Goal: Task Accomplishment & Management: Manage account settings

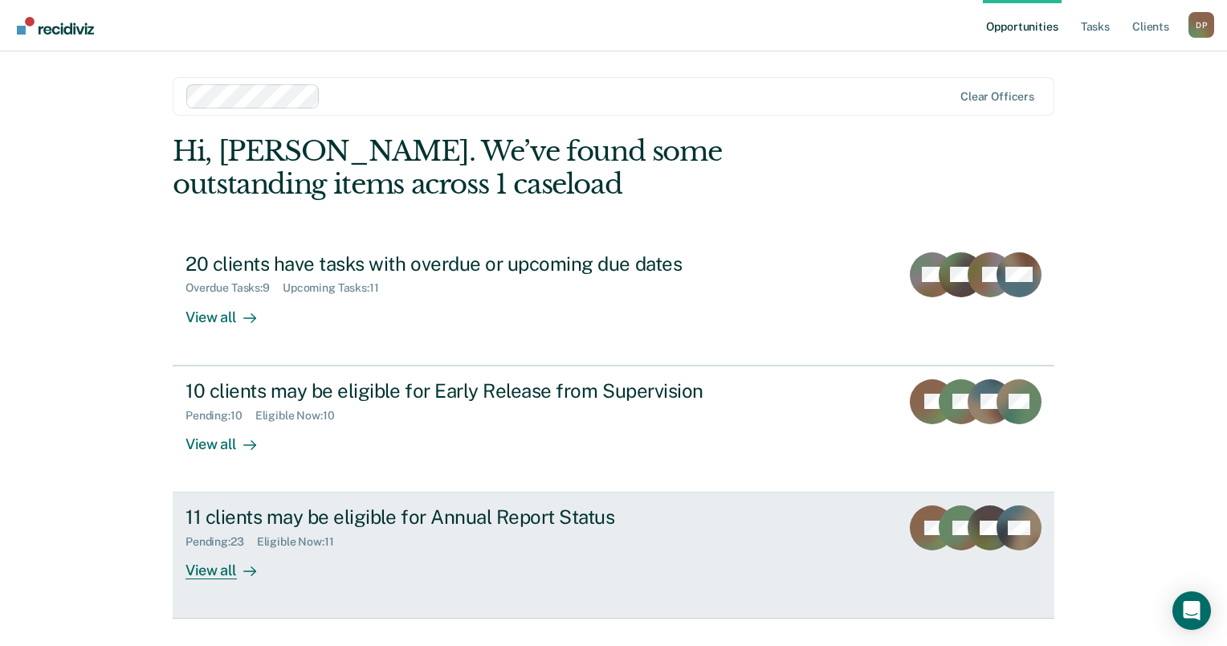
click at [320, 512] on div "11 clients may be eligible for Annual Report Status" at bounding box center [468, 516] width 564 height 23
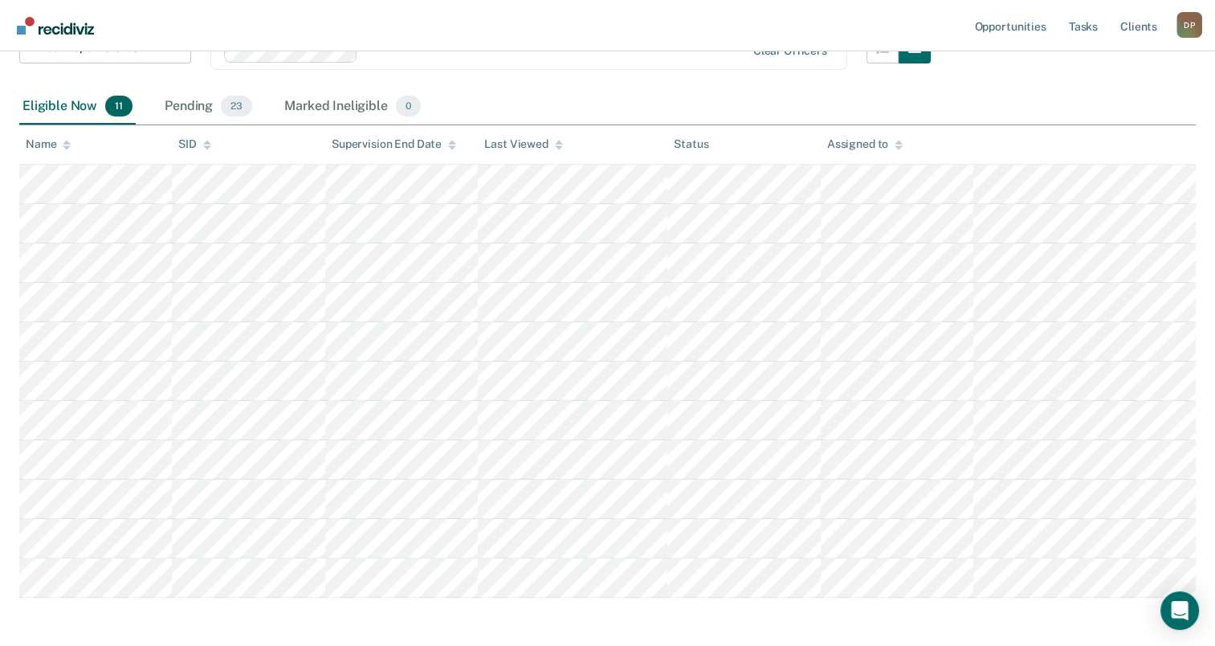
scroll to position [307, 0]
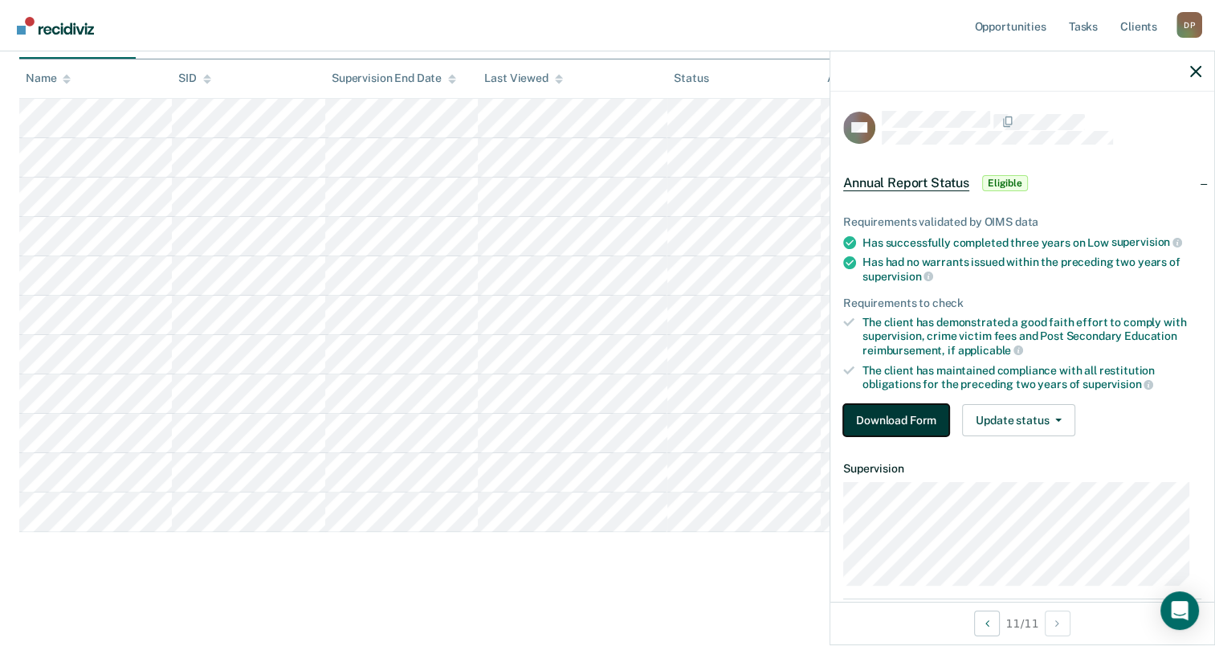
click at [913, 411] on button "Download Form" at bounding box center [896, 420] width 106 height 32
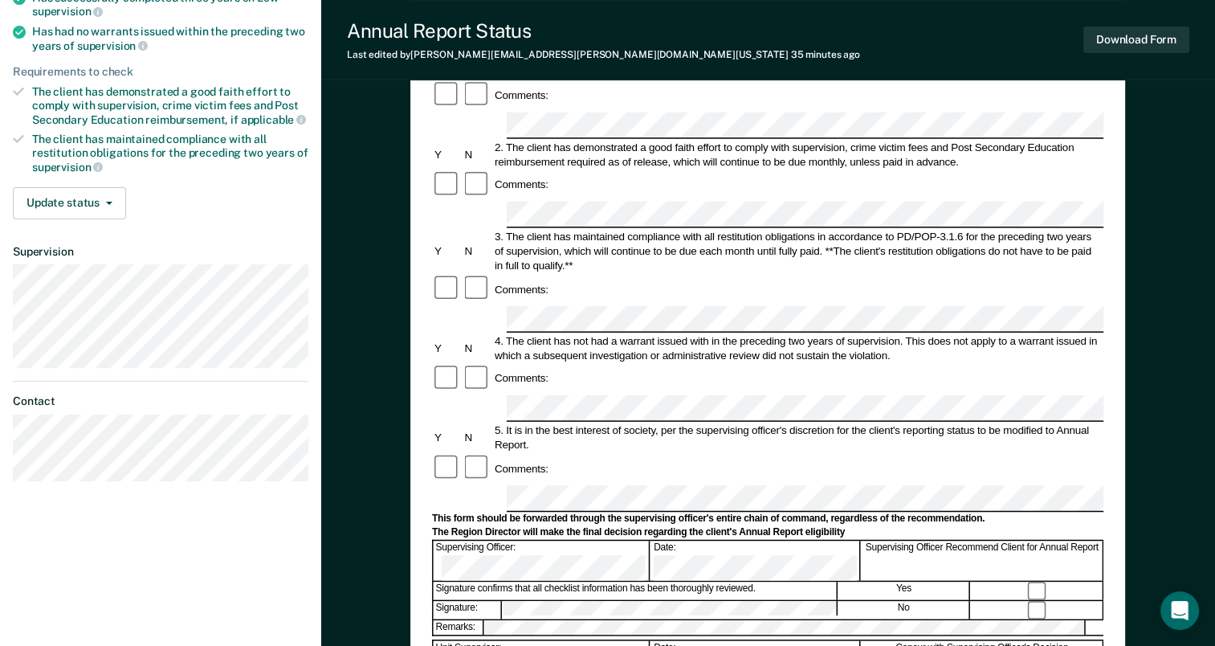
scroll to position [241, 0]
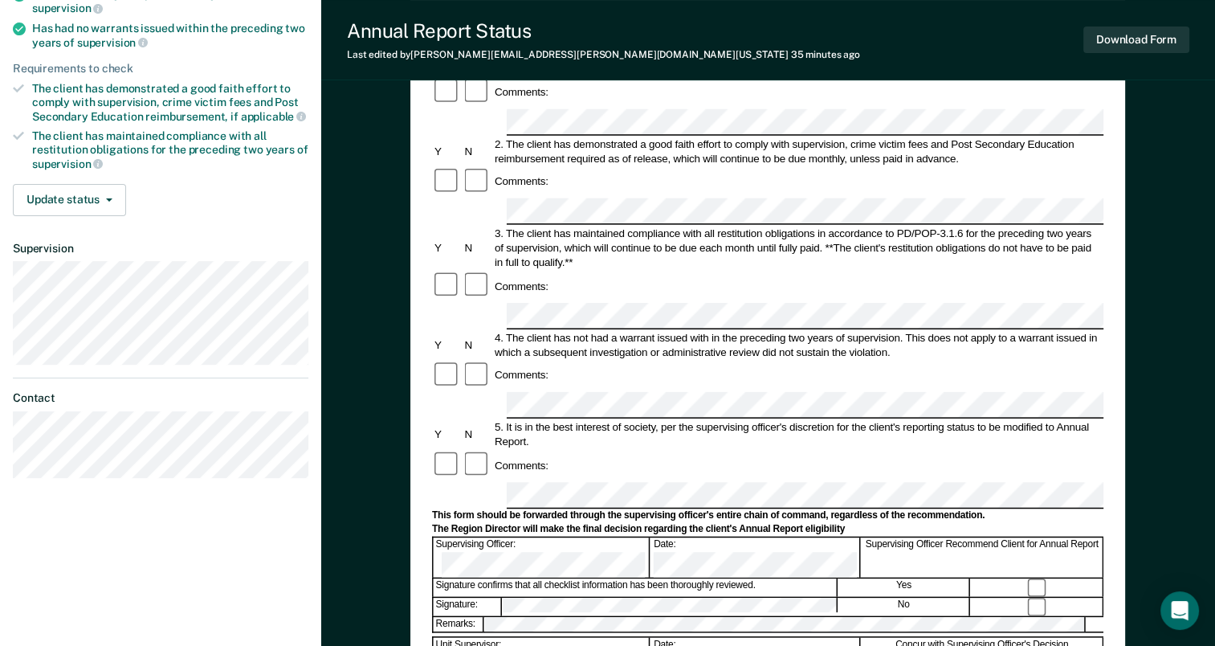
click at [517, 373] on form "Annual Reporting Checklist, Recommendation, and Determination Form Clients who …" at bounding box center [768, 480] width 672 height 1133
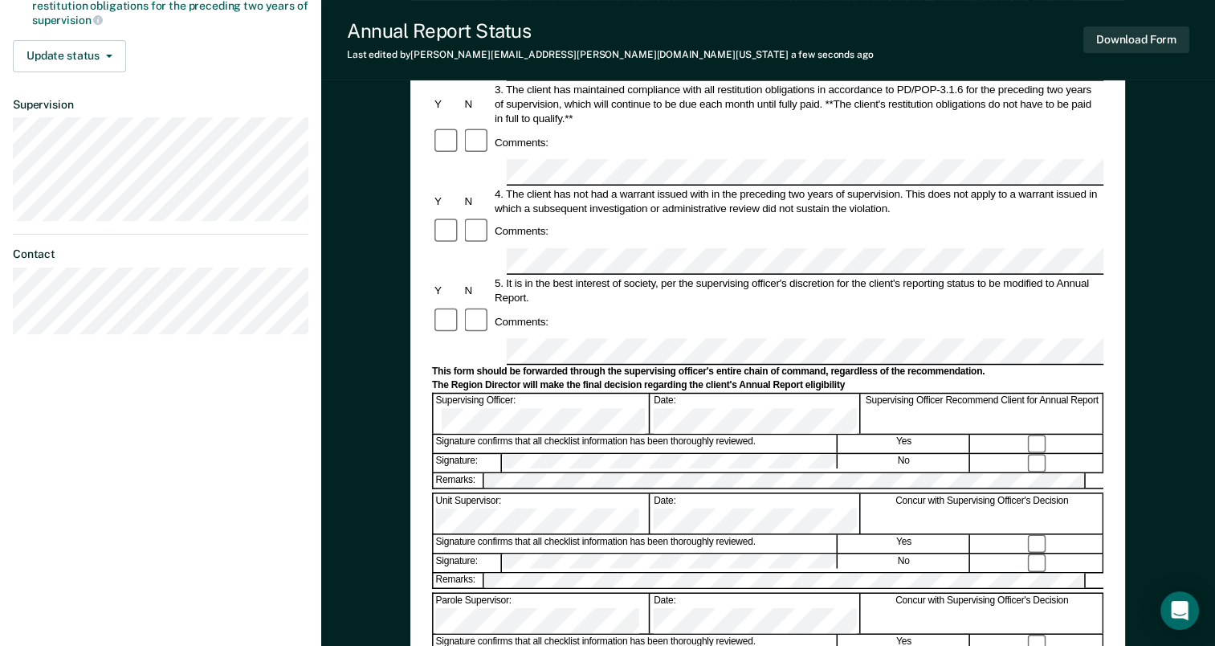
scroll to position [321, 0]
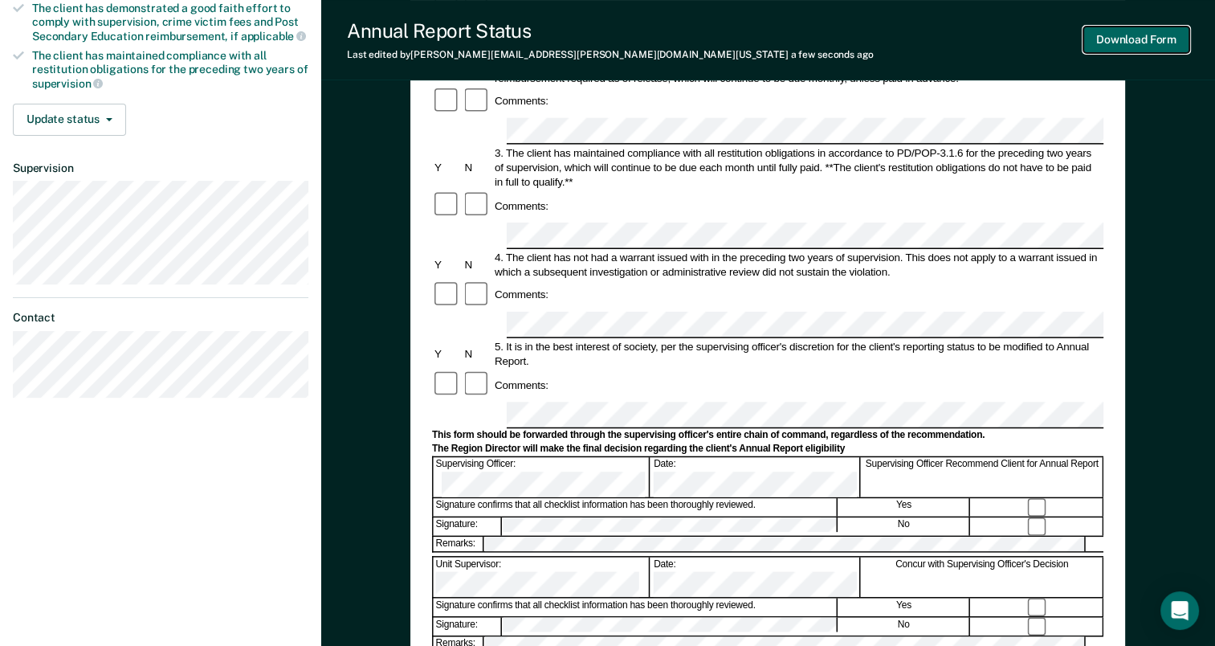
click at [1180, 39] on button "Download Form" at bounding box center [1137, 40] width 106 height 27
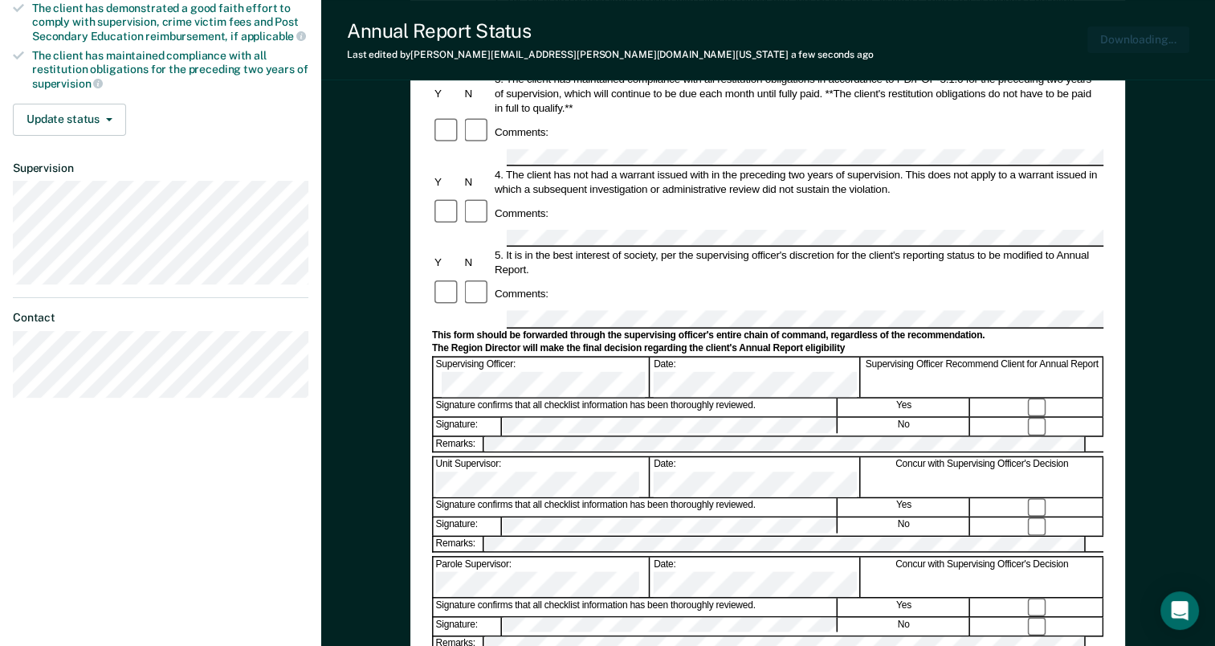
scroll to position [0, 0]
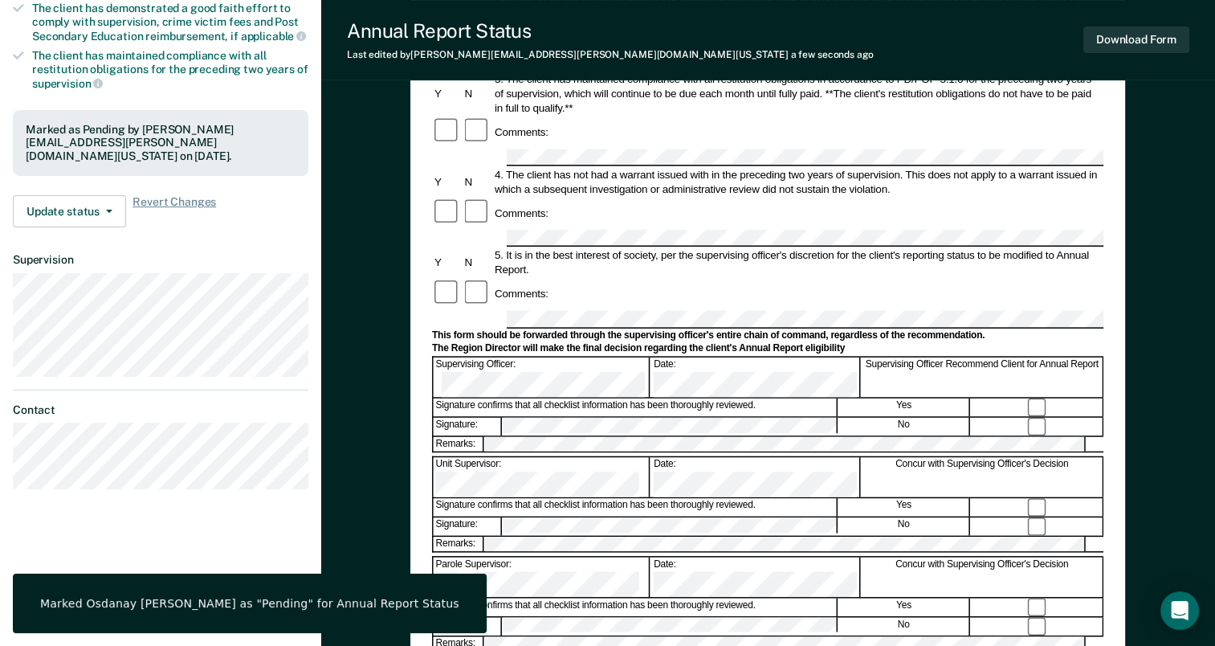
click at [790, 116] on div "Comments:" at bounding box center [768, 131] width 672 height 31
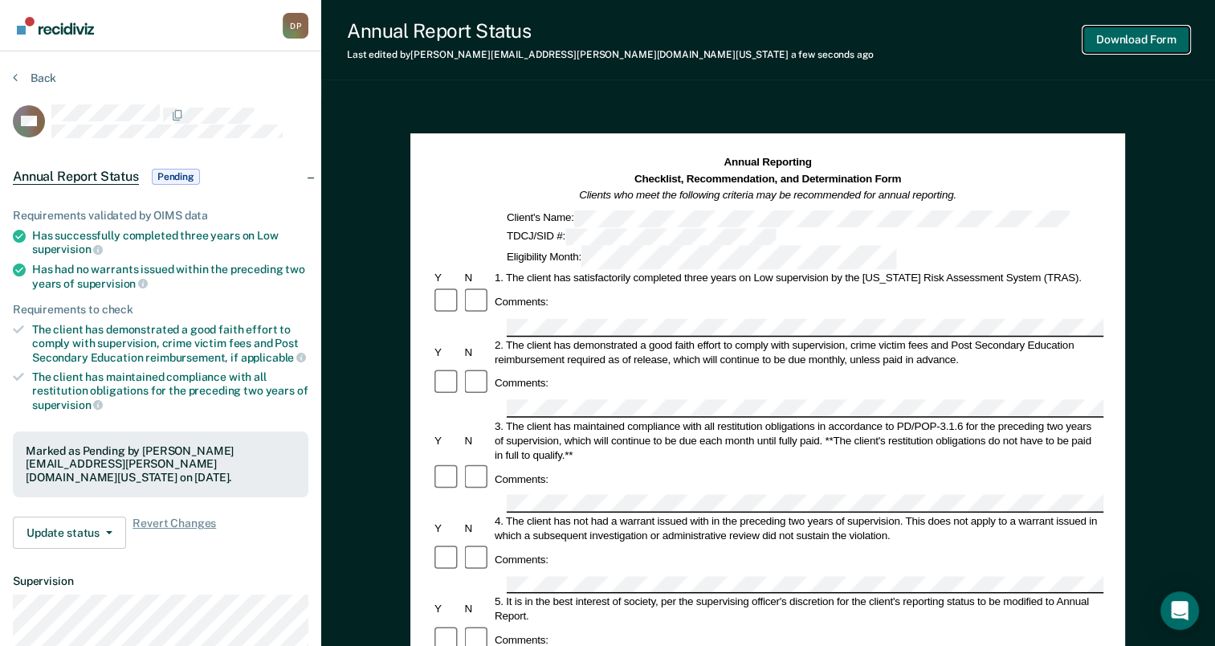
click at [1115, 48] on button "Download Form" at bounding box center [1137, 40] width 106 height 27
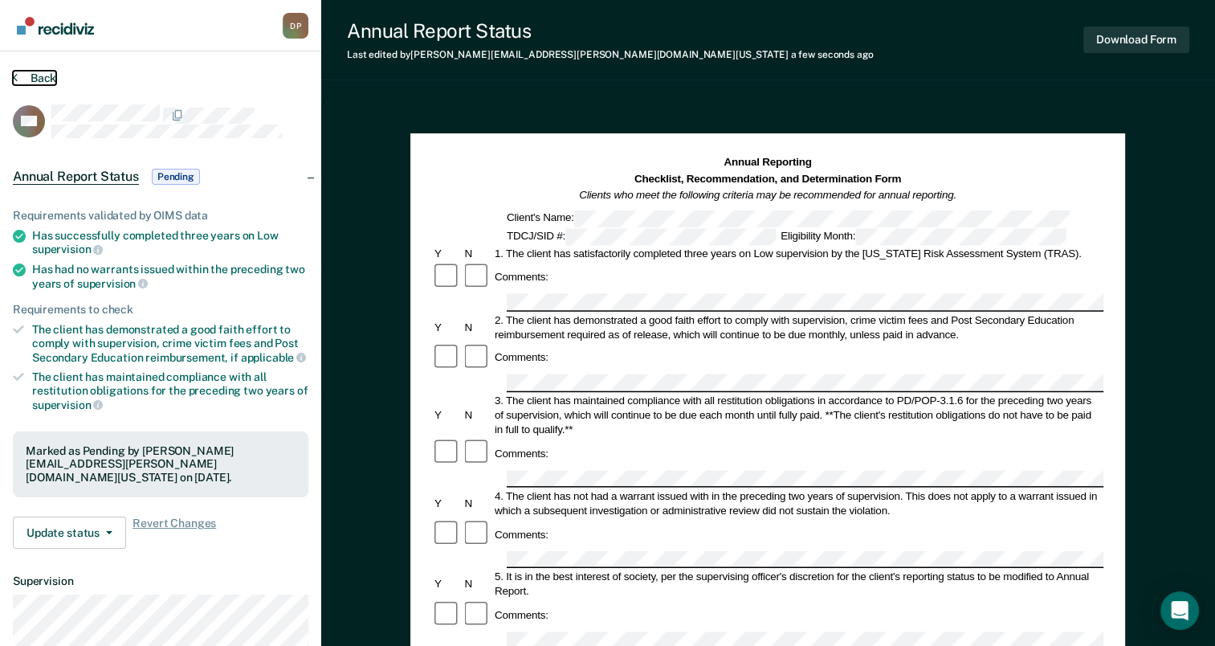
click at [36, 77] on button "Back" at bounding box center [34, 78] width 43 height 14
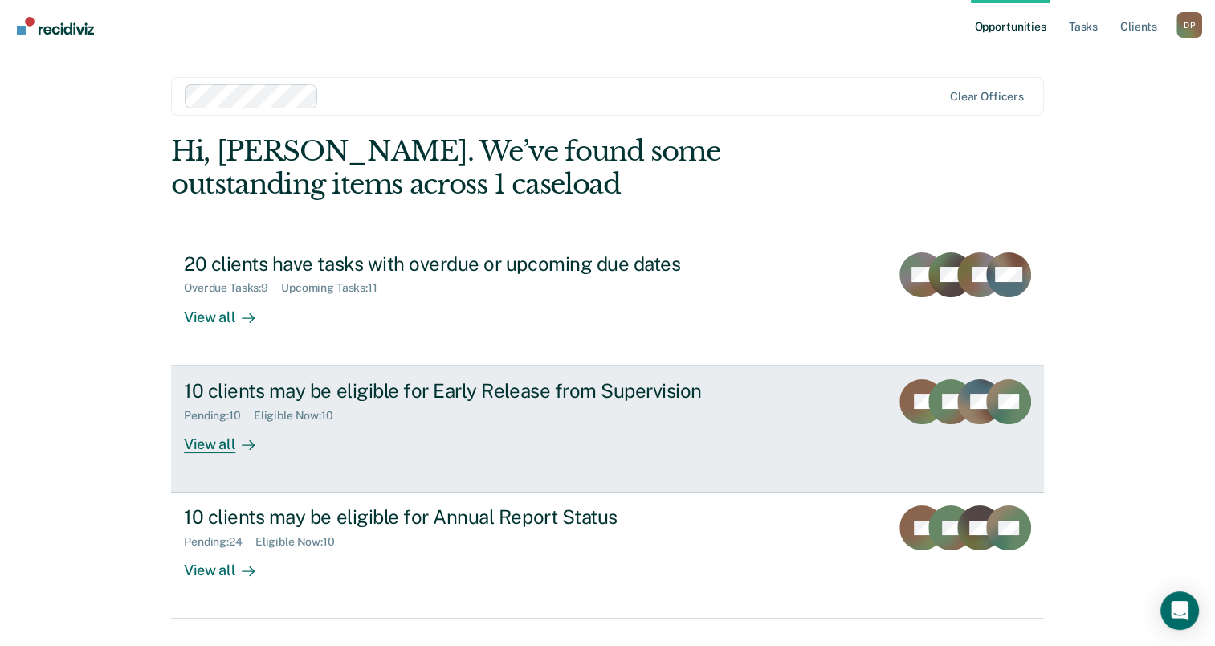
click at [457, 390] on div "10 clients may be eligible for Early Release from Supervision" at bounding box center [466, 390] width 564 height 23
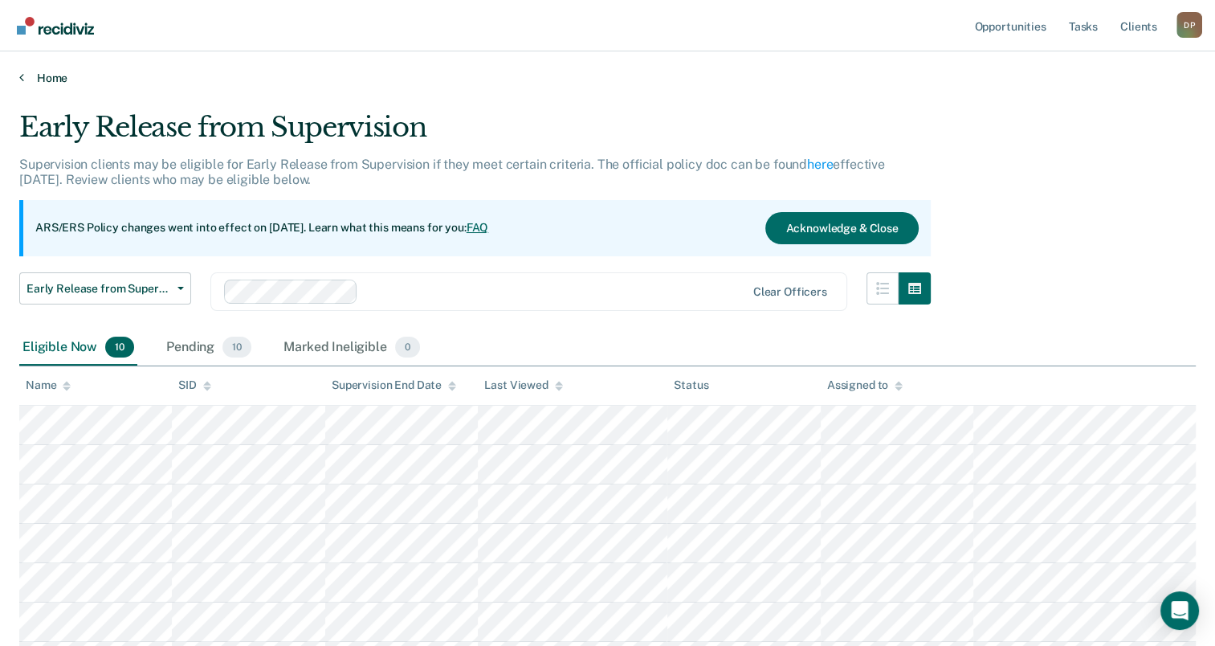
click at [42, 80] on link "Home" at bounding box center [607, 78] width 1177 height 14
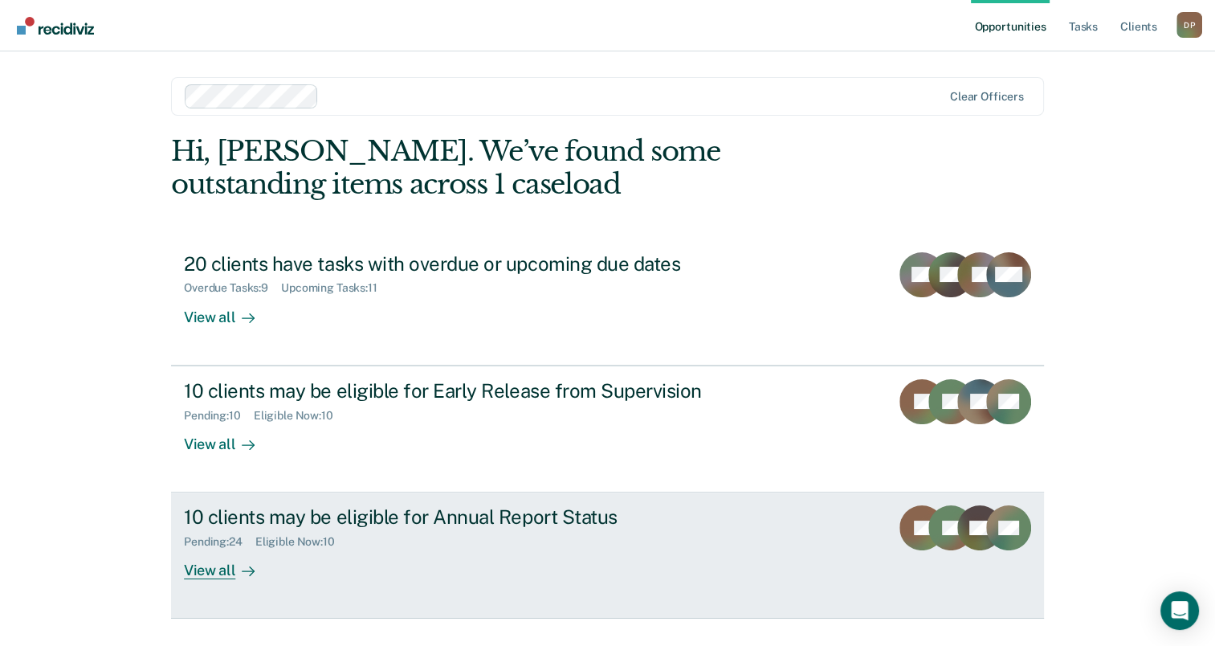
click at [428, 521] on div "10 clients may be eligible for Annual Report Status" at bounding box center [466, 516] width 564 height 23
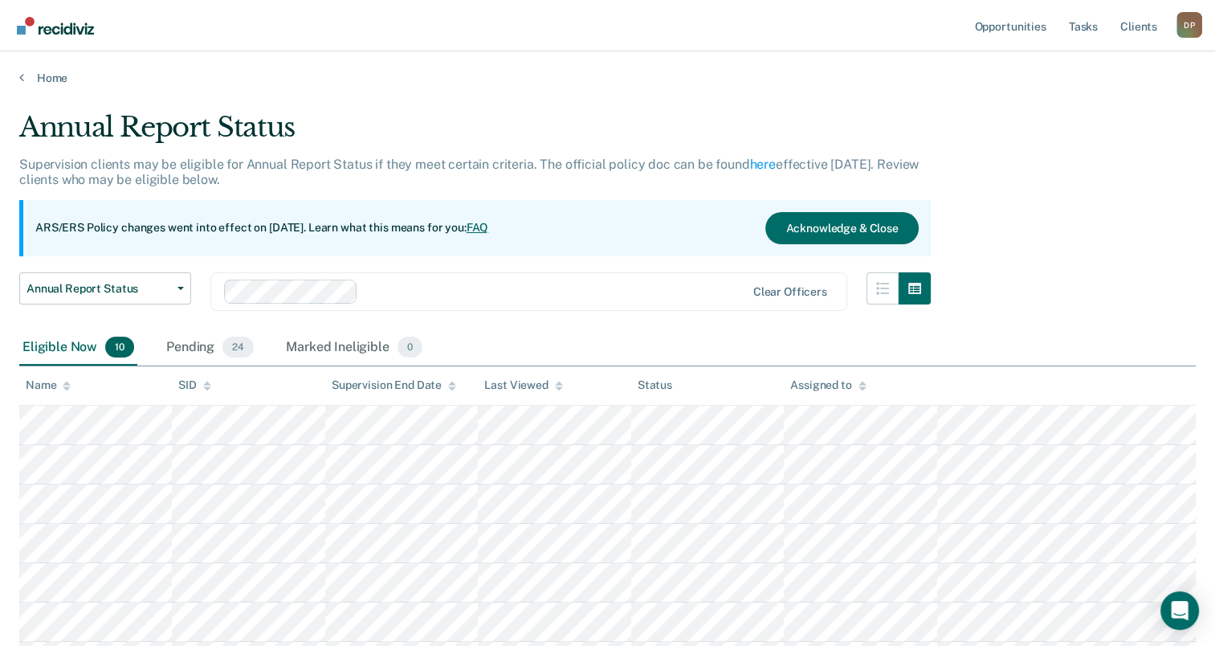
scroll to position [161, 0]
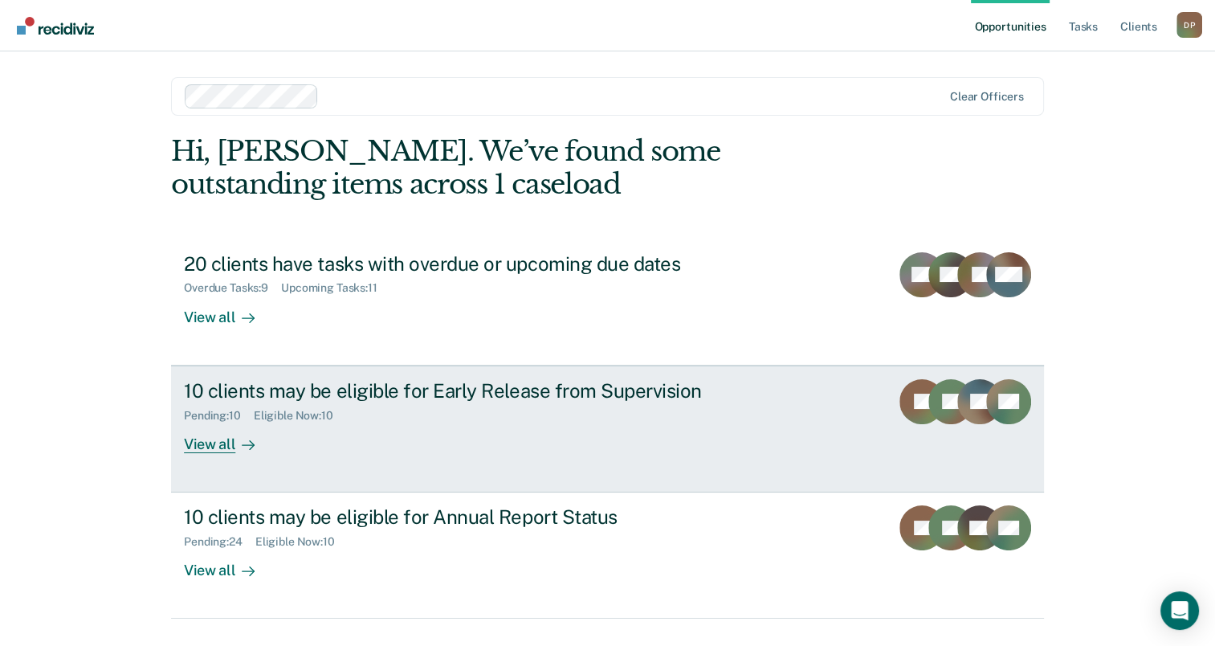
click at [306, 399] on div "10 clients may be eligible for Early Release from Supervision" at bounding box center [466, 390] width 564 height 23
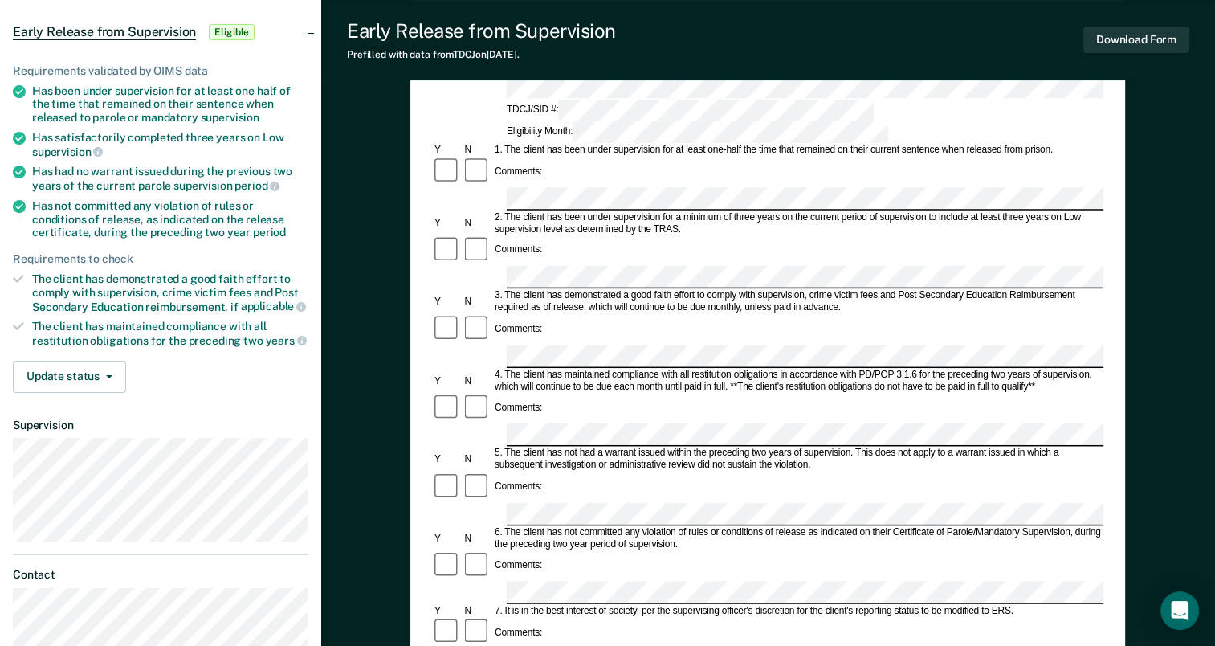
scroll to position [80, 0]
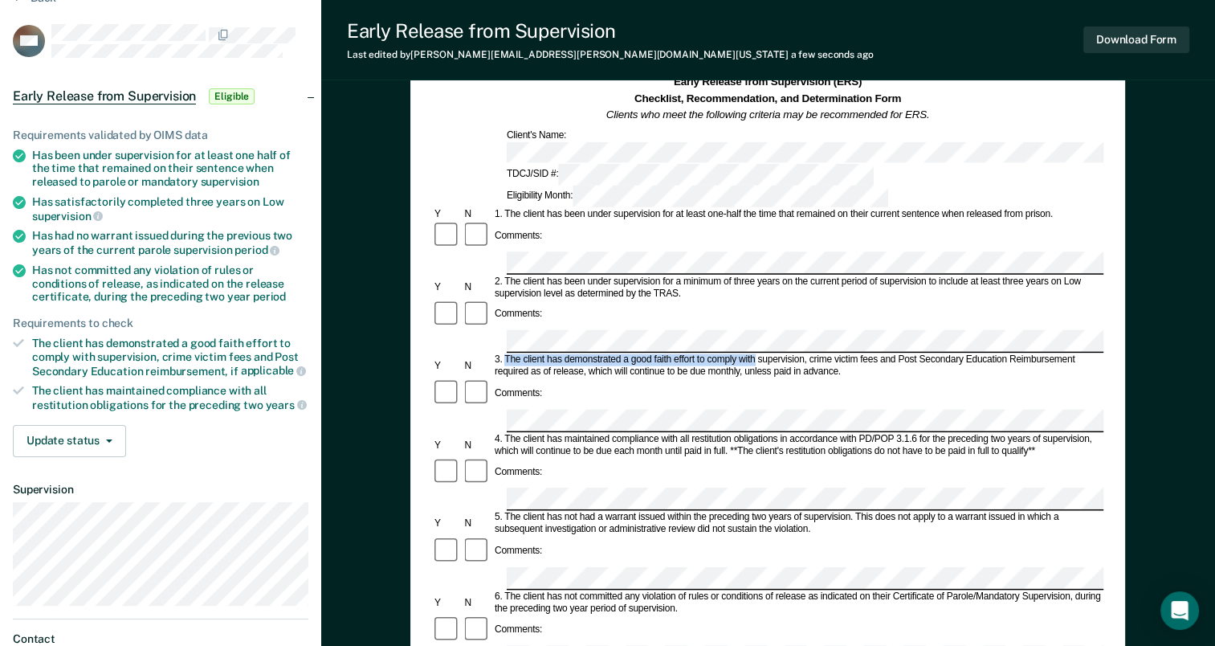
drag, startPoint x: 504, startPoint y: 276, endPoint x: 755, endPoint y: 274, distance: 250.6
click at [755, 354] on div "3. The client has demonstrated a good faith effort to comply with supervision, …" at bounding box center [797, 366] width 611 height 24
drag, startPoint x: 755, startPoint y: 274, endPoint x: 726, endPoint y: 283, distance: 30.2
copy div "The client has demonstrated a good faith effort to comply with"
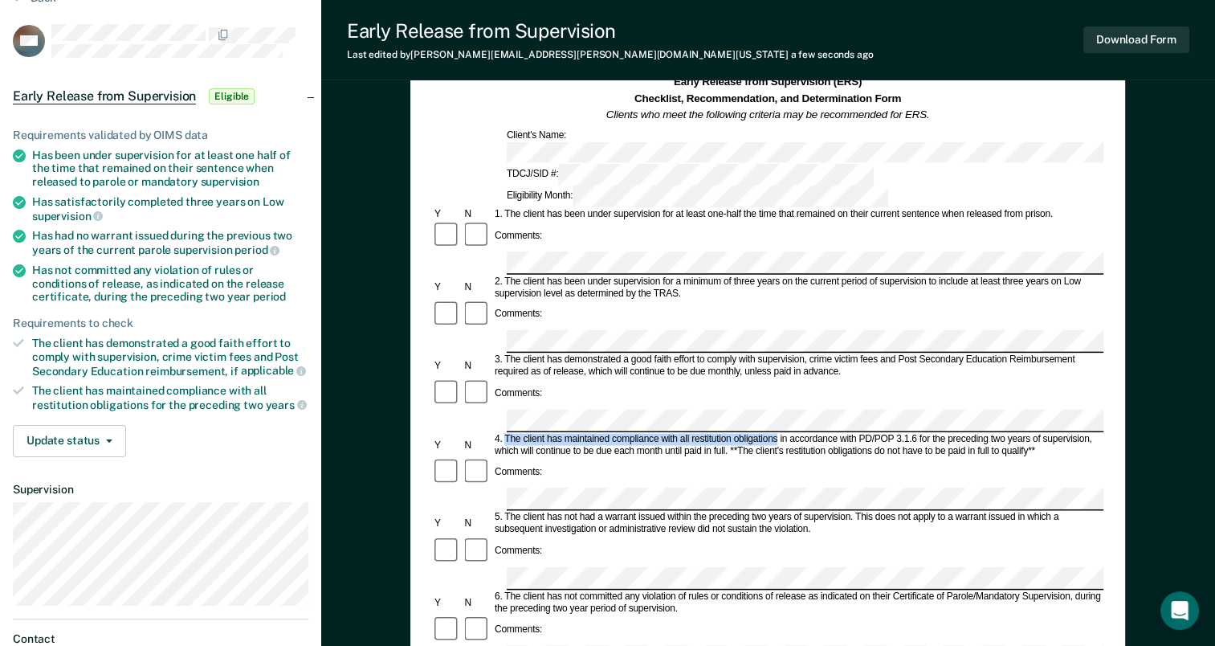
drag, startPoint x: 506, startPoint y: 341, endPoint x: 778, endPoint y: 338, distance: 271.5
click at [778, 433] on div "4. The client has maintained compliance with all restitution obligations in acc…" at bounding box center [797, 445] width 611 height 24
drag, startPoint x: 778, startPoint y: 338, endPoint x: 727, endPoint y: 341, distance: 50.7
copy div "The client has maintained compliance with all restitution obligations"
click at [541, 300] on div "Comments:" at bounding box center [768, 315] width 672 height 31
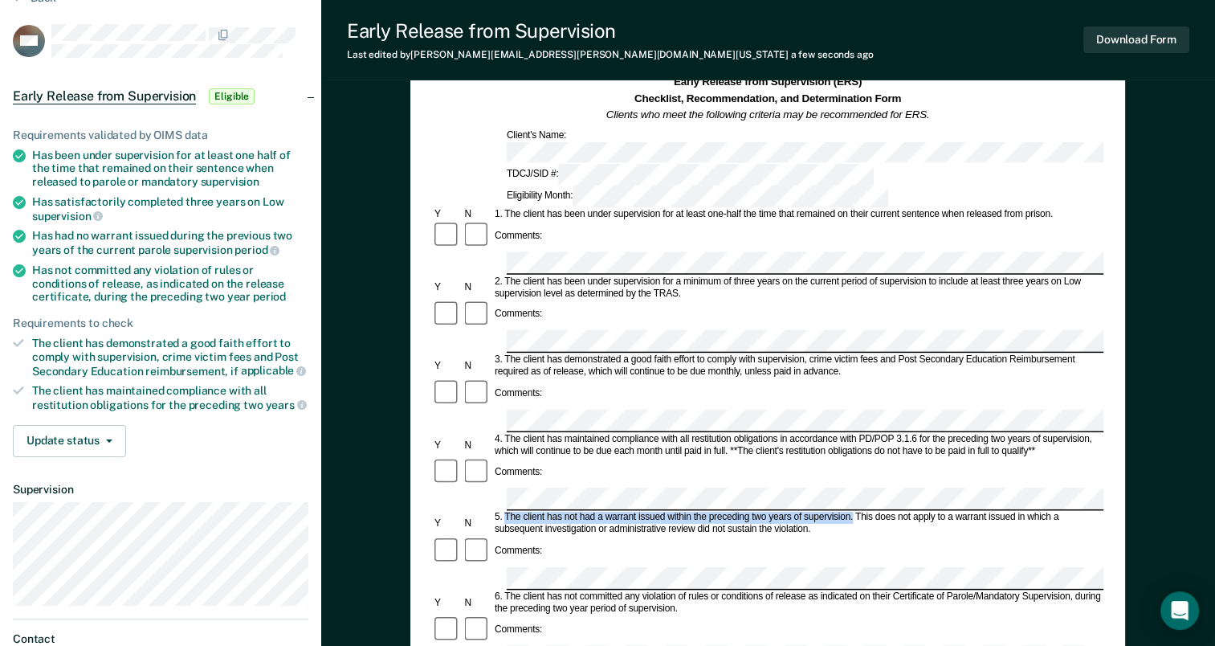
drag, startPoint x: 507, startPoint y: 401, endPoint x: 854, endPoint y: 399, distance: 347.0
click at [854, 512] on div "5. The client has not had a warrant issued within the preceding two years of su…" at bounding box center [797, 524] width 611 height 24
drag, startPoint x: 854, startPoint y: 399, endPoint x: 823, endPoint y: 399, distance: 31.3
copy div "The client has not had a warrant issued within the preceding two years of super…"
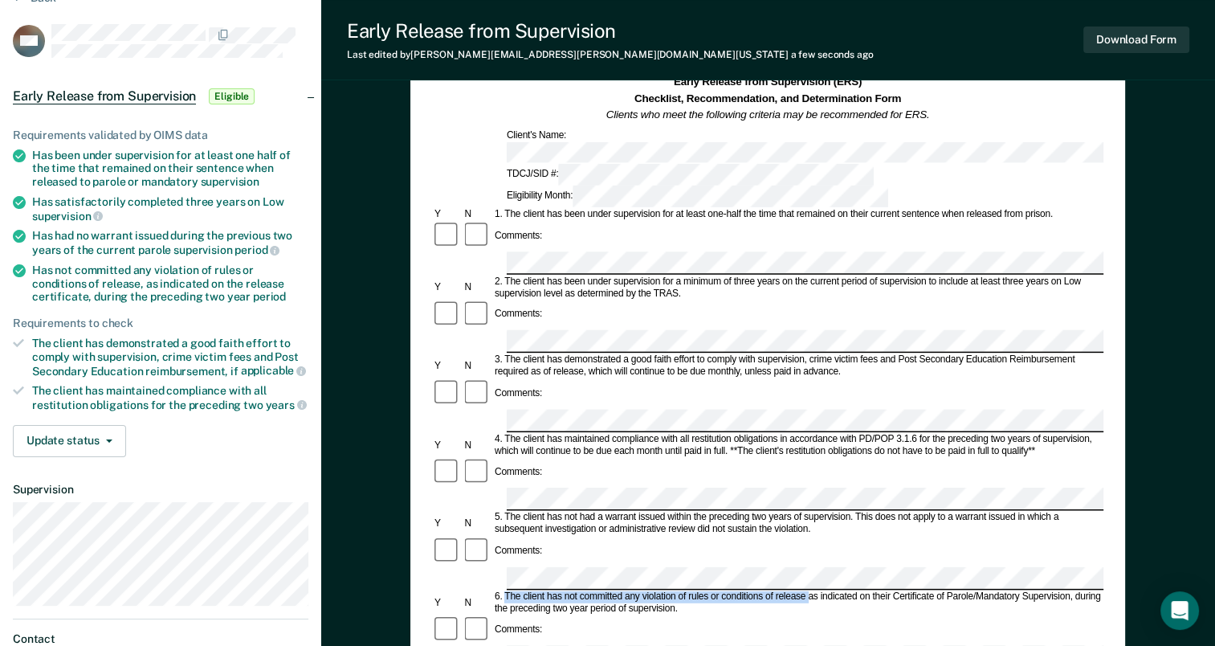
drag, startPoint x: 507, startPoint y: 463, endPoint x: 810, endPoint y: 468, distance: 302.9
click at [810, 590] on div "6. The client has not committed any violation of rules or conditions of release…" at bounding box center [797, 602] width 611 height 24
drag, startPoint x: 810, startPoint y: 468, endPoint x: 798, endPoint y: 466, distance: 12.3
copy div "The client has not committed any violation of rules or conditions of release"
drag, startPoint x: 1078, startPoint y: 462, endPoint x: 1105, endPoint y: 473, distance: 29.5
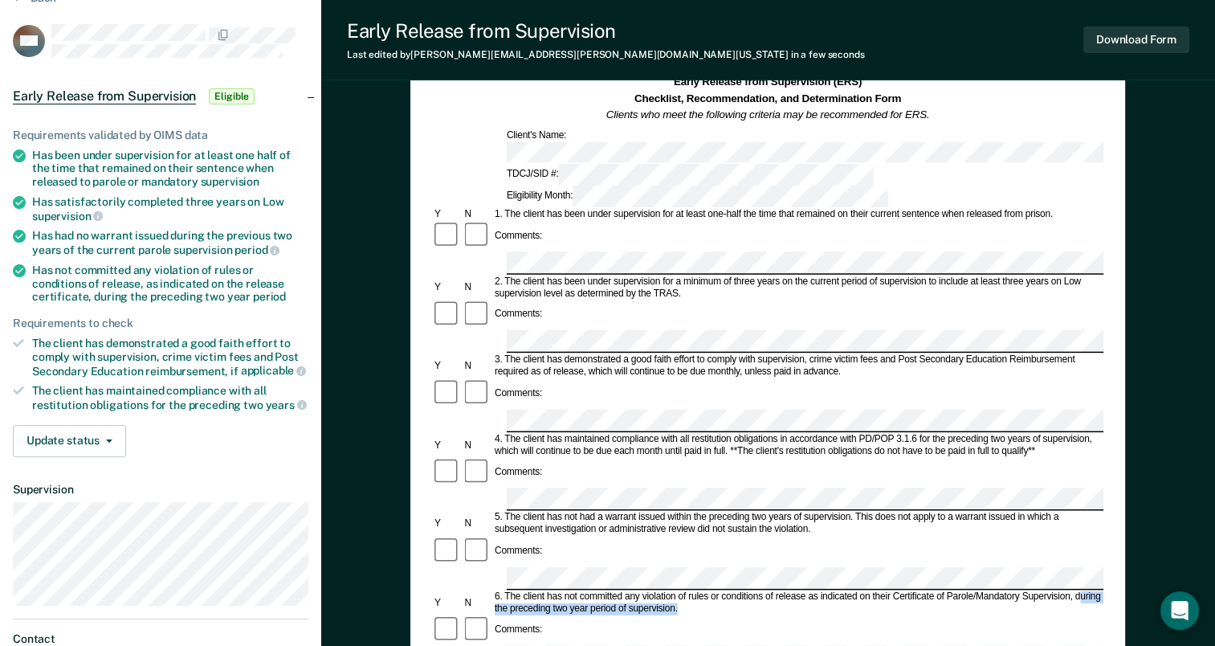
click at [1105, 473] on div "Early Release from Supervision (ERS) Checklist, Recommendation, and Determinati…" at bounding box center [767, 519] width 715 height 932
drag, startPoint x: 1105, startPoint y: 473, endPoint x: 1089, endPoint y: 477, distance: 16.6
click at [1089, 590] on div "6. The client has not committed any violation of rules or conditions of release…" at bounding box center [797, 602] width 611 height 24
drag, startPoint x: 1076, startPoint y: 463, endPoint x: 1107, endPoint y: 483, distance: 36.5
click at [1107, 483] on div "Early Release from Supervision (ERS) Checklist, Recommendation, and Determinati…" at bounding box center [767, 519] width 715 height 932
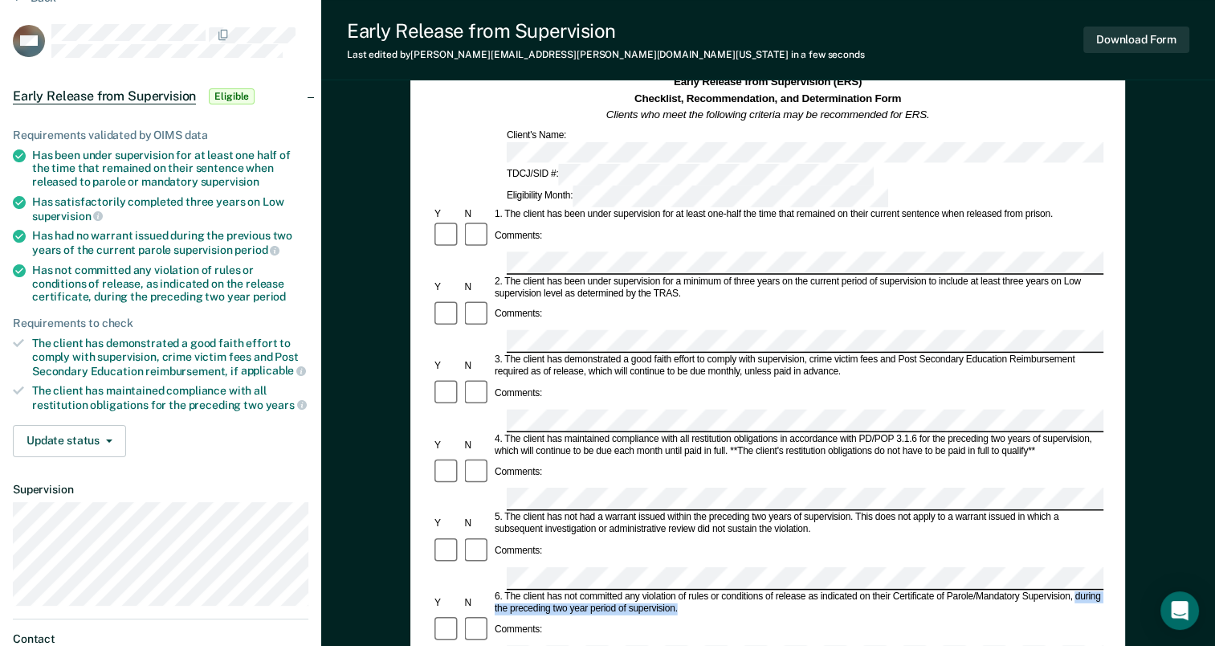
copy div "during the preceding two year period of supervision."
click at [1027, 615] on div "Comments:" at bounding box center [768, 630] width 672 height 31
click at [514, 465] on form "Early Release from Supervision (ERS) Checklist, Recommendation, and Determinati…" at bounding box center [768, 657] width 672 height 1164
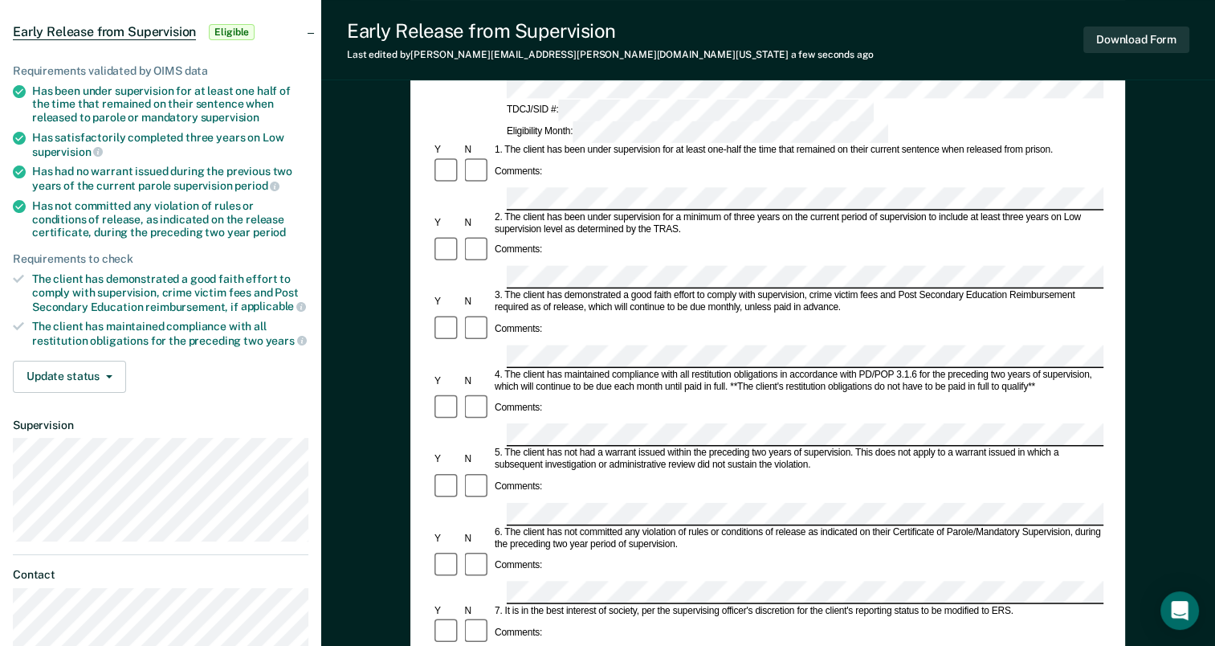
scroll to position [241, 0]
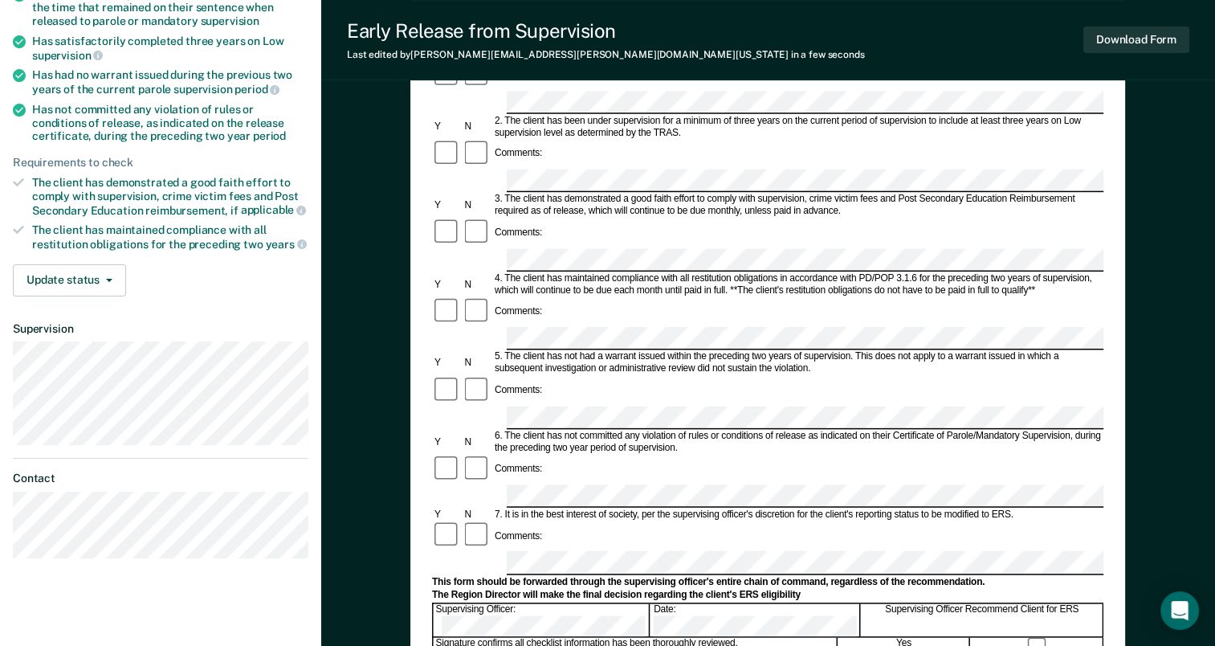
click at [767, 472] on form "Early Release from Supervision (ERS) Checklist, Recommendation, and Determinati…" at bounding box center [768, 496] width 672 height 1164
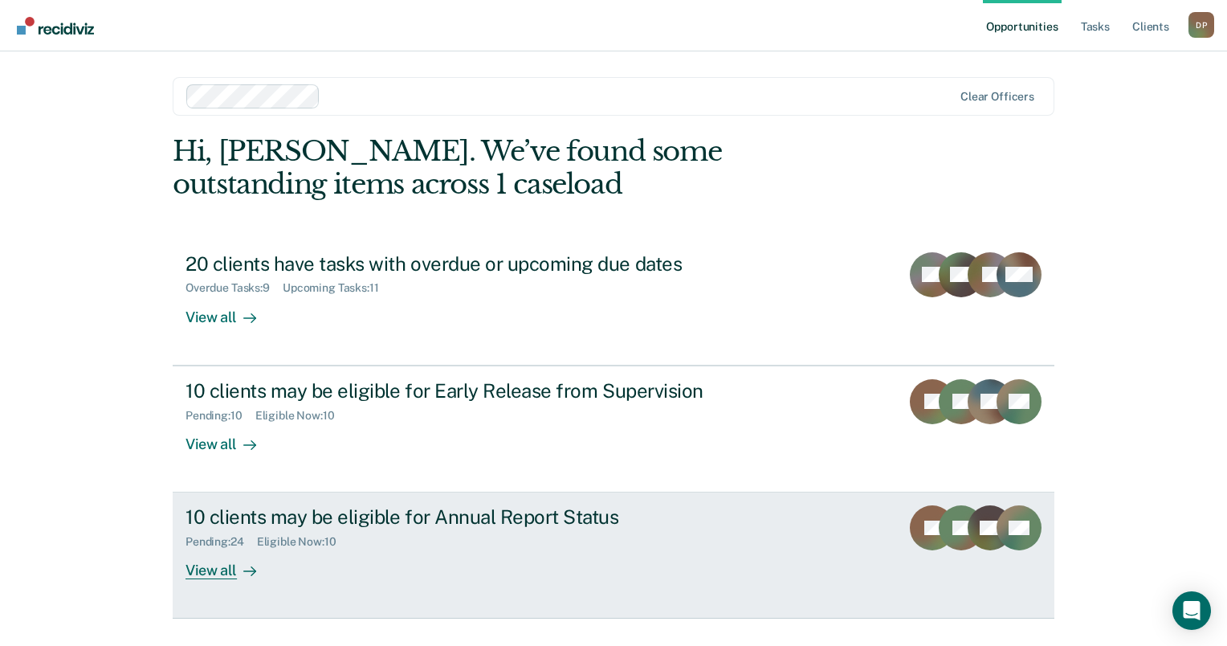
click at [398, 518] on div "10 clients may be eligible for Annual Report Status" at bounding box center [468, 516] width 564 height 23
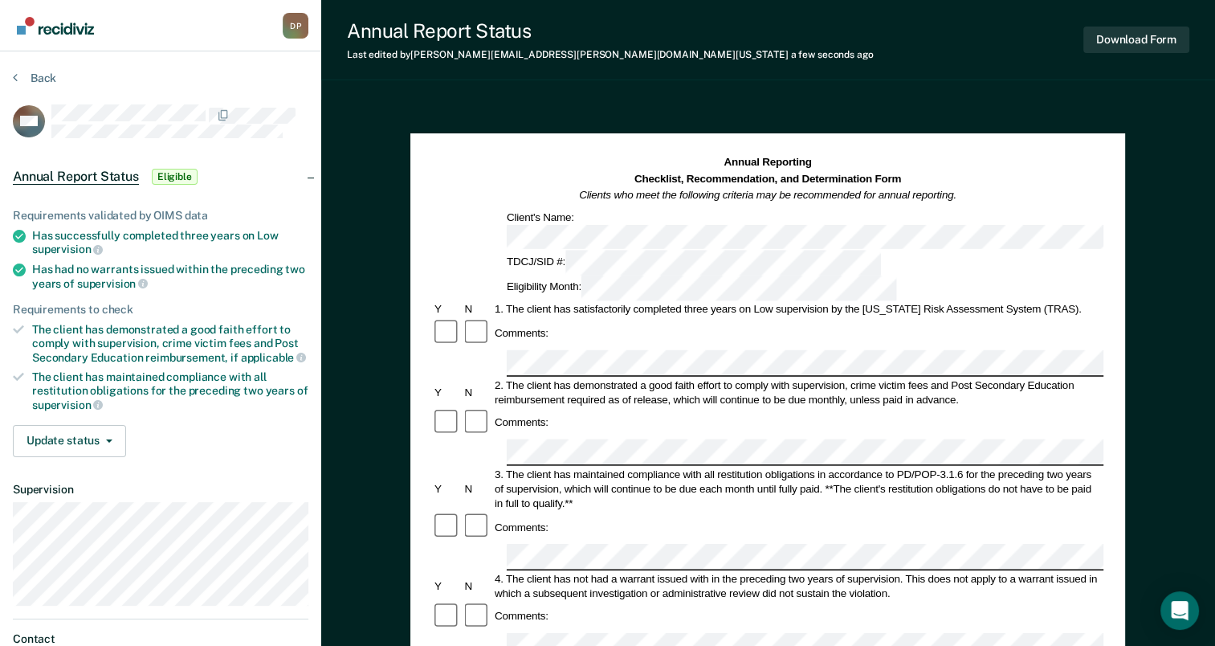
click at [499, 543] on div at bounding box center [768, 556] width 672 height 27
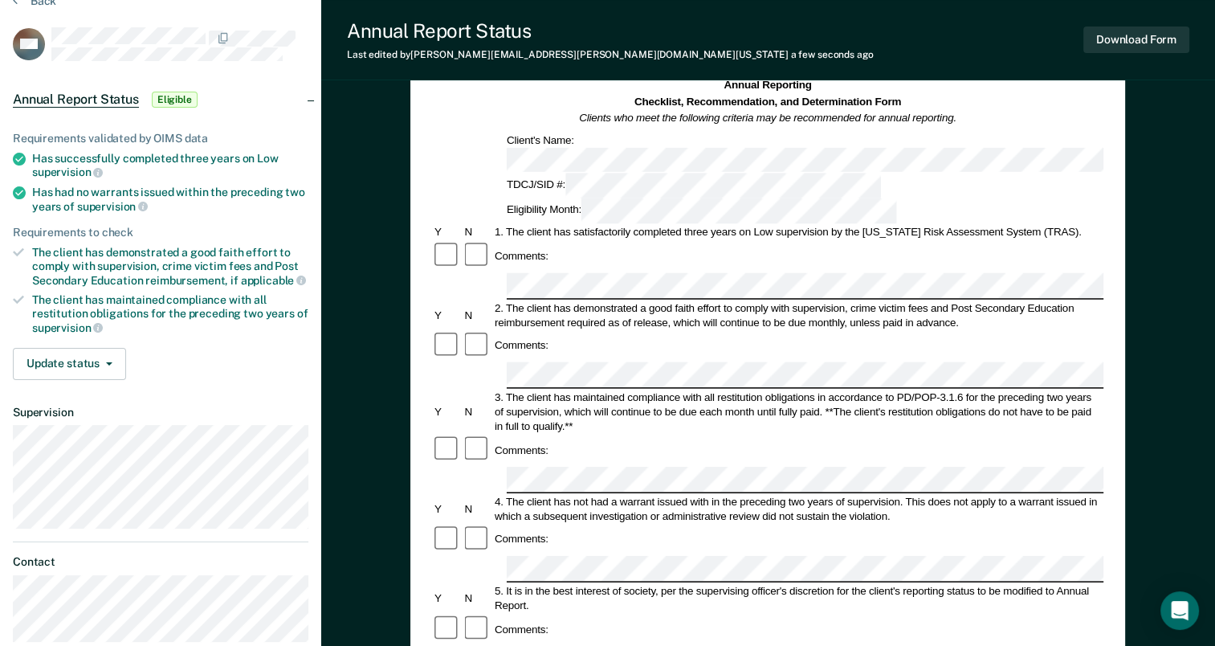
scroll to position [161, 0]
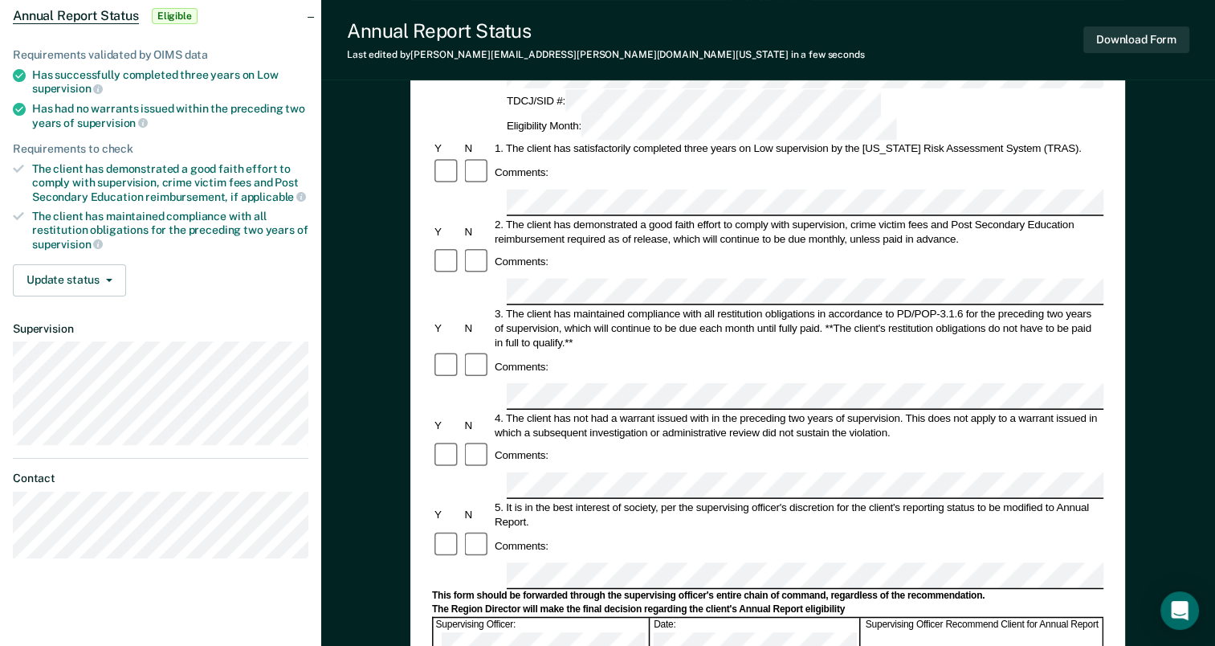
click at [481, 530] on div at bounding box center [478, 545] width 30 height 31
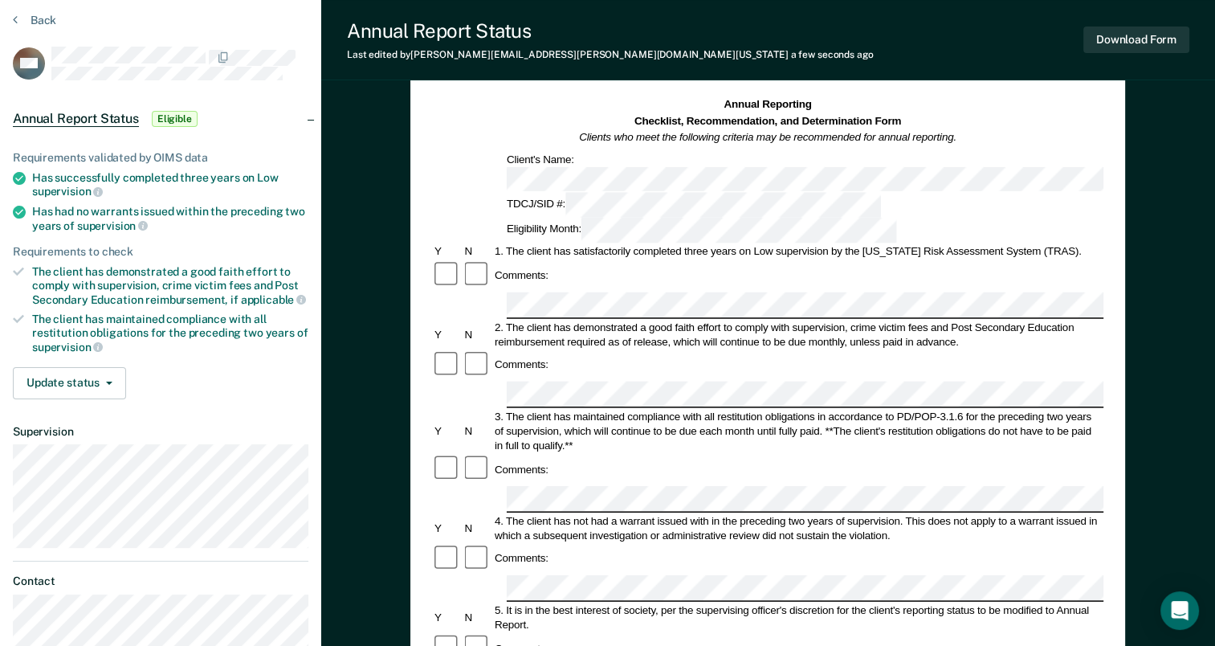
scroll to position [241, 0]
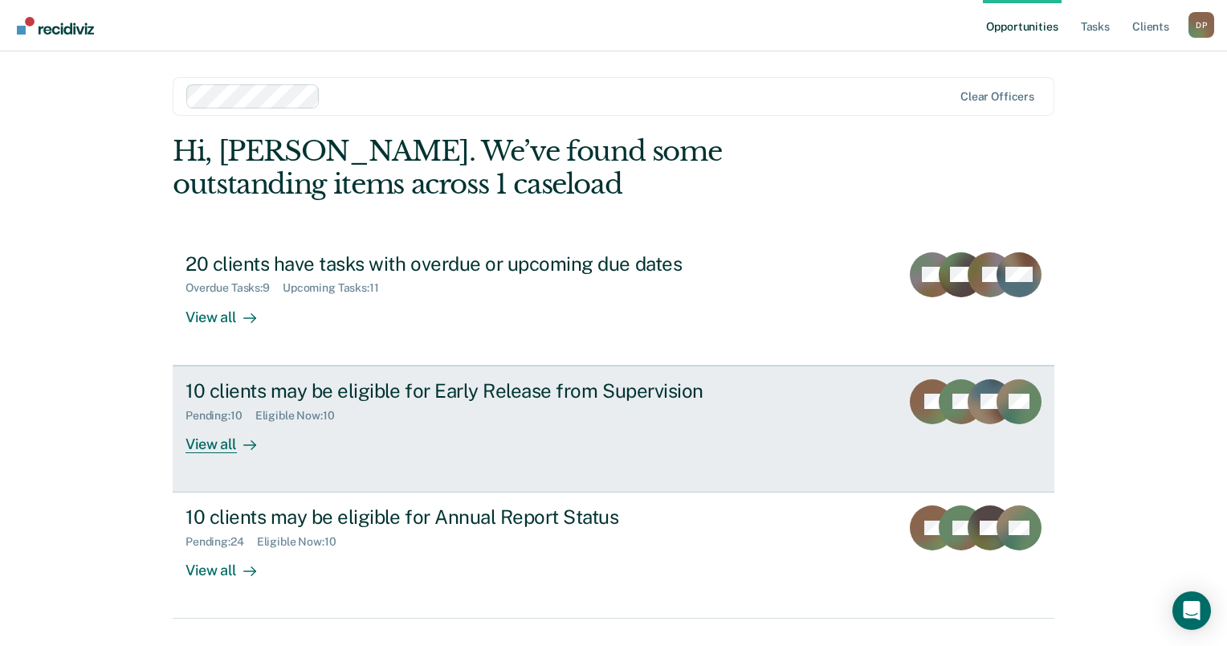
click at [453, 386] on div "10 clients may be eligible for Early Release from Supervision" at bounding box center [468, 390] width 564 height 23
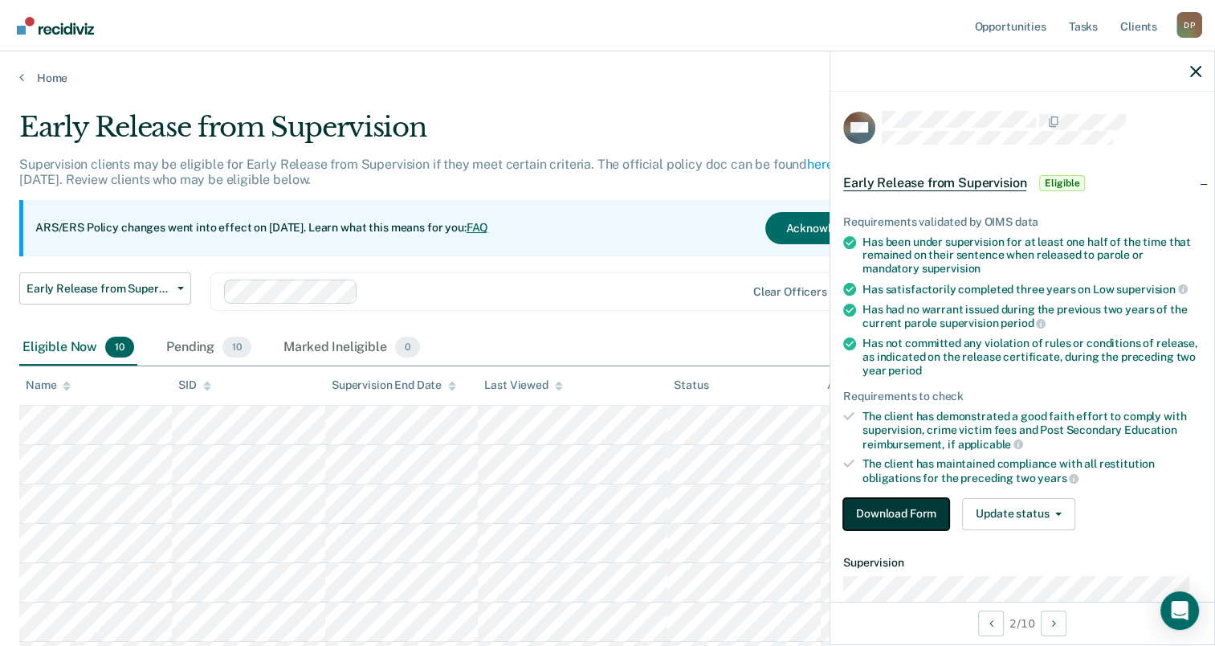
click at [902, 511] on button "Download Form" at bounding box center [896, 514] width 106 height 32
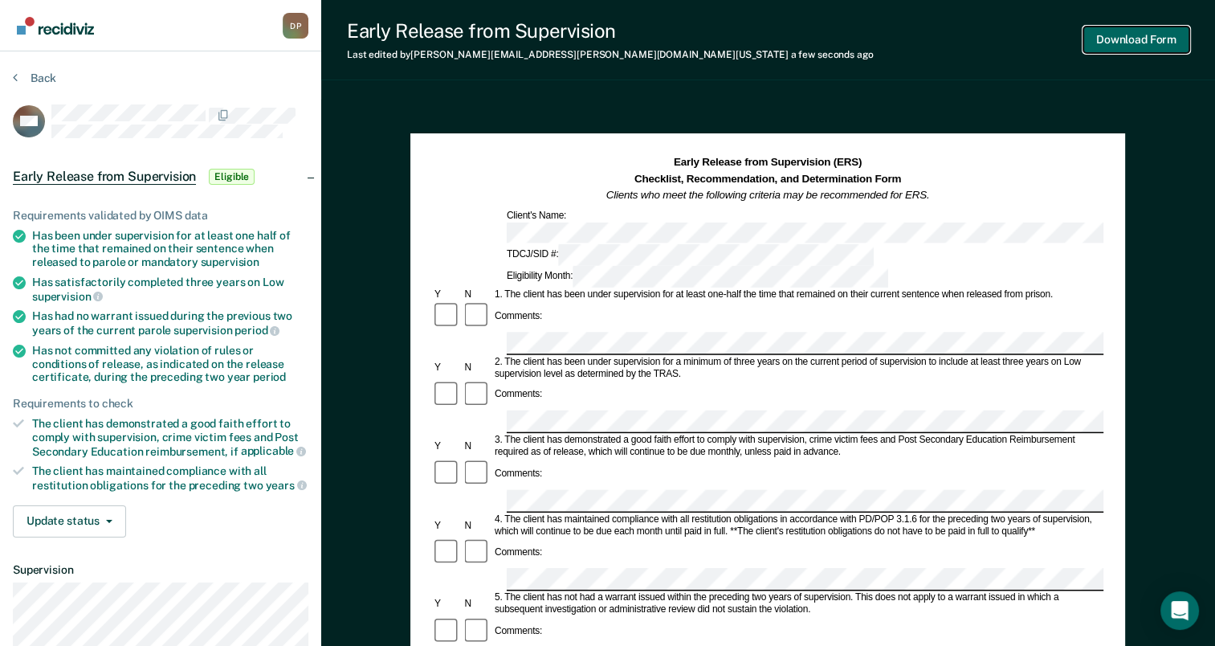
click at [1118, 35] on button "Download Form" at bounding box center [1137, 40] width 106 height 27
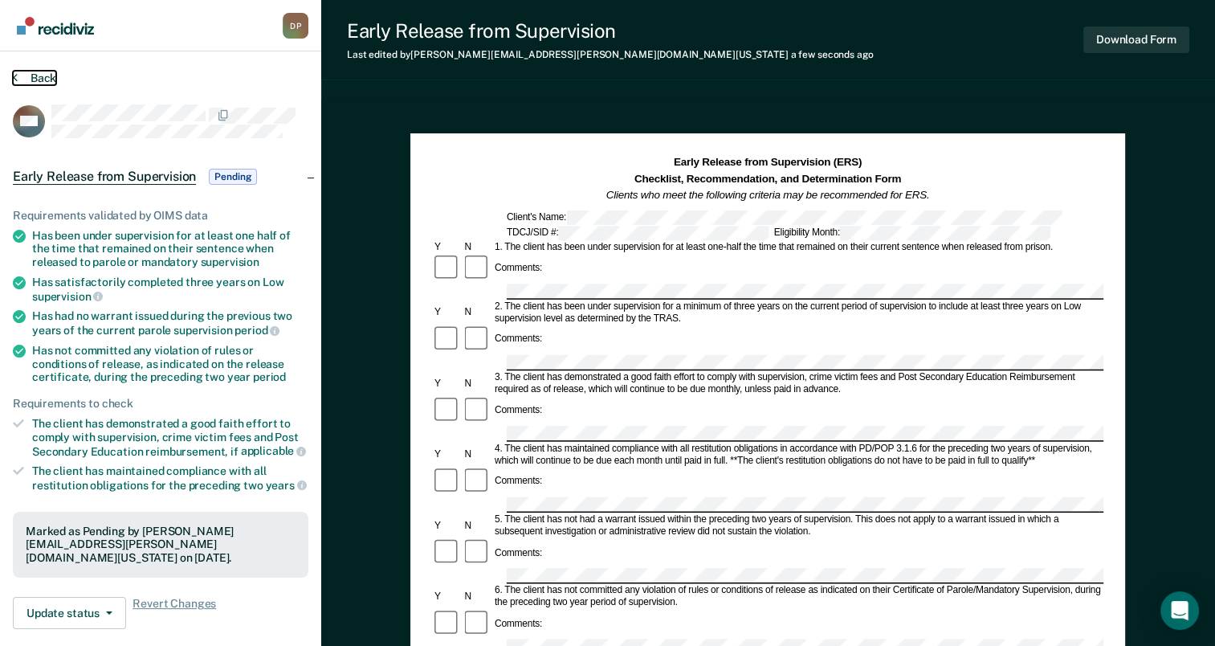
click at [32, 79] on button "Back" at bounding box center [34, 78] width 43 height 14
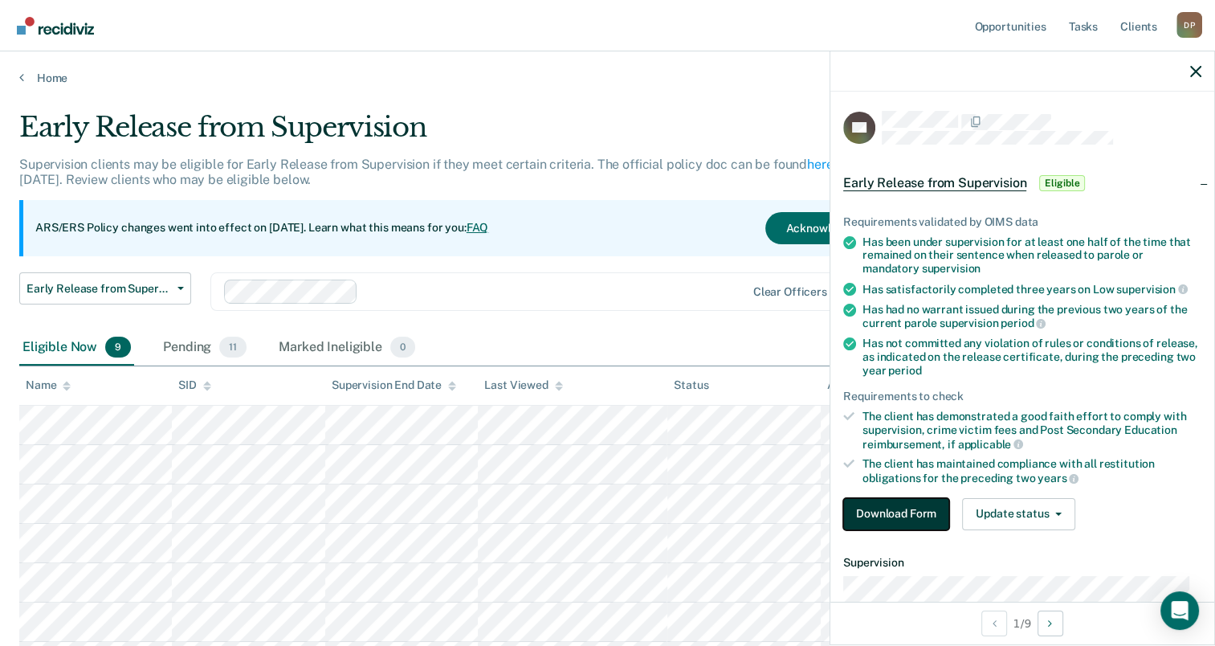
click at [907, 512] on button "Download Form" at bounding box center [896, 514] width 106 height 32
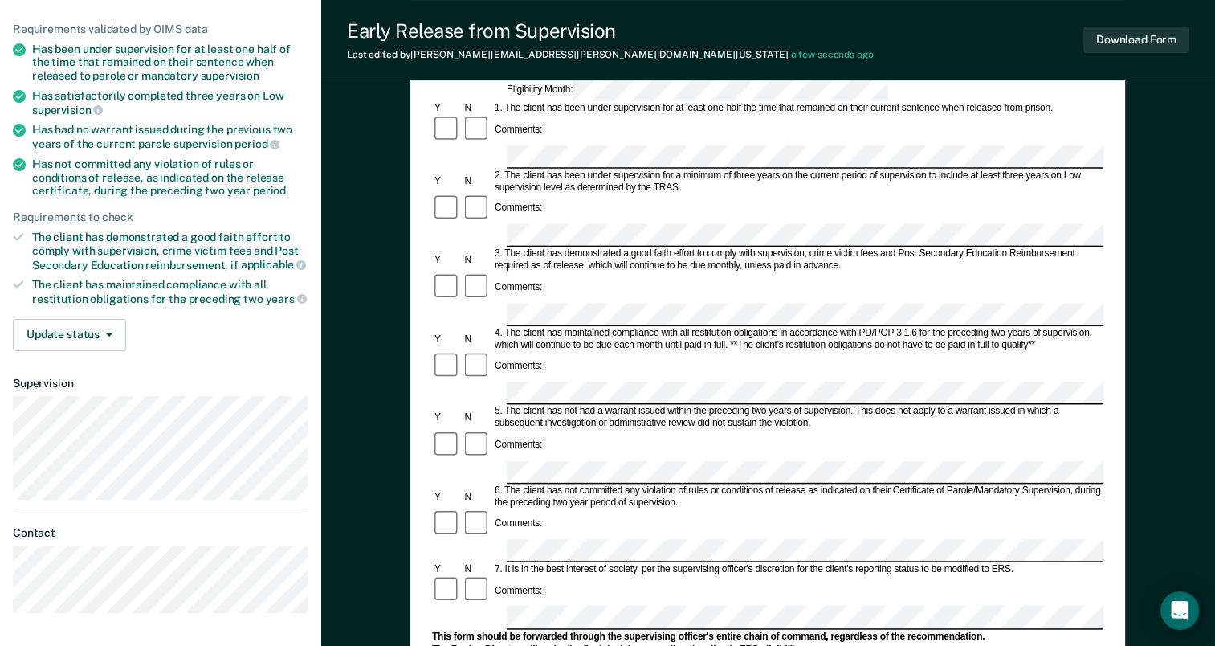
scroll to position [80, 0]
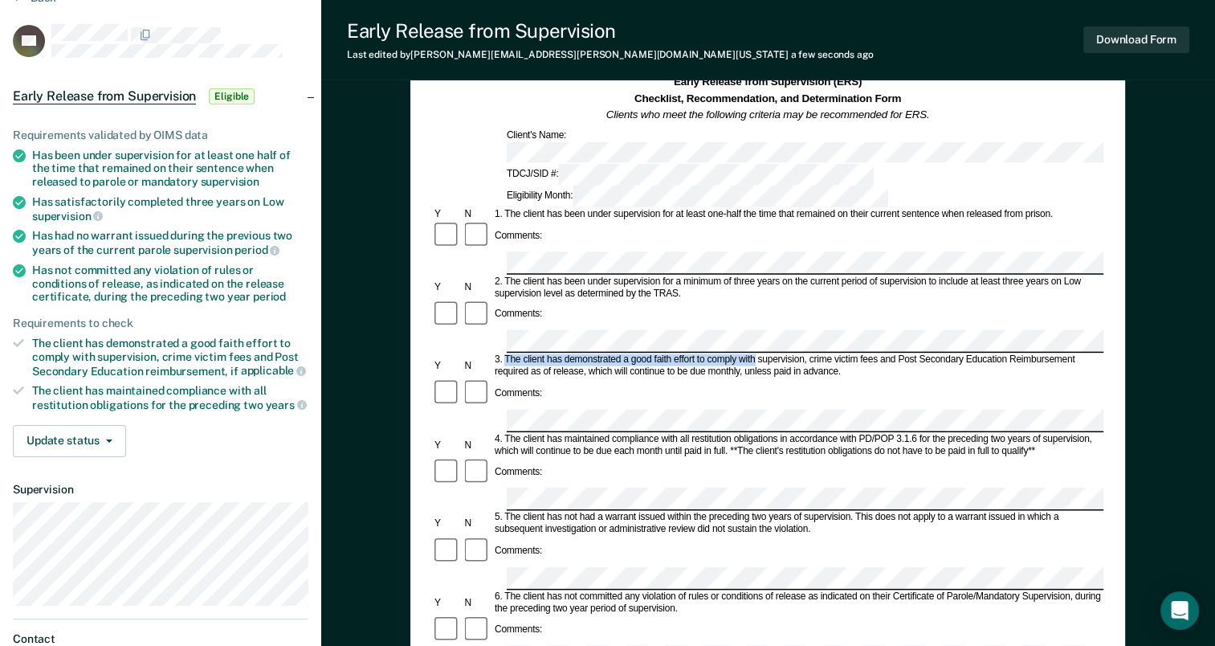
drag, startPoint x: 507, startPoint y: 278, endPoint x: 754, endPoint y: 274, distance: 247.4
click at [754, 354] on div "3. The client has demonstrated a good faith effort to comply with supervision, …" at bounding box center [797, 366] width 611 height 24
drag, startPoint x: 754, startPoint y: 274, endPoint x: 736, endPoint y: 278, distance: 18.9
copy div "The client has demonstrated a good faith effort to comply with"
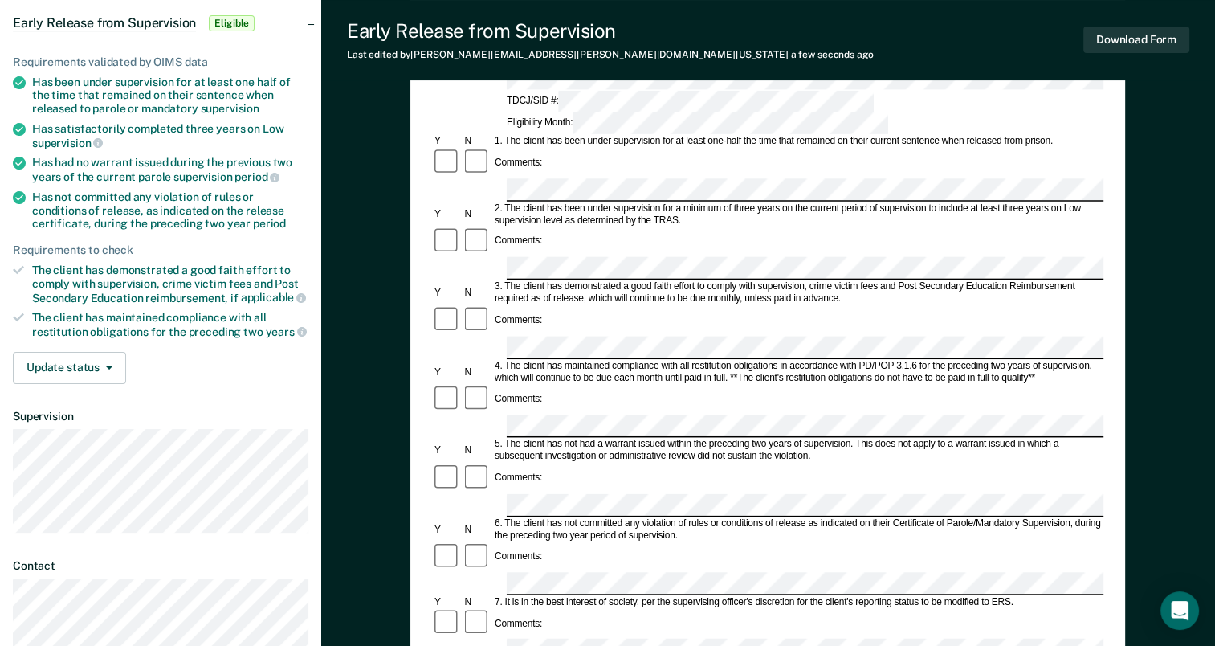
scroll to position [241, 0]
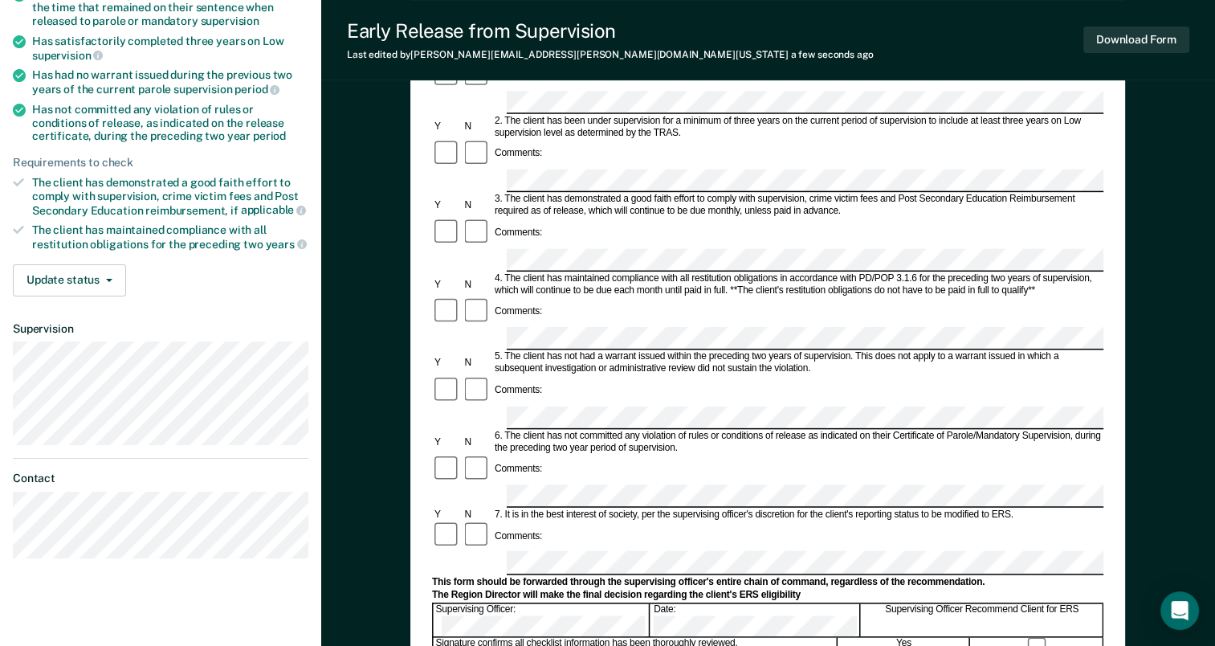
click at [514, 425] on form "Early Release from Supervision (ERS) Checklist, Recommendation, and Determinati…" at bounding box center [768, 496] width 672 height 1164
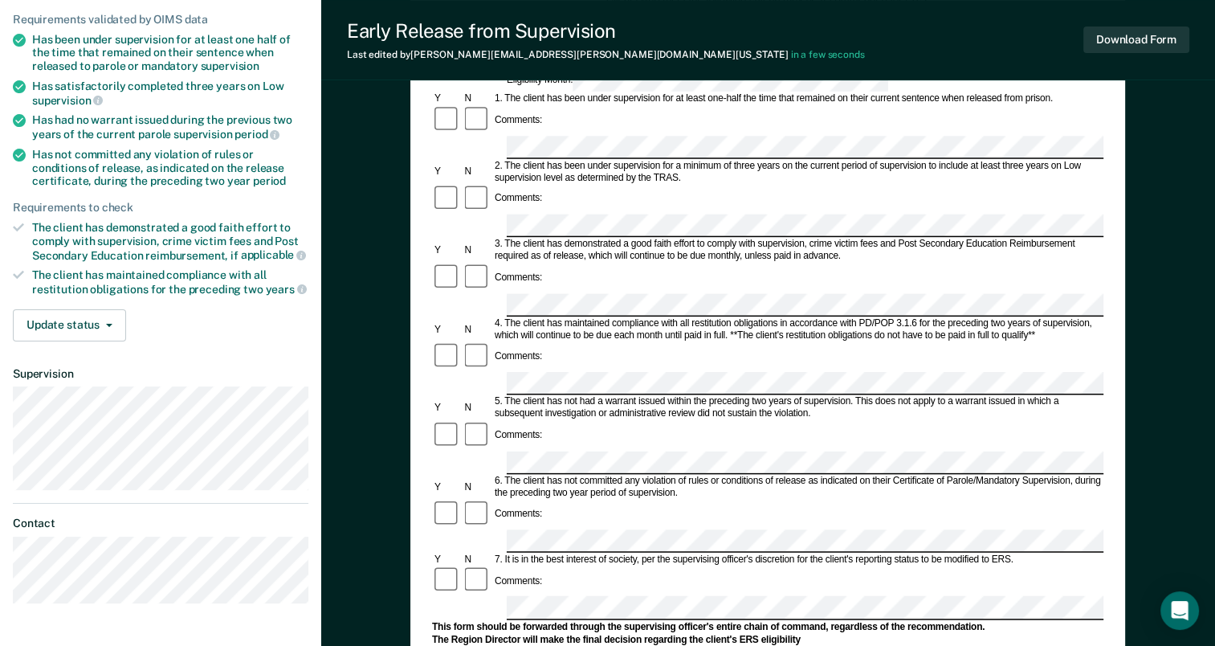
scroll to position [80, 0]
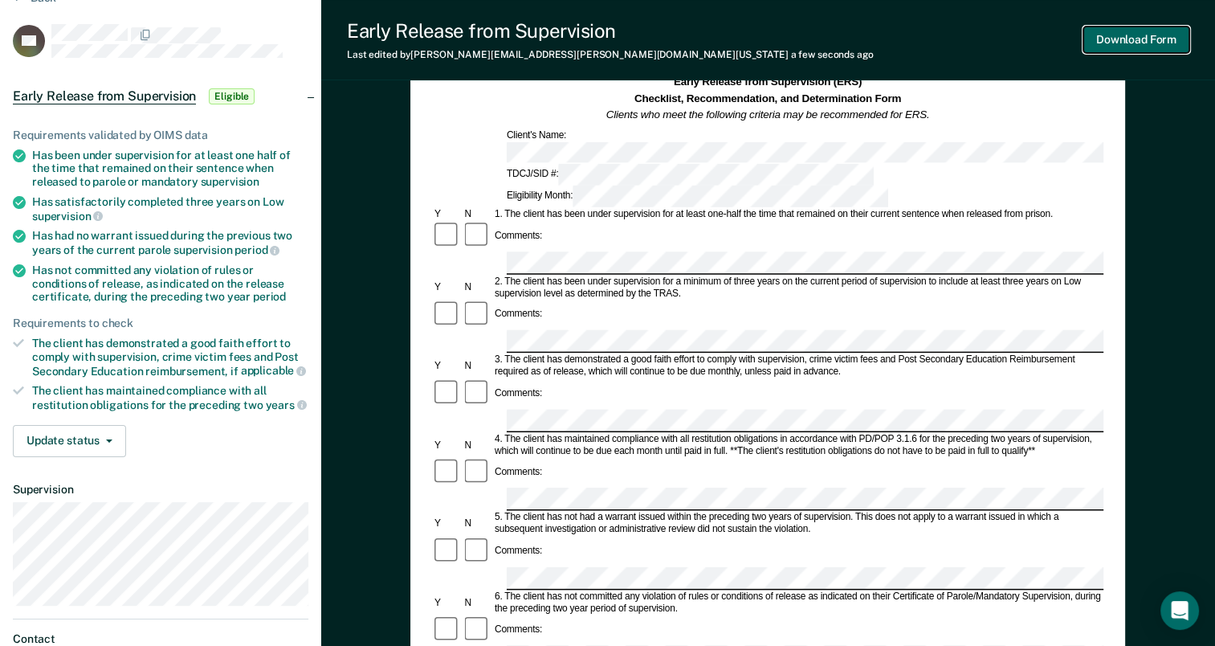
click at [1107, 34] on button "Download Form" at bounding box center [1137, 40] width 106 height 27
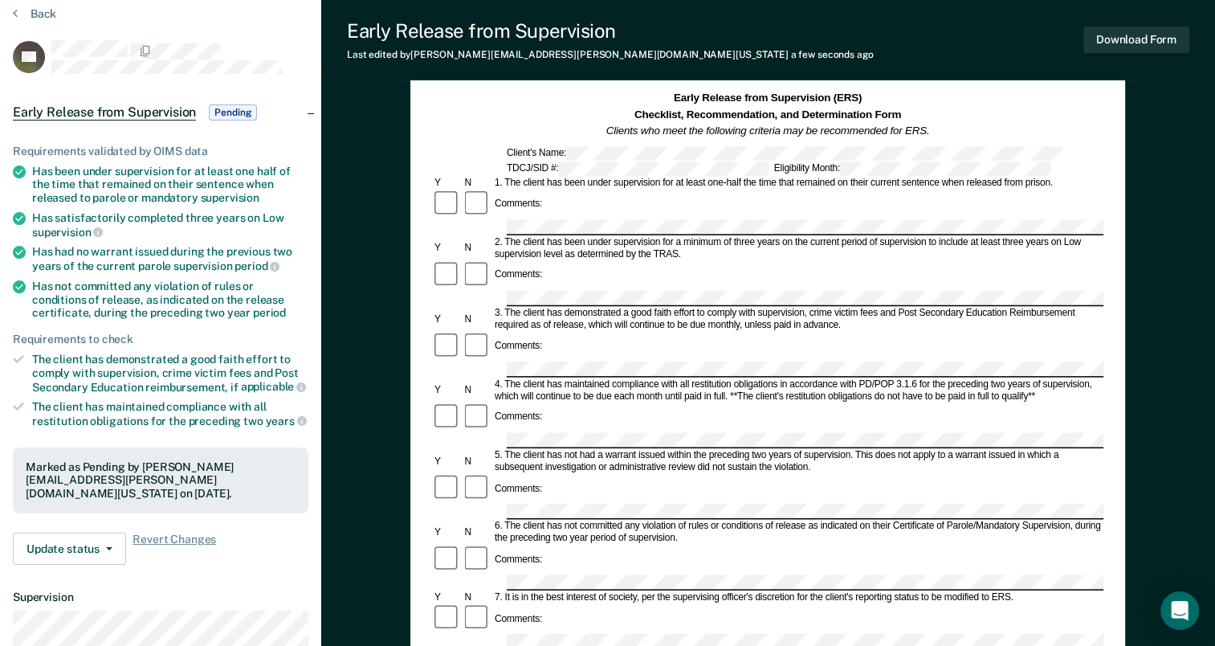
scroll to position [0, 0]
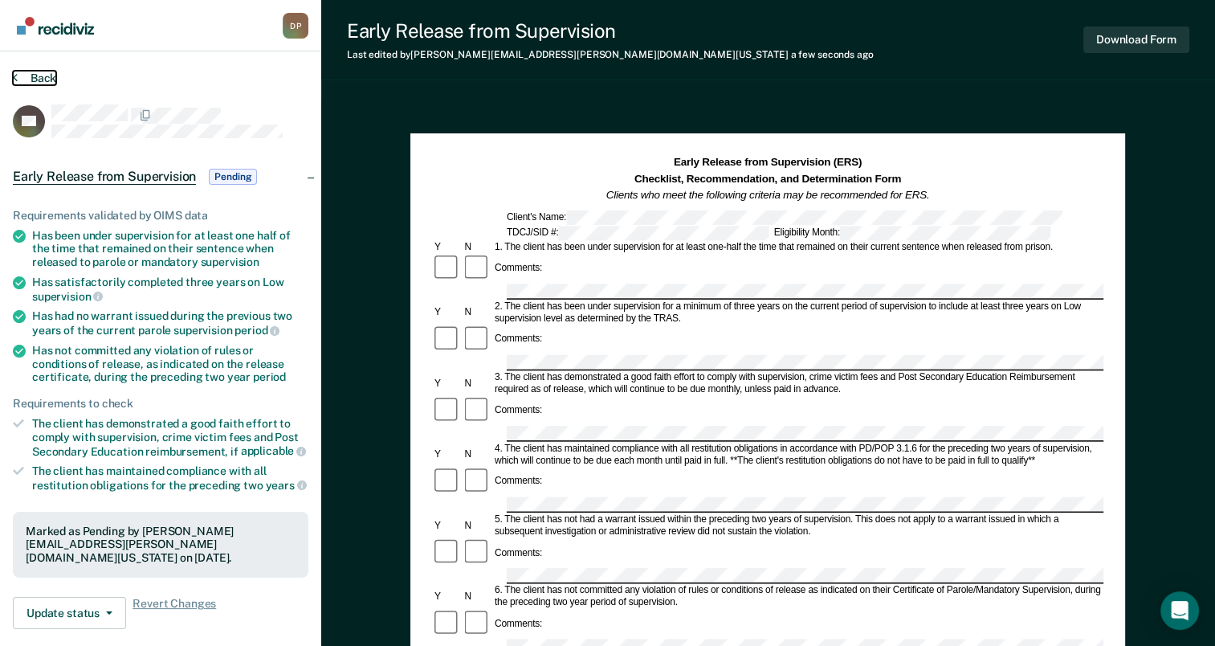
click at [48, 78] on button "Back" at bounding box center [34, 78] width 43 height 14
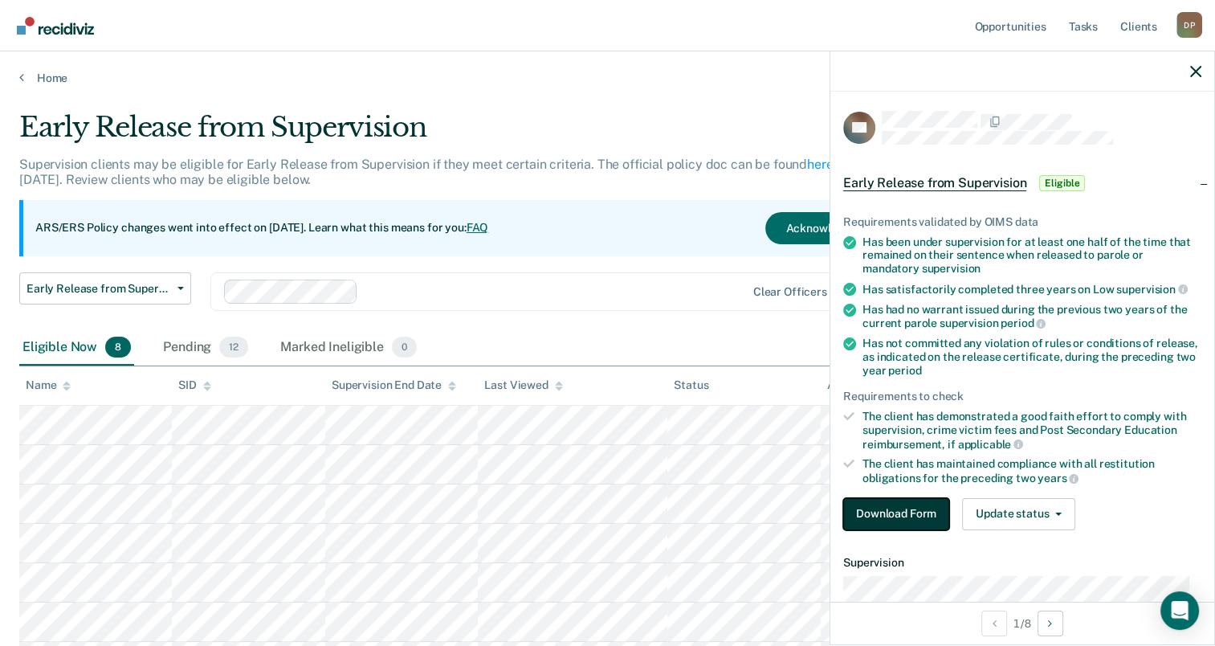
click at [884, 505] on button "Download Form" at bounding box center [896, 514] width 106 height 32
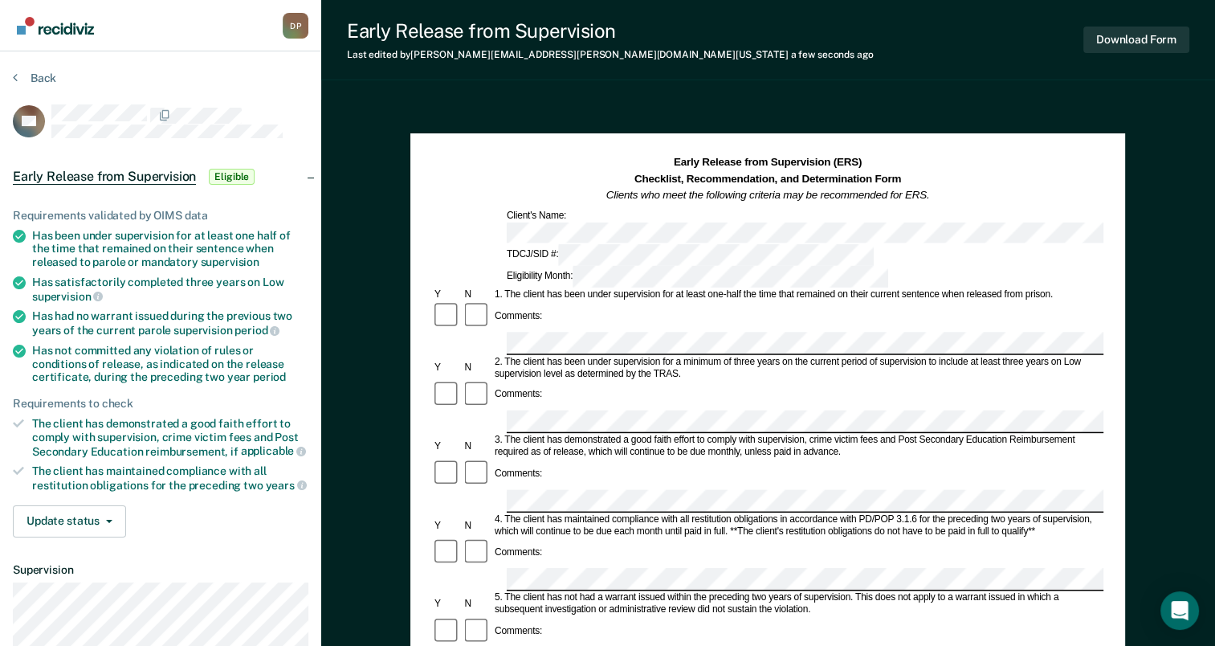
drag, startPoint x: 504, startPoint y: 357, endPoint x: 758, endPoint y: 361, distance: 254.7
click at [758, 435] on div "3. The client has demonstrated a good faith effort to comply with supervision, …" at bounding box center [797, 447] width 611 height 24
drag, startPoint x: 758, startPoint y: 361, endPoint x: 746, endPoint y: 358, distance: 12.3
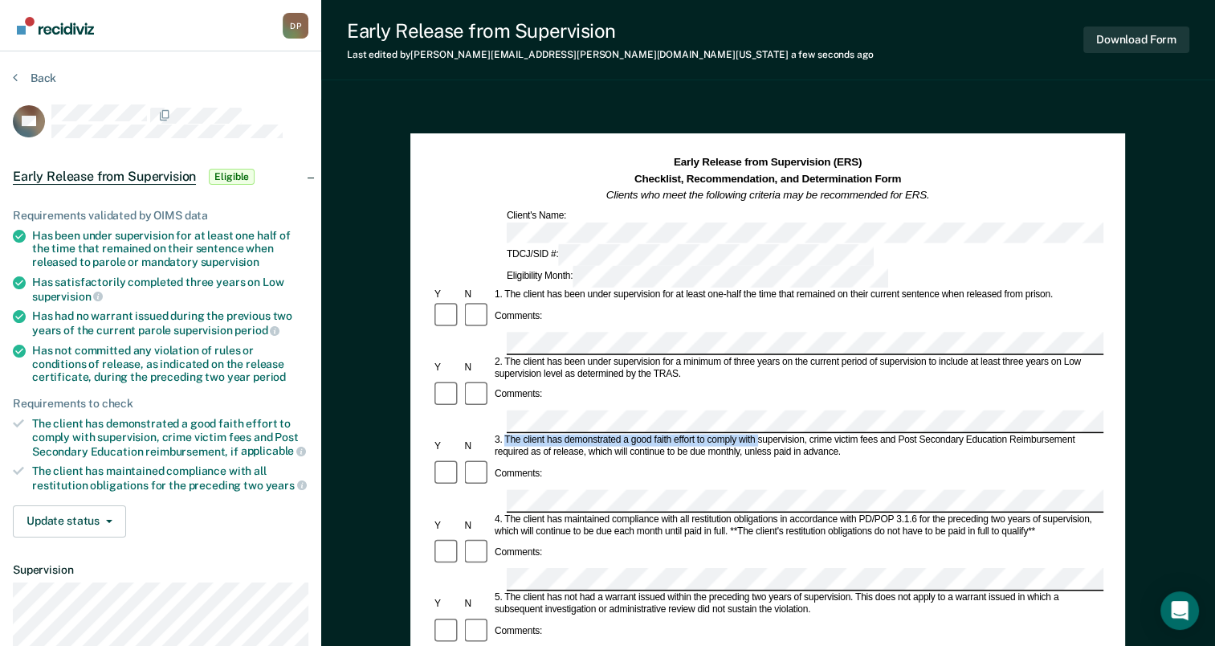
copy div "The client has demonstrated a good faith effort to comply with"
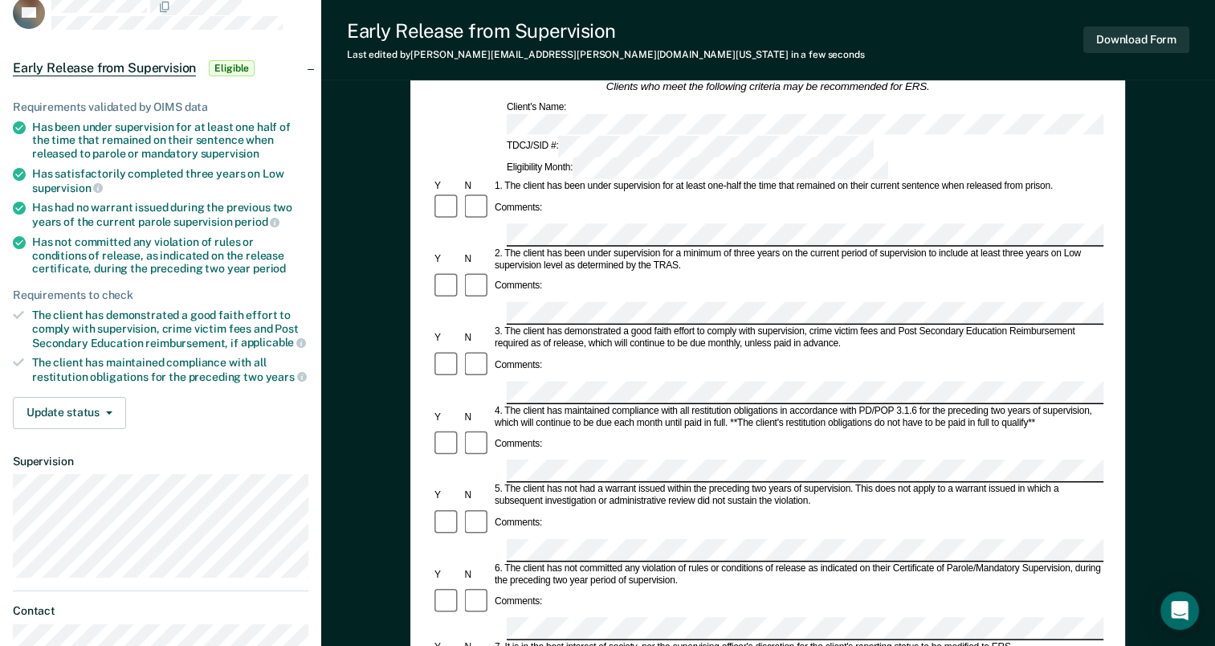
scroll to position [80, 0]
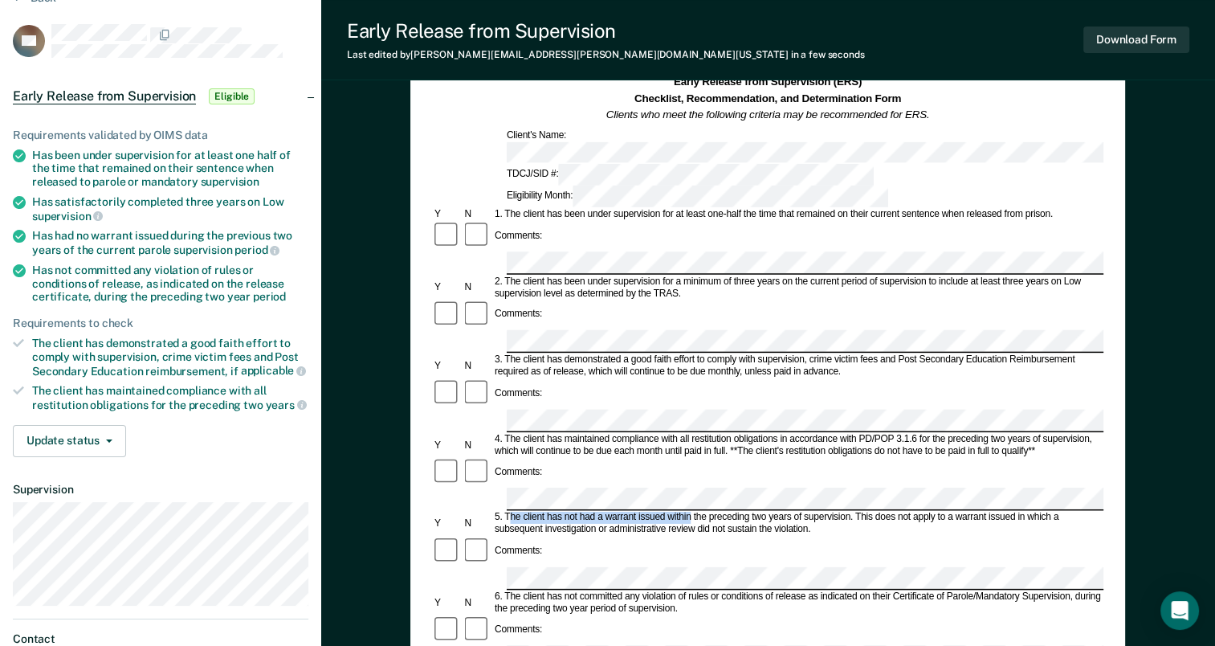
drag, startPoint x: 508, startPoint y: 402, endPoint x: 688, endPoint y: 398, distance: 180.8
click at [688, 512] on div "5. The client has not had a warrant issued within the preceding two years of su…" at bounding box center [797, 524] width 611 height 24
drag, startPoint x: 688, startPoint y: 398, endPoint x: 594, endPoint y: 410, distance: 95.7
click at [622, 512] on div "5. The client has not had a warrant issued within the preceding two years of su…" at bounding box center [797, 524] width 611 height 24
drag, startPoint x: 485, startPoint y: 403, endPoint x: 498, endPoint y: 406, distance: 13.2
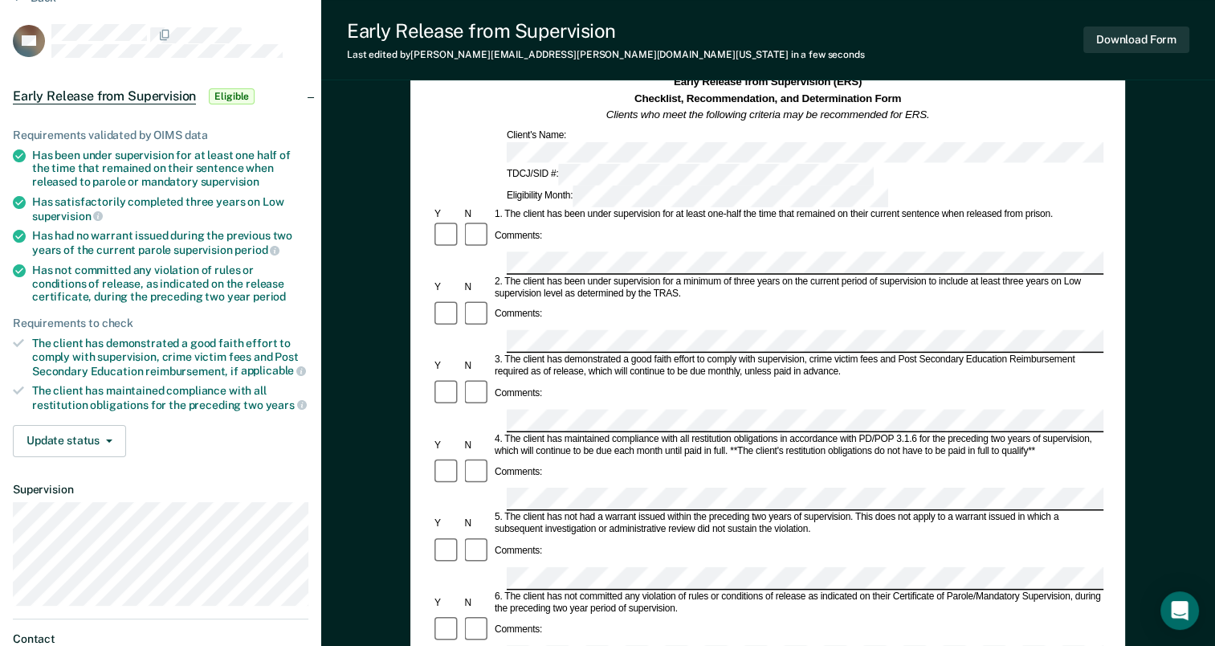
click at [486, 518] on div "N" at bounding box center [478, 524] width 30 height 12
drag, startPoint x: 504, startPoint y: 402, endPoint x: 851, endPoint y: 402, distance: 347.0
click at [851, 512] on div "5. The client has not had a warrant issued within the preceding two years of su…" at bounding box center [797, 524] width 611 height 24
drag, startPoint x: 851, startPoint y: 402, endPoint x: 820, endPoint y: 402, distance: 31.3
copy div "The client has not had a warrant issued within the preceding two years of super…"
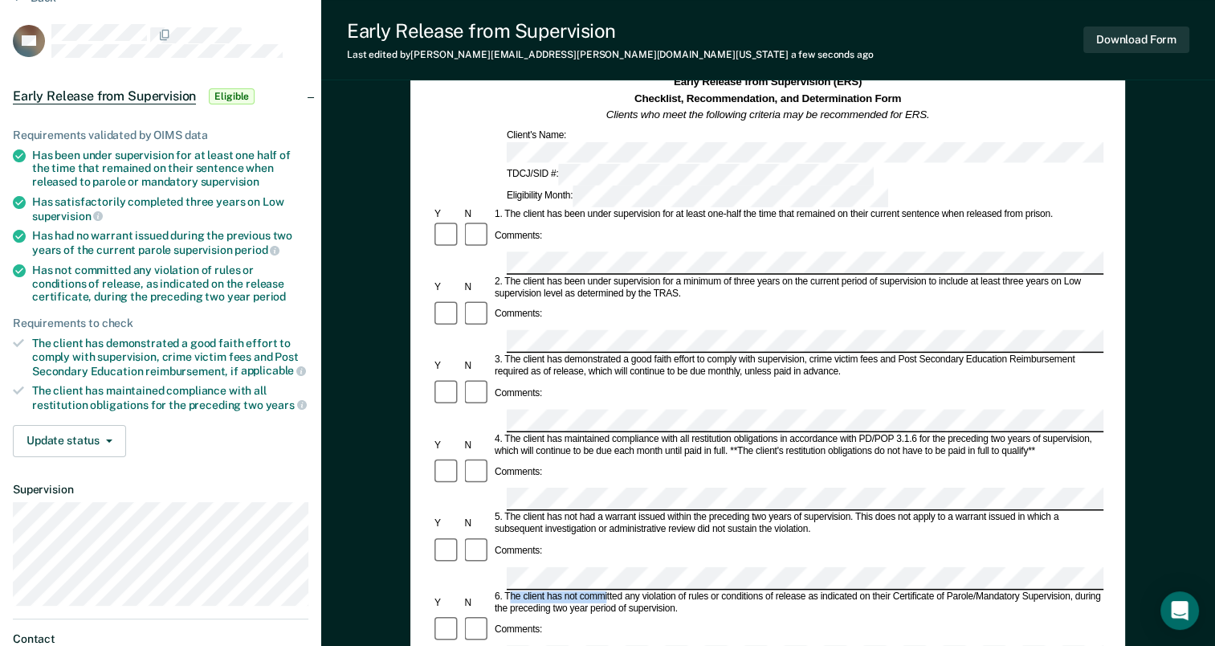
drag, startPoint x: 508, startPoint y: 465, endPoint x: 607, endPoint y: 461, distance: 98.9
click at [607, 590] on div "6. The client has not committed any violation of rules or conditions of release…" at bounding box center [797, 602] width 611 height 24
drag, startPoint x: 607, startPoint y: 461, endPoint x: 529, endPoint y: 467, distance: 78.9
click at [529, 590] on div "6. The client has not committed any violation of rules or conditions of release…" at bounding box center [797, 602] width 611 height 24
drag, startPoint x: 504, startPoint y: 466, endPoint x: 809, endPoint y: 461, distance: 304.5
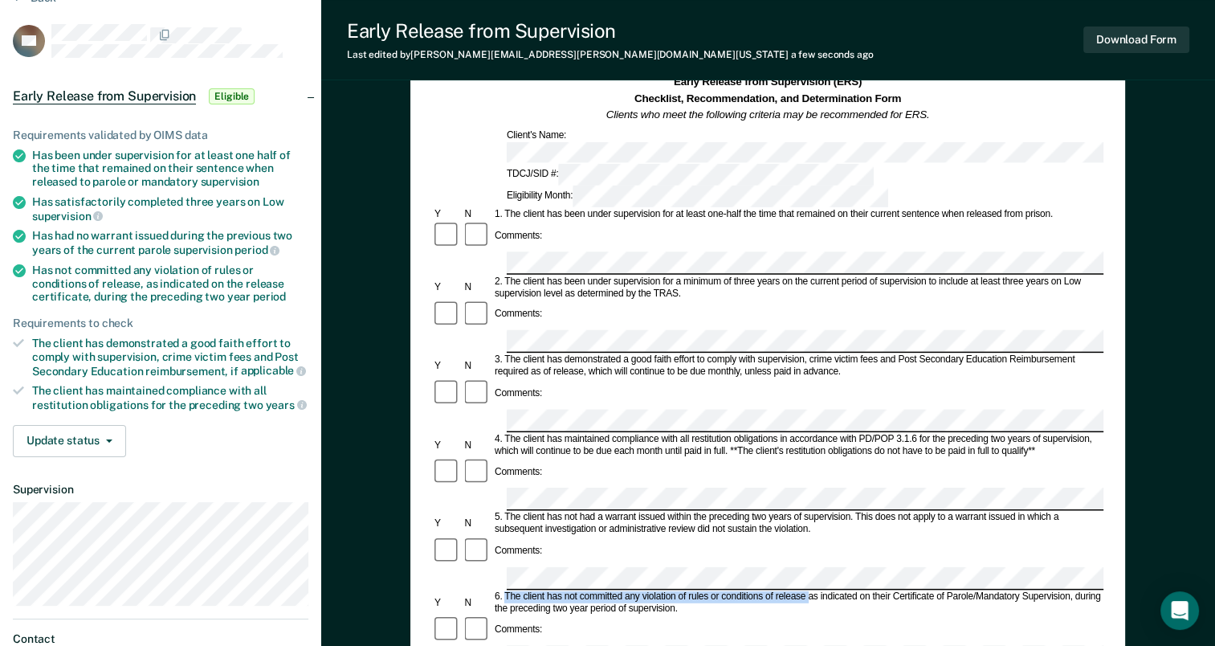
click at [809, 590] on div "6. The client has not committed any violation of rules or conditions of release…" at bounding box center [797, 602] width 611 height 24
copy div "The client has not committed any violation of rules or conditions of release"
drag, startPoint x: 1074, startPoint y: 465, endPoint x: 688, endPoint y: 476, distance: 386.5
click at [688, 590] on div "6. The client has not committed any violation of rules or conditions of release…" at bounding box center [797, 602] width 611 height 24
drag, startPoint x: 688, startPoint y: 476, endPoint x: 662, endPoint y: 479, distance: 25.9
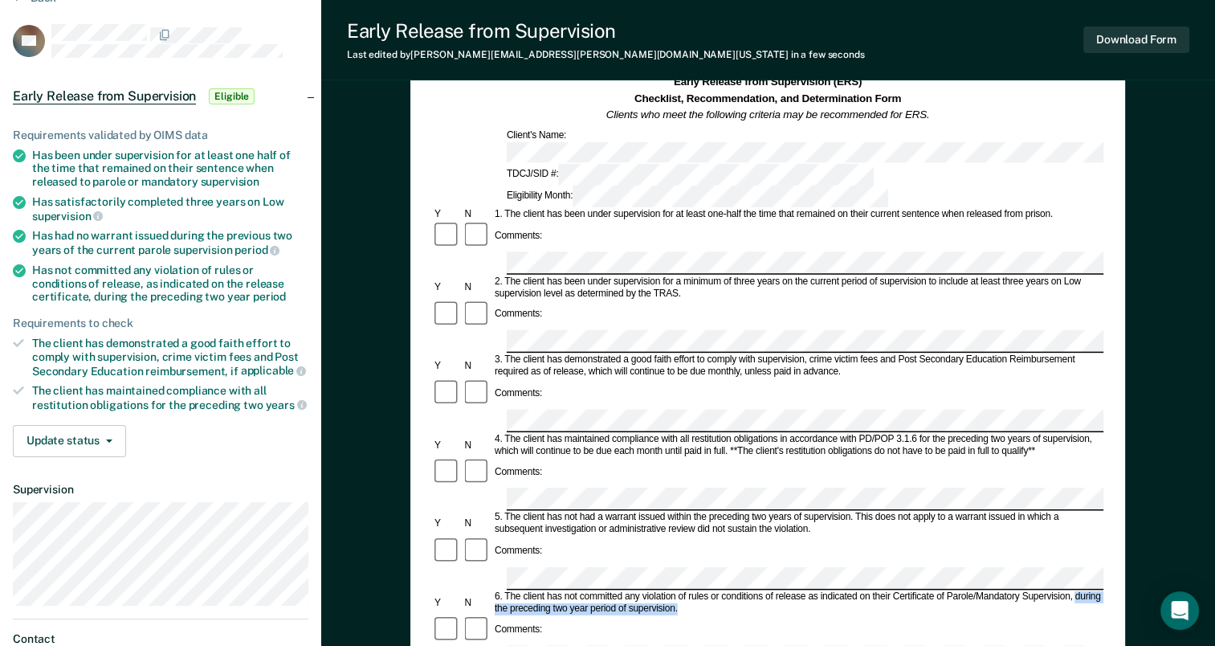
copy div "during the preceding two year period of supervision."
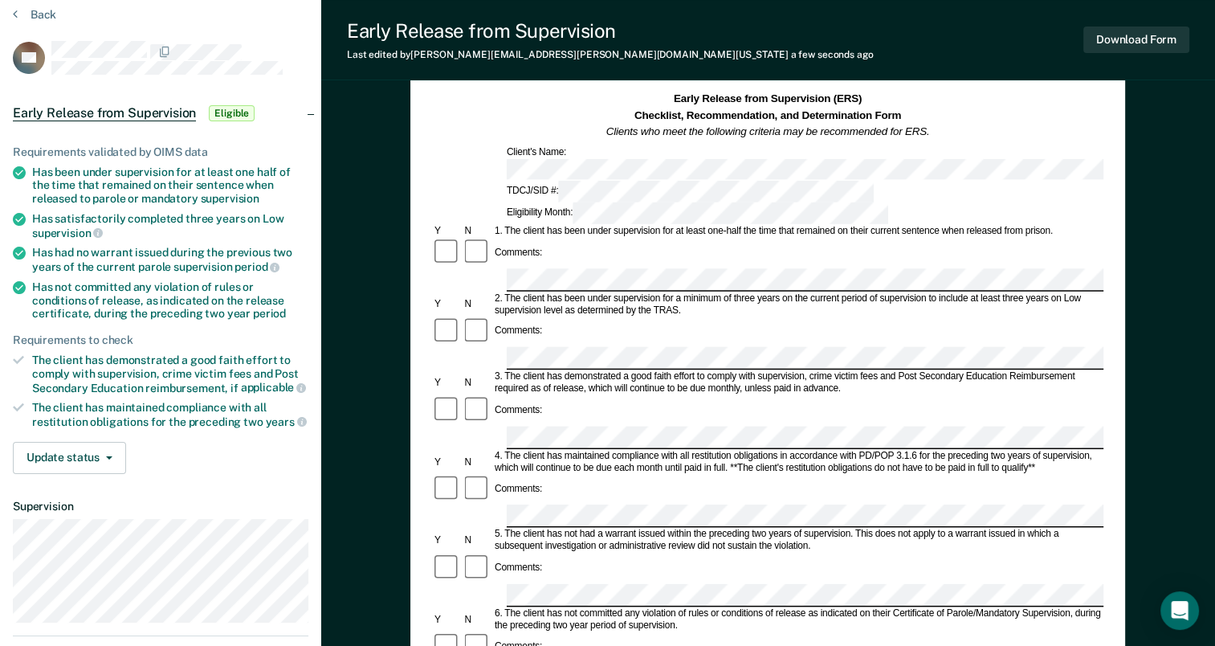
scroll to position [0, 0]
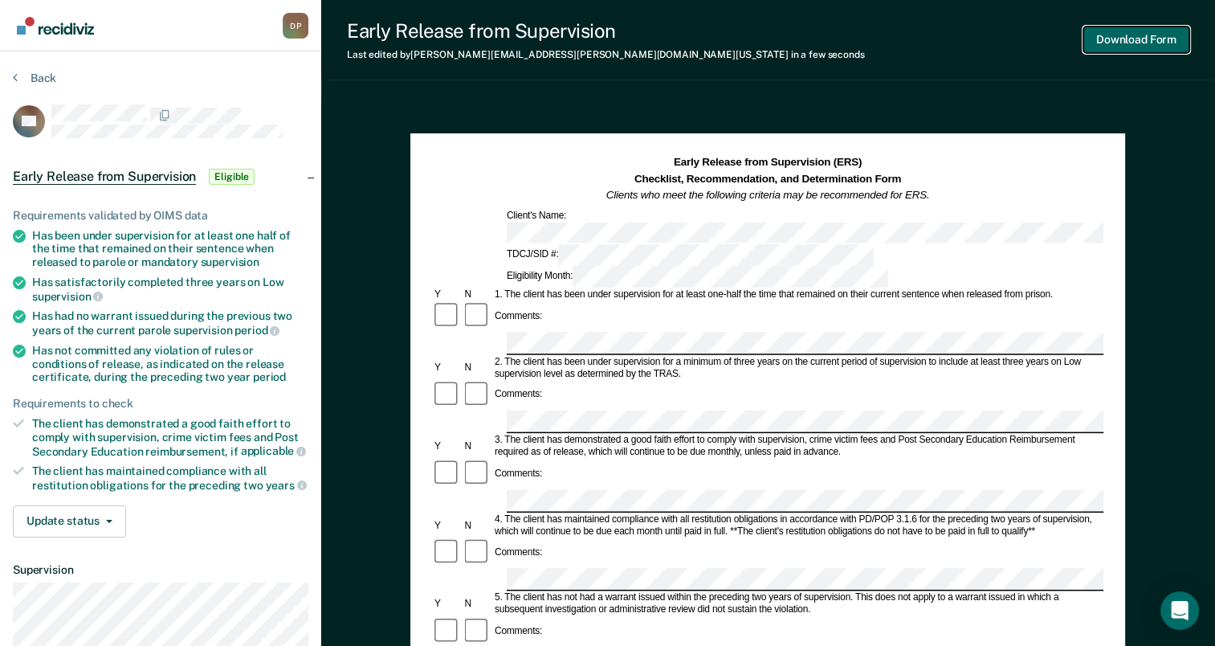
click at [1122, 39] on button "Download Form" at bounding box center [1137, 40] width 106 height 27
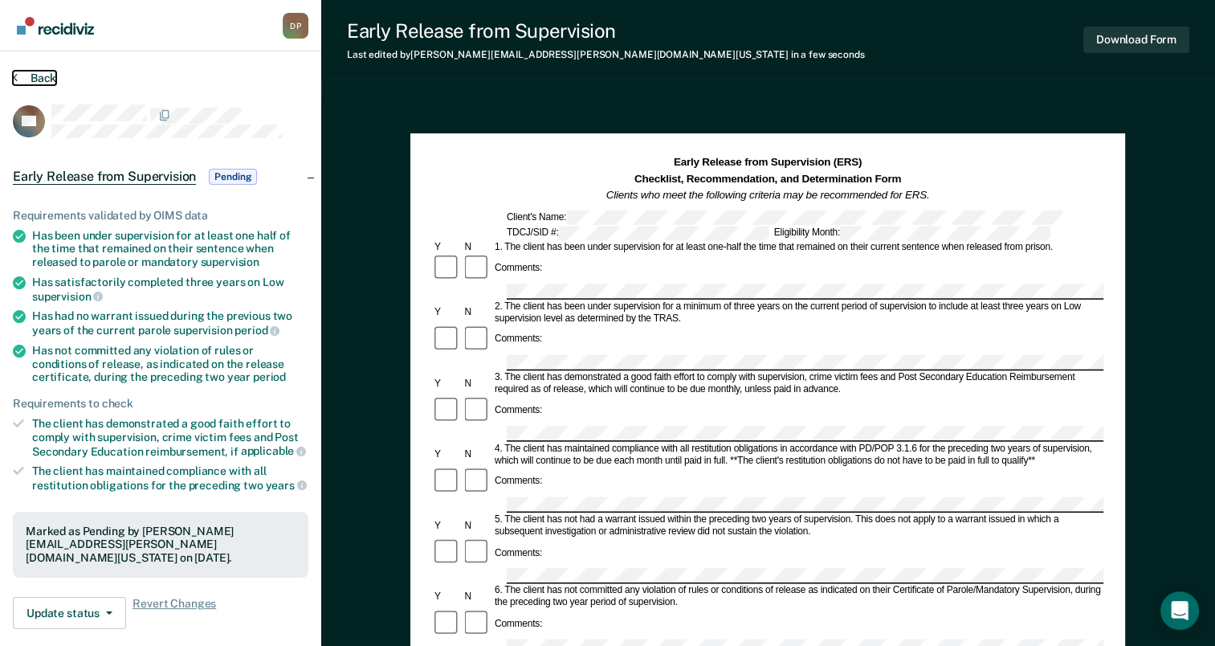
click at [33, 82] on button "Back" at bounding box center [34, 78] width 43 height 14
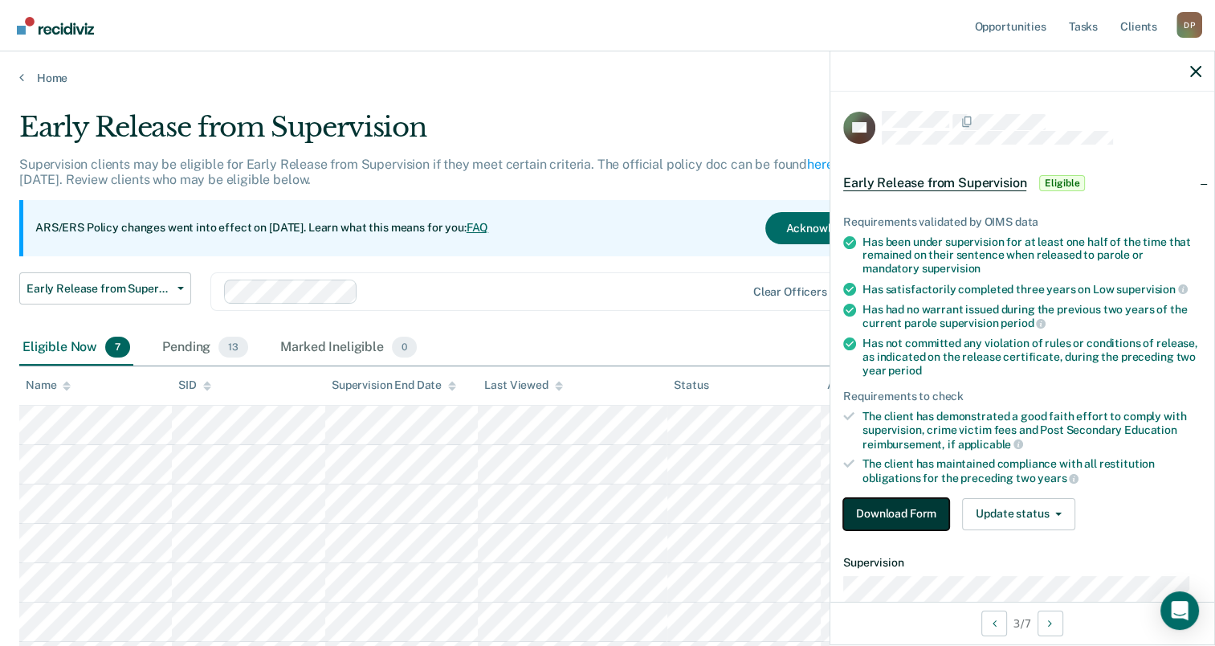
click at [885, 508] on button "Download Form" at bounding box center [896, 514] width 106 height 32
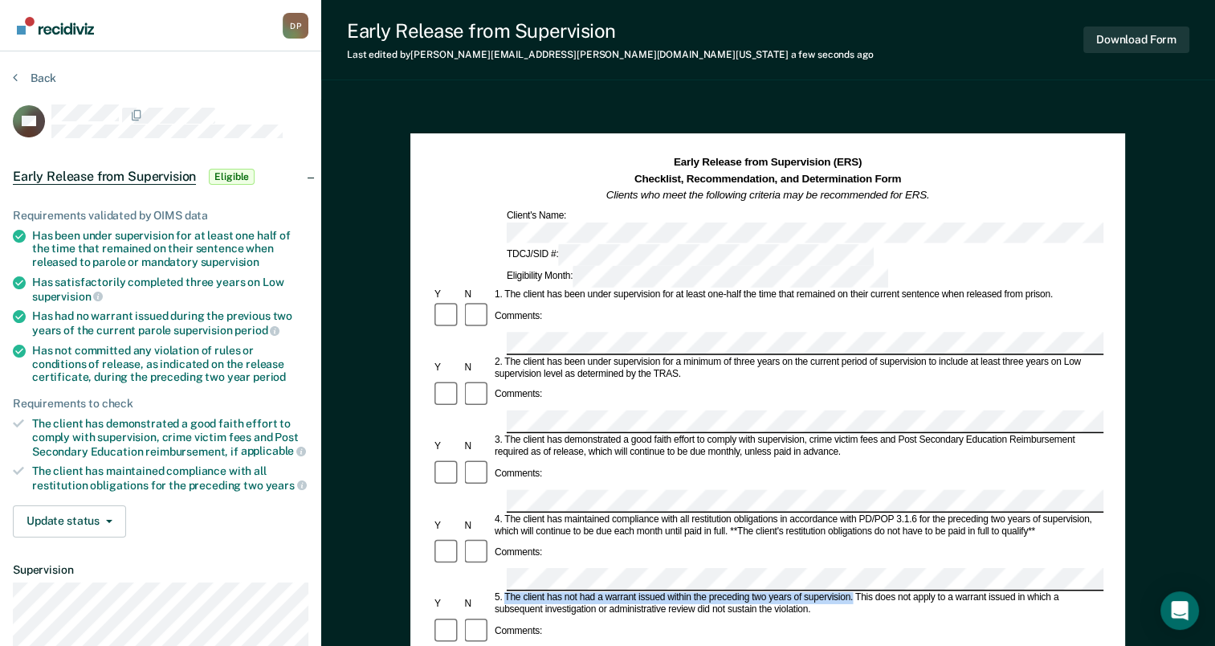
drag, startPoint x: 505, startPoint y: 482, endPoint x: 853, endPoint y: 485, distance: 347.8
click at [853, 592] on div "5. The client has not had a warrant issued within the preceding two years of su…" at bounding box center [797, 604] width 611 height 24
drag, startPoint x: 853, startPoint y: 485, endPoint x: 828, endPoint y: 481, distance: 25.2
copy div "The client has not had a warrant issued within the preceding two years of super…"
drag, startPoint x: 502, startPoint y: 545, endPoint x: 808, endPoint y: 549, distance: 306.1
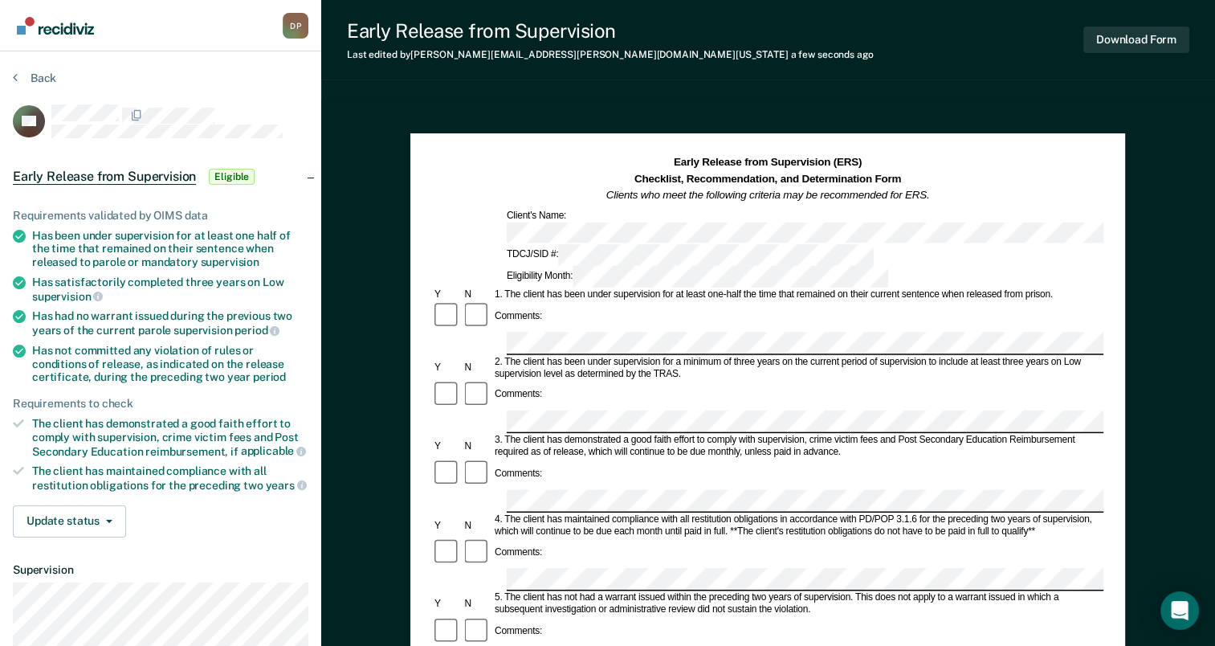
drag, startPoint x: 808, startPoint y: 549, endPoint x: 778, endPoint y: 546, distance: 30.6
copy div "The client has not committed any violation of rules or conditions of release"
drag, startPoint x: 1075, startPoint y: 544, endPoint x: 1100, endPoint y: 554, distance: 27.7
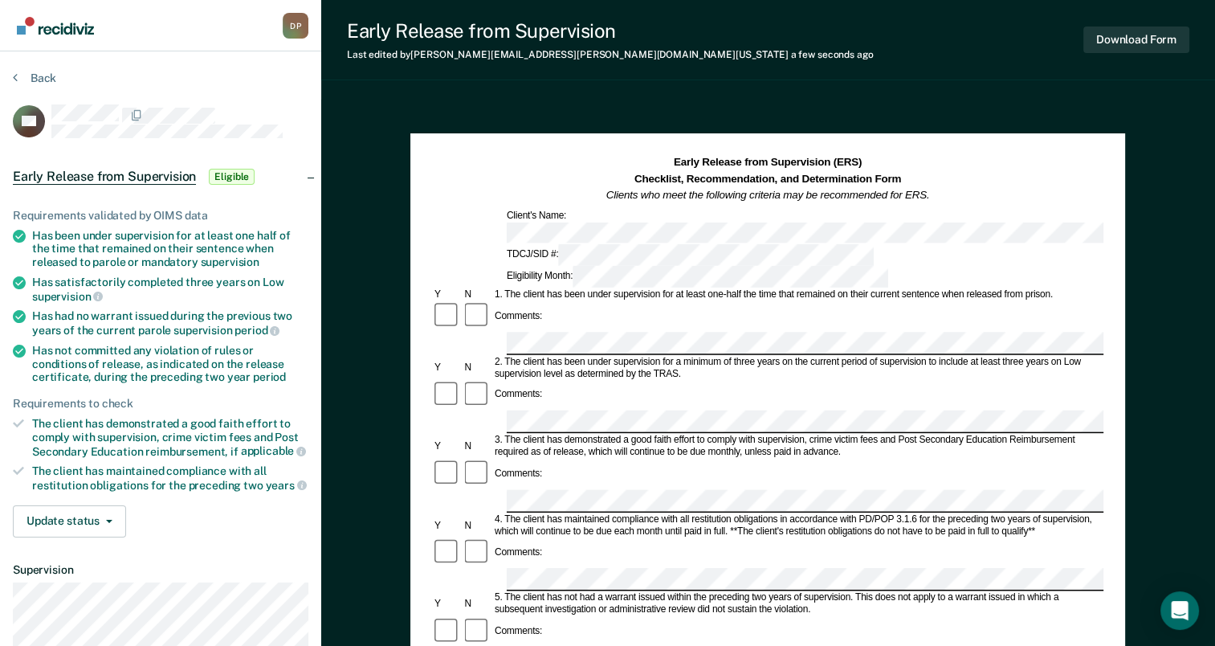
copy div "during the preceding two year period of supervision."
click at [658, 301] on div "Comments:" at bounding box center [768, 316] width 672 height 31
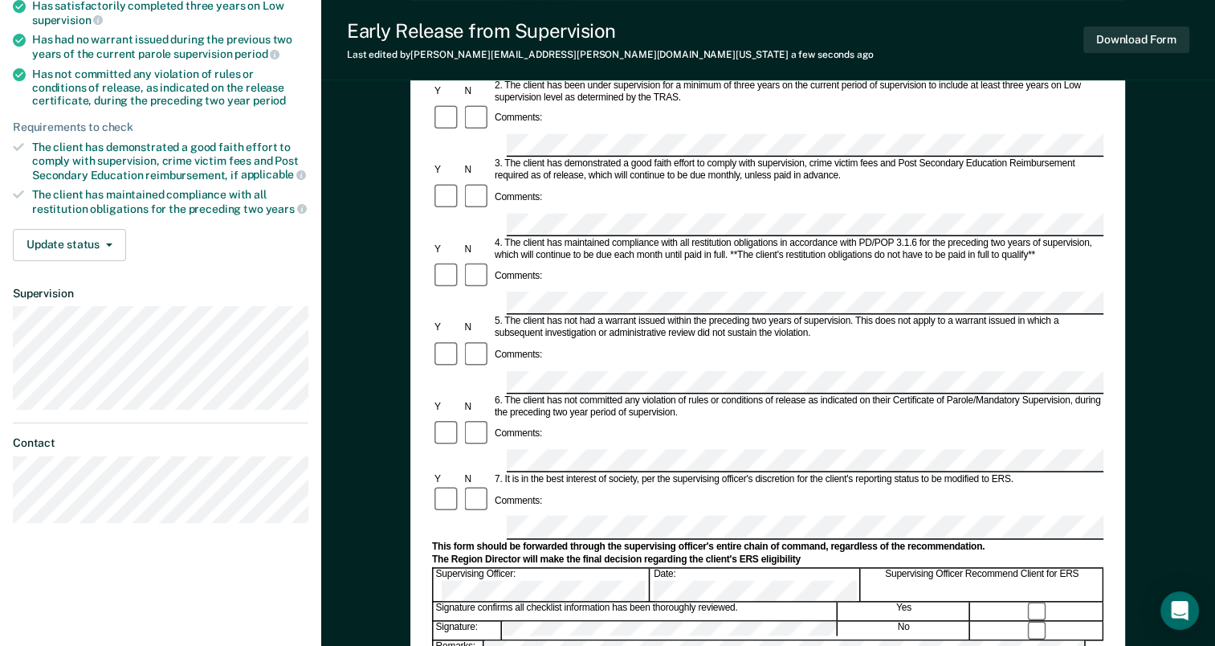
scroll to position [321, 0]
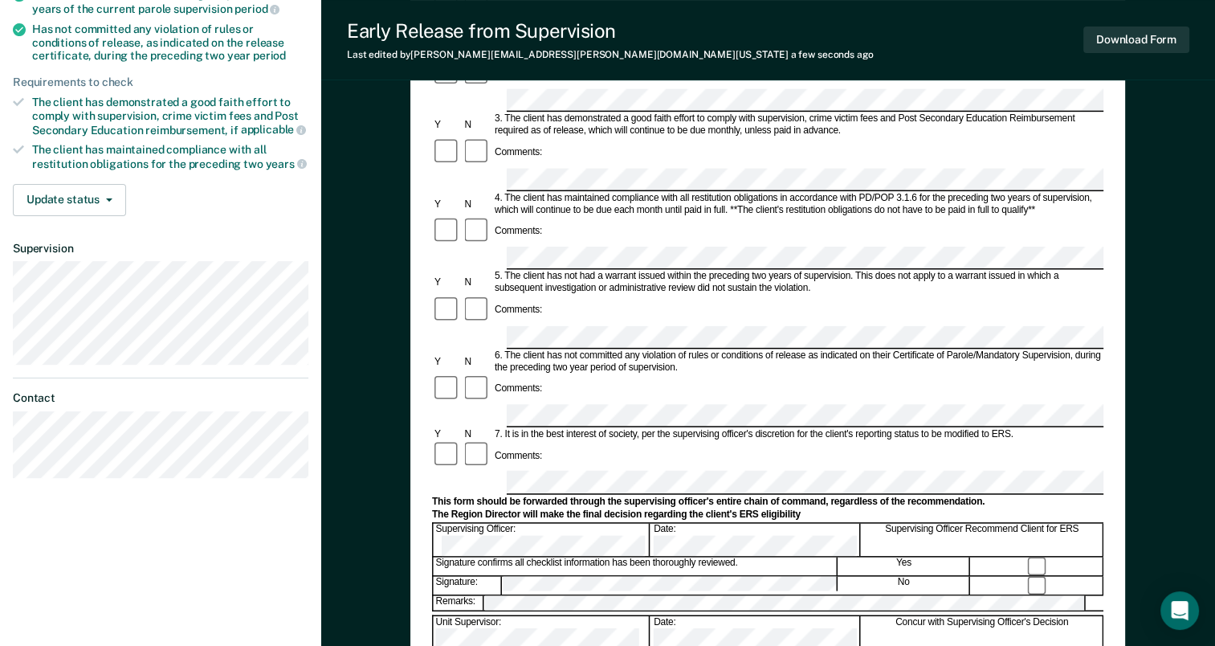
click at [1128, 44] on button "Download Form" at bounding box center [1137, 40] width 106 height 27
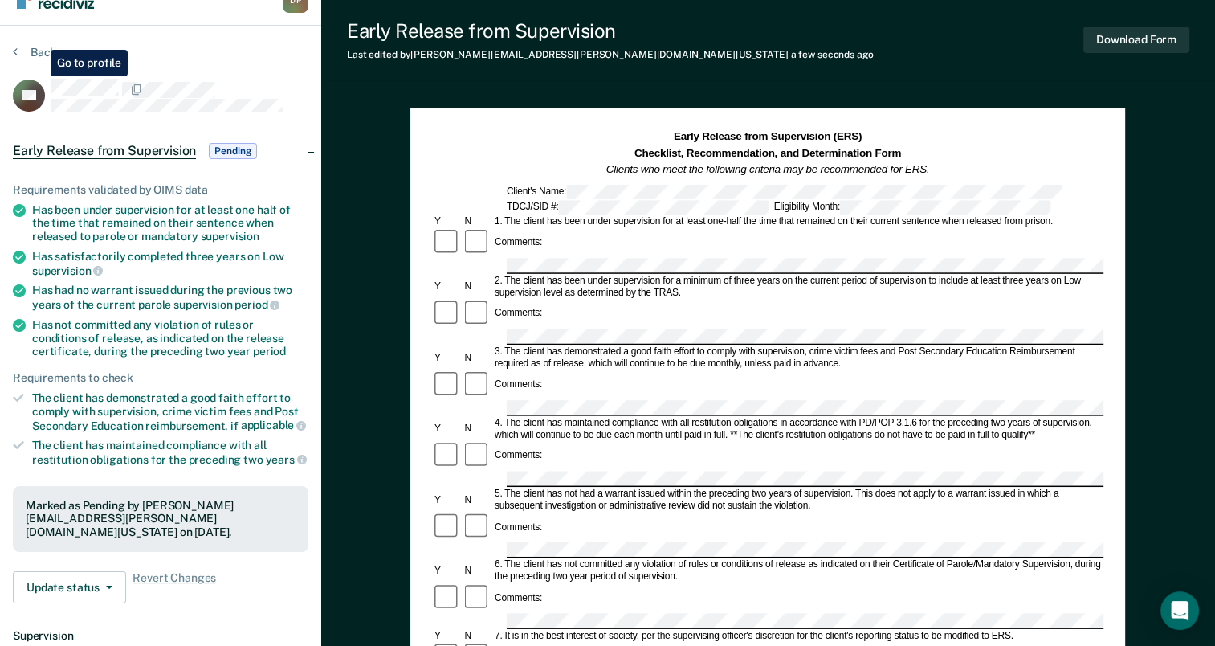
scroll to position [0, 0]
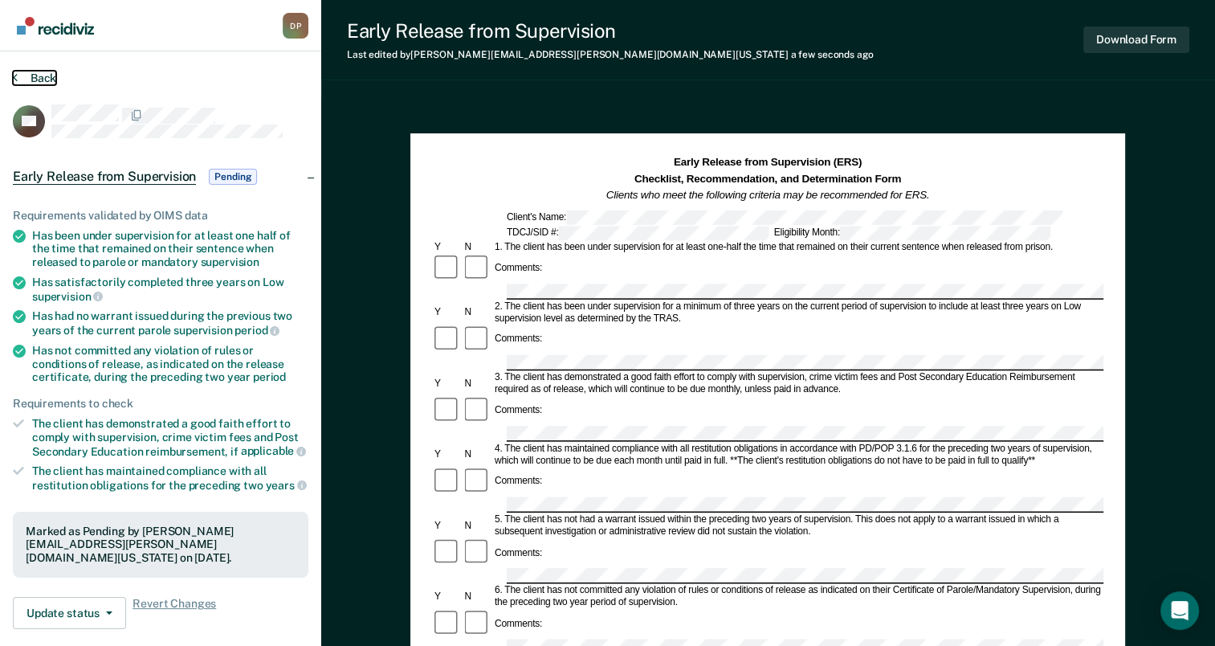
click at [39, 74] on button "Back" at bounding box center [34, 78] width 43 height 14
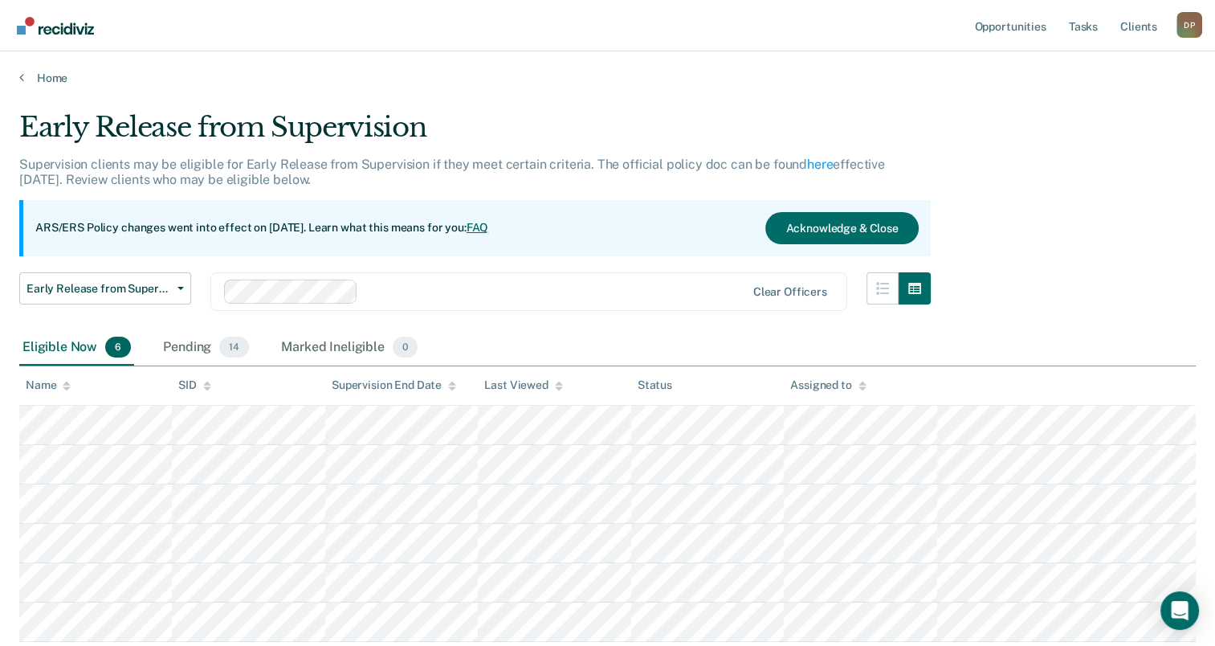
click at [188, 344] on div "Pending 14" at bounding box center [206, 347] width 92 height 35
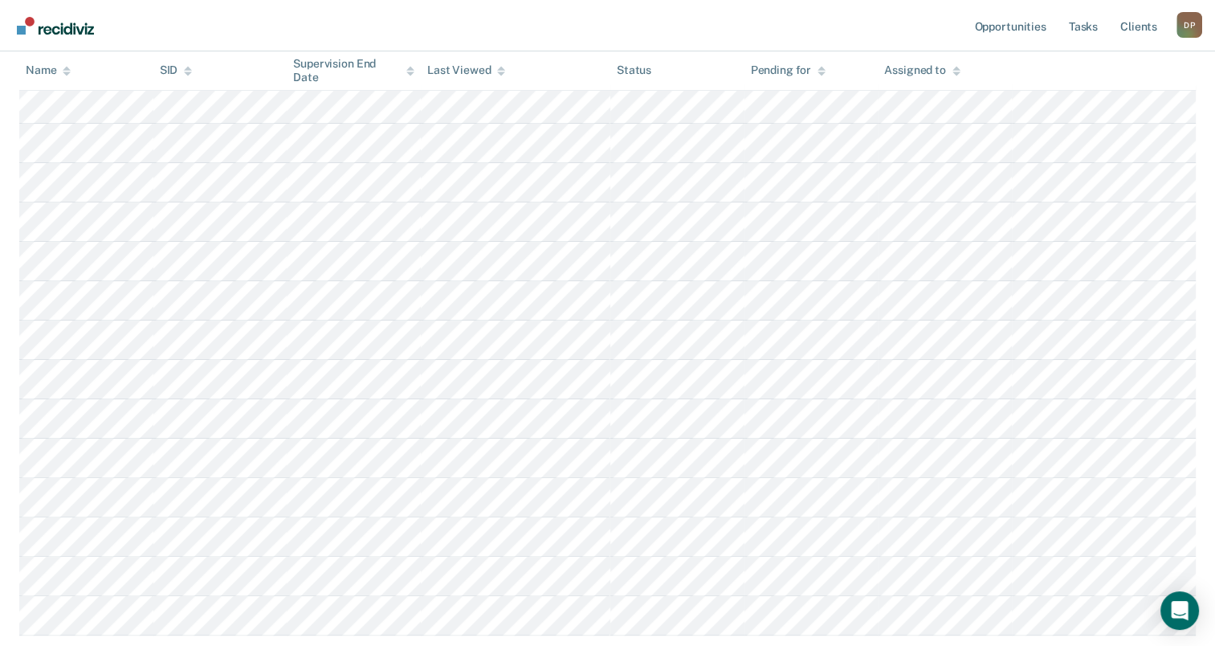
scroll to position [402, 0]
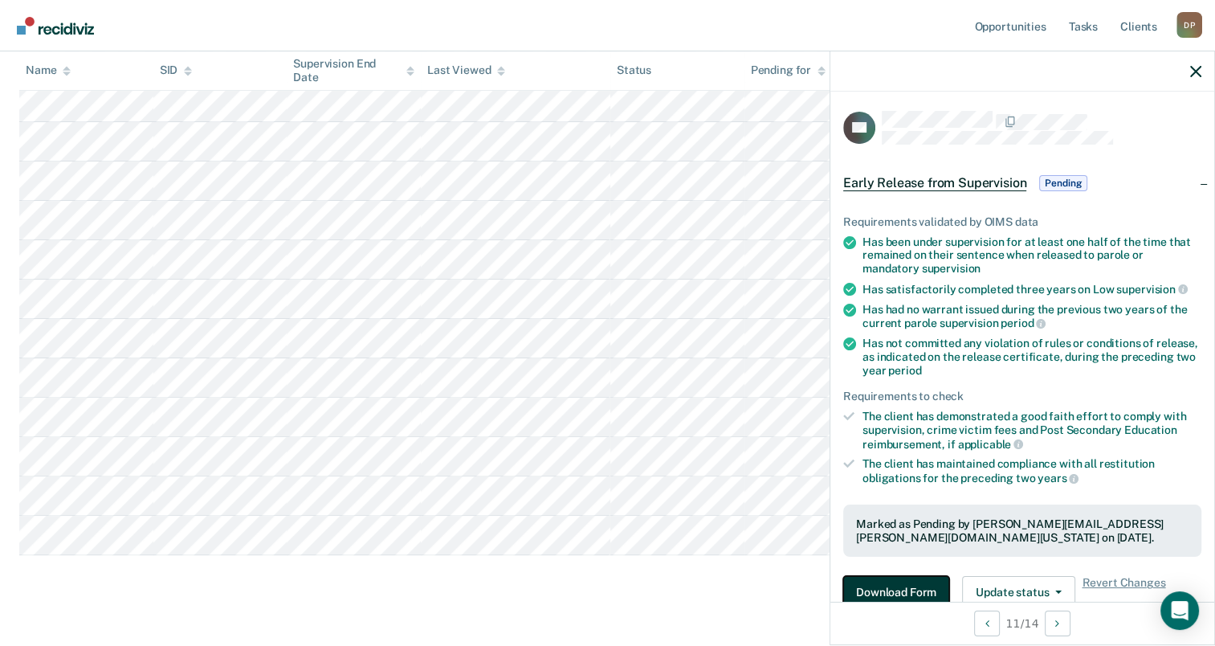
click at [896, 586] on button "Download Form" at bounding box center [896, 592] width 106 height 32
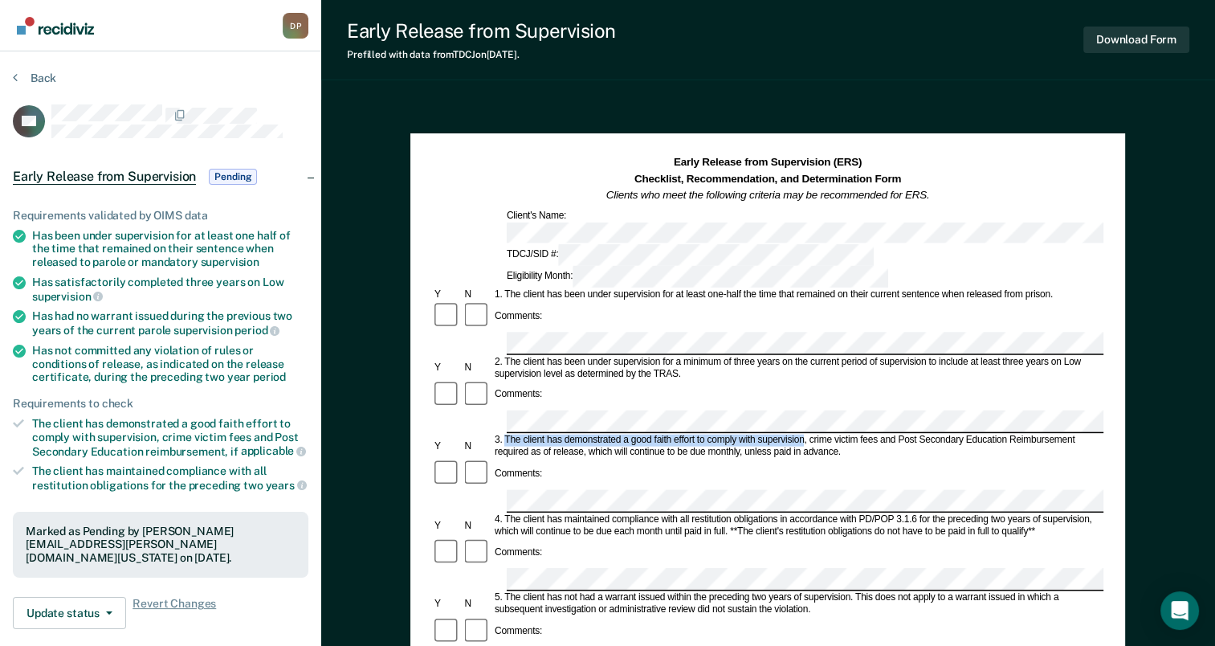
drag, startPoint x: 514, startPoint y: 357, endPoint x: 803, endPoint y: 363, distance: 289.2
click at [803, 435] on div "3. The client has demonstrated a good faith effort to comply with supervision, …" at bounding box center [797, 447] width 611 height 24
drag, startPoint x: 803, startPoint y: 363, endPoint x: 777, endPoint y: 353, distance: 28.2
drag, startPoint x: 777, startPoint y: 353, endPoint x: 733, endPoint y: 373, distance: 48.2
click at [733, 435] on div "3. The client has demonstrated a good faith effort to comply with supervision, …" at bounding box center [797, 447] width 611 height 24
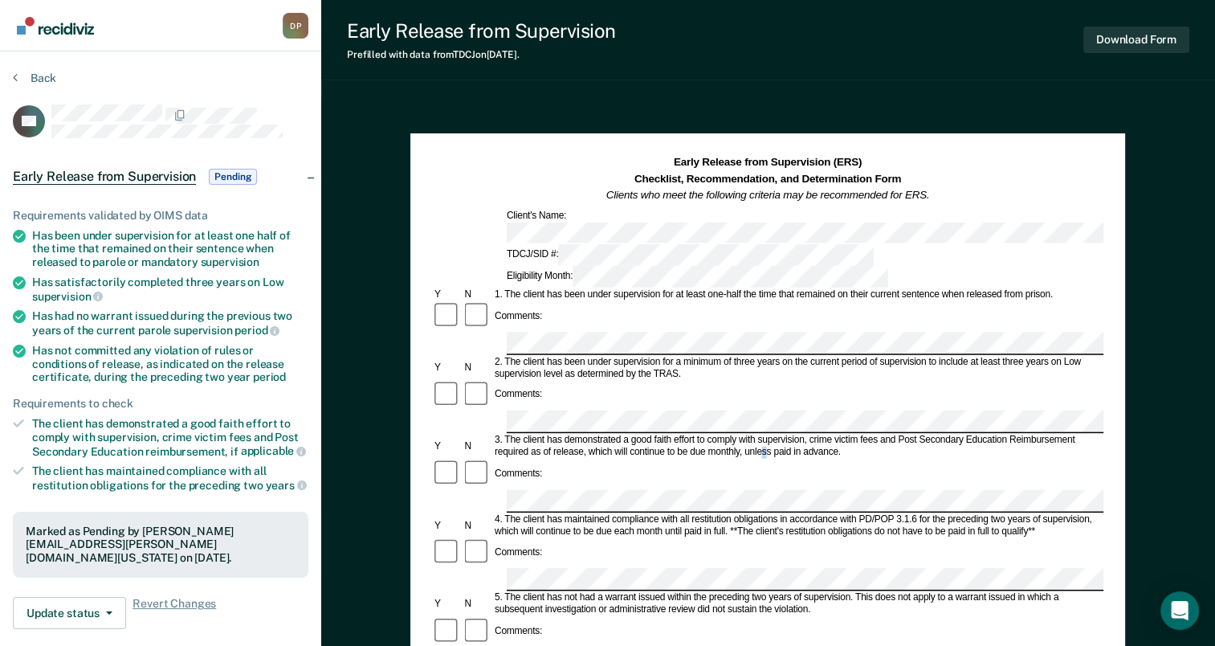
drag, startPoint x: 733, startPoint y: 373, endPoint x: 765, endPoint y: 370, distance: 32.3
click at [765, 435] on div "3. The client has demonstrated a good faith effort to comply with supervision, …" at bounding box center [797, 447] width 611 height 24
drag, startPoint x: 765, startPoint y: 370, endPoint x: 757, endPoint y: 358, distance: 13.4
click at [757, 435] on div "3. The client has demonstrated a good faith effort to comply with supervision, …" at bounding box center [797, 447] width 611 height 24
drag, startPoint x: 757, startPoint y: 358, endPoint x: 506, endPoint y: 357, distance: 251.4
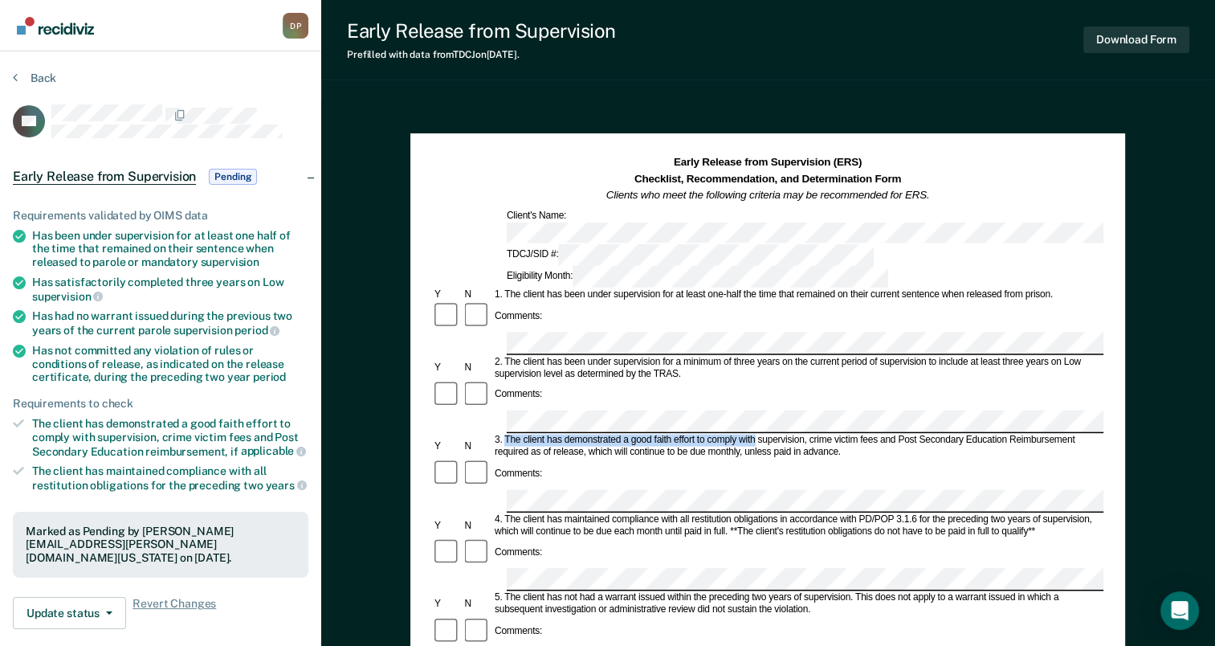
click at [506, 435] on div "3. The client has demonstrated a good faith effort to comply with supervision, …" at bounding box center [797, 447] width 611 height 24
drag, startPoint x: 506, startPoint y: 357, endPoint x: 546, endPoint y: 357, distance: 40.2
copy div "The client has demonstrated a good faith effort to comply with"
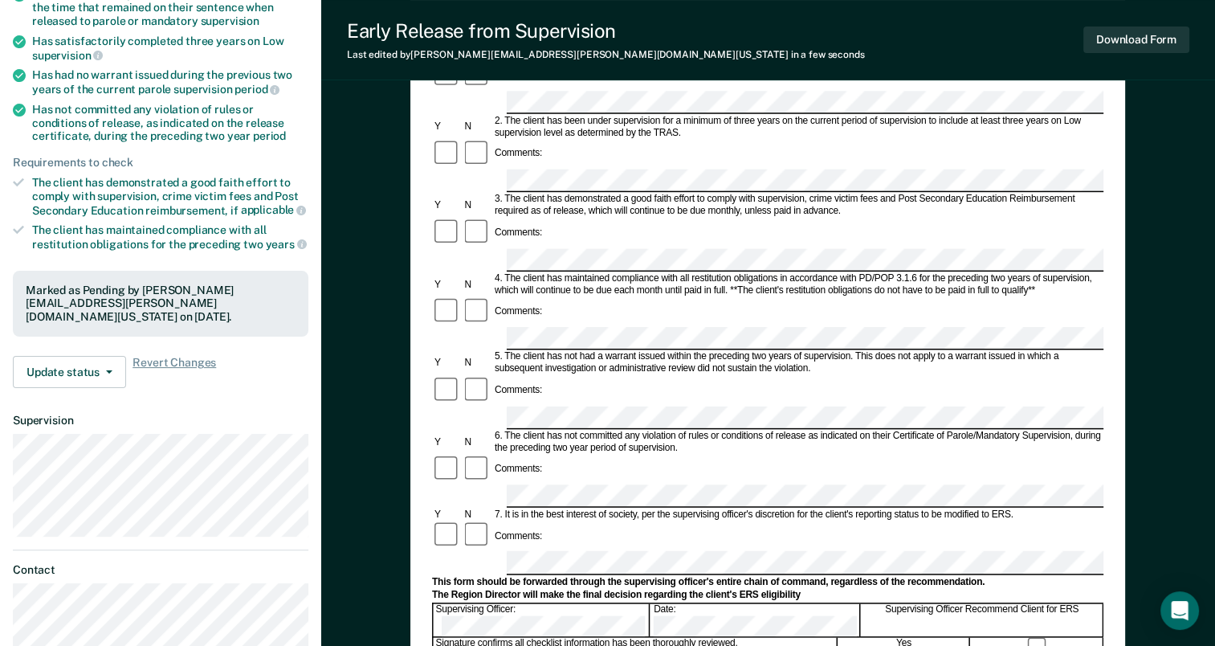
scroll to position [80, 0]
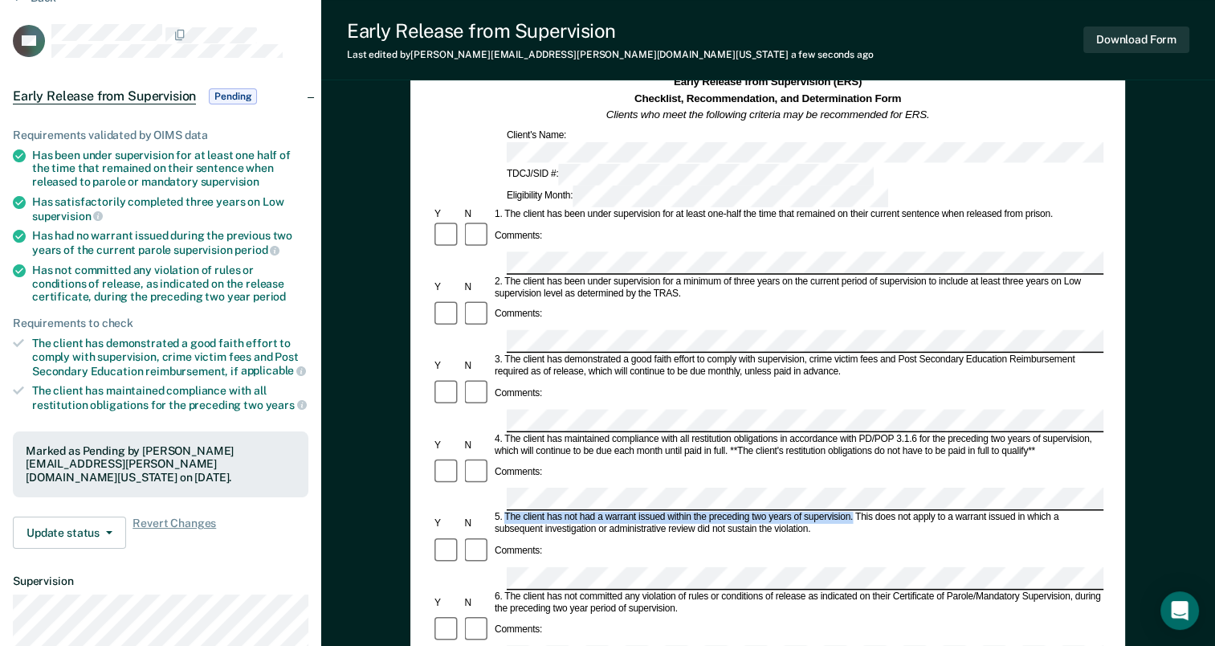
drag, startPoint x: 504, startPoint y: 404, endPoint x: 854, endPoint y: 402, distance: 349.4
click at [854, 512] on div "5. The client has not had a warrant issued within the preceding two years of su…" at bounding box center [797, 524] width 611 height 24
drag, startPoint x: 854, startPoint y: 402, endPoint x: 844, endPoint y: 402, distance: 9.7
copy div "The client has not had a warrant issued within the preceding two years of super…"
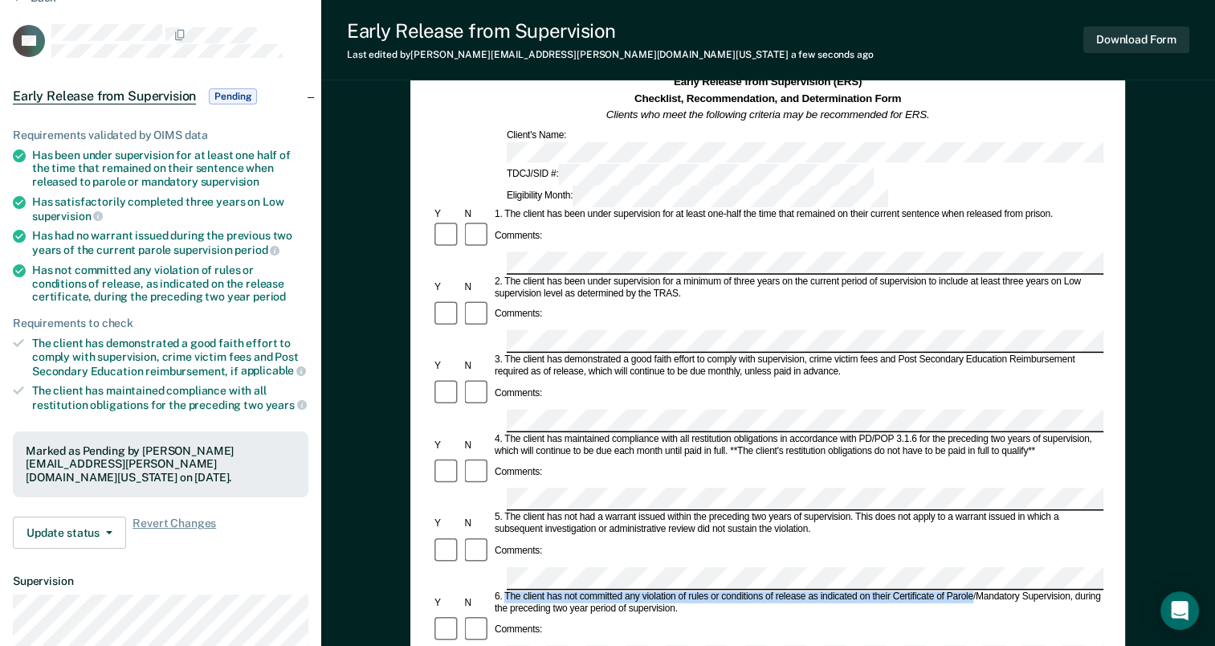
drag, startPoint x: 505, startPoint y: 464, endPoint x: 974, endPoint y: 466, distance: 468.3
click at [974, 590] on div "6. The client has not committed any violation of rules or conditions of release…" at bounding box center [797, 602] width 611 height 24
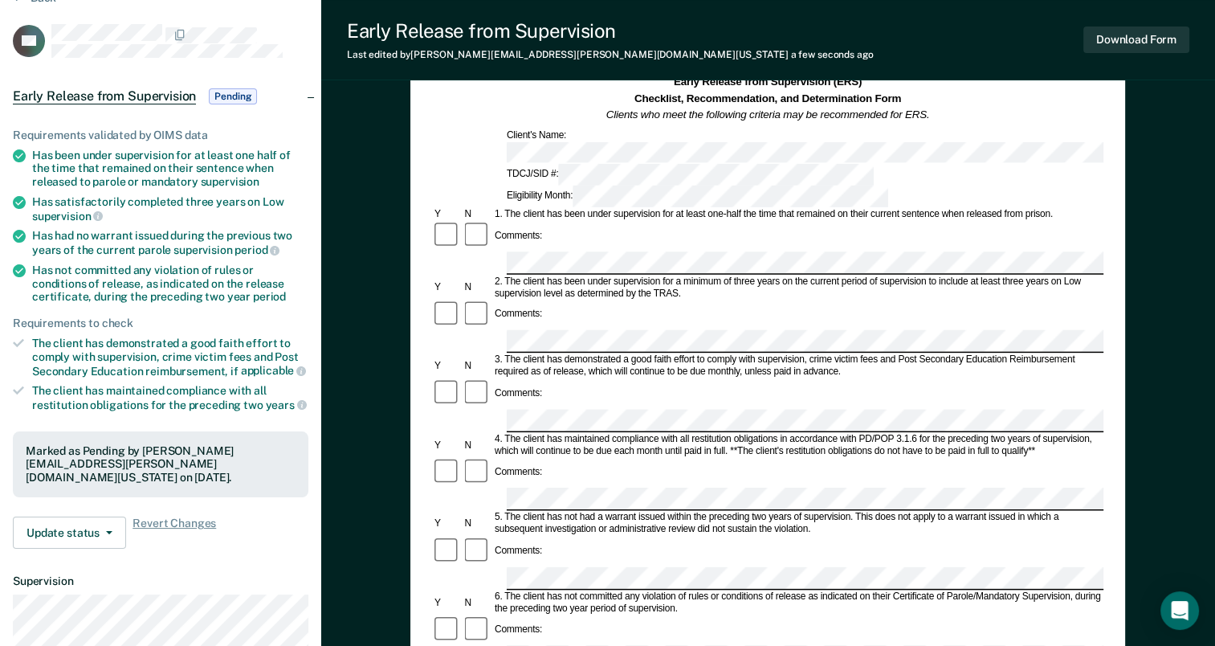
drag, startPoint x: 974, startPoint y: 466, endPoint x: 917, endPoint y: 484, distance: 59.7
click at [926, 590] on div "6. The client has not committed any violation of rules or conditions of release…" at bounding box center [797, 602] width 611 height 24
drag, startPoint x: 805, startPoint y: 463, endPoint x: 505, endPoint y: 463, distance: 299.6
click at [505, 590] on div "6. The client has not committed any violation of rules or conditions of release…" at bounding box center [797, 602] width 611 height 24
drag, startPoint x: 505, startPoint y: 463, endPoint x: 516, endPoint y: 462, distance: 10.5
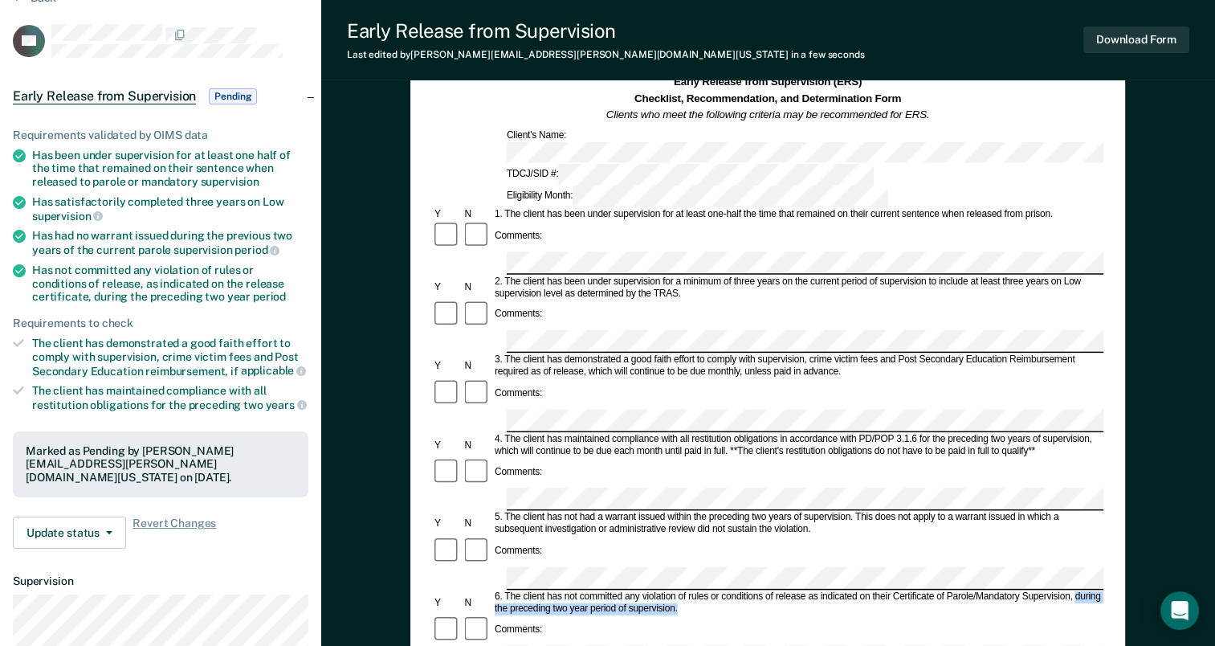
drag, startPoint x: 1076, startPoint y: 463, endPoint x: 1108, endPoint y: 472, distance: 32.8
click at [1108, 472] on div "Early Release from Supervision (ERS) Checklist, Recommendation, and Determinati…" at bounding box center [767, 519] width 715 height 932
click at [630, 221] on div "Comments:" at bounding box center [768, 236] width 672 height 31
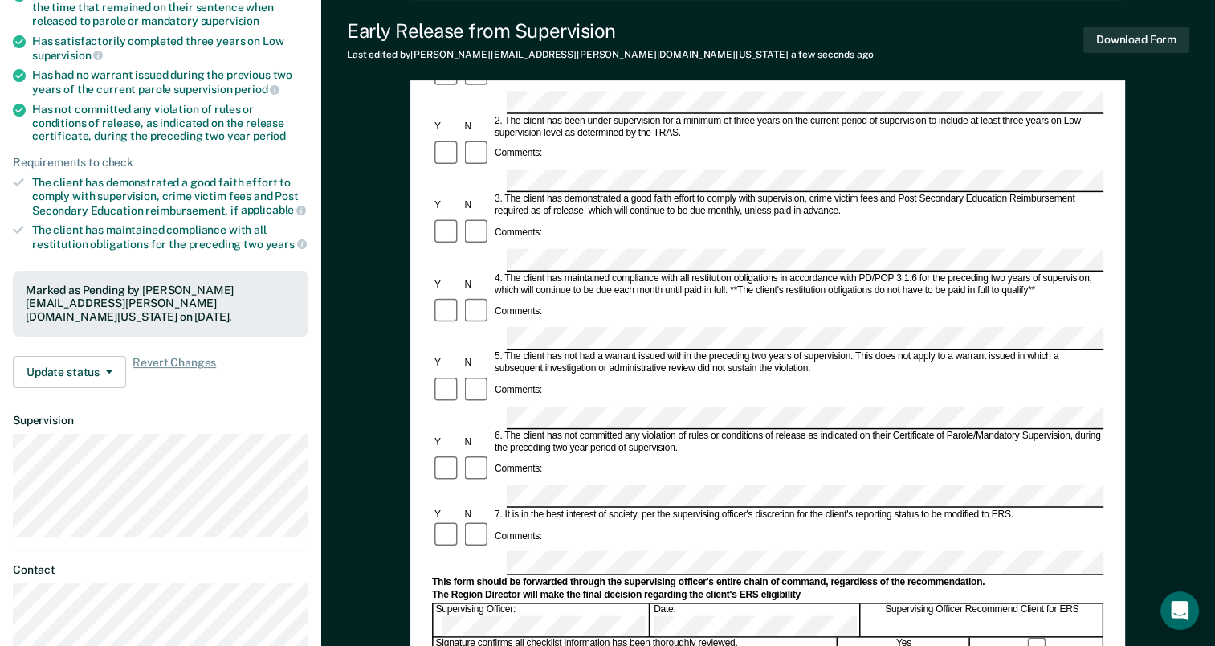
click at [761, 412] on form "Early Release from Supervision (ERS) Checklist, Recommendation, and Determinati…" at bounding box center [768, 496] width 672 height 1164
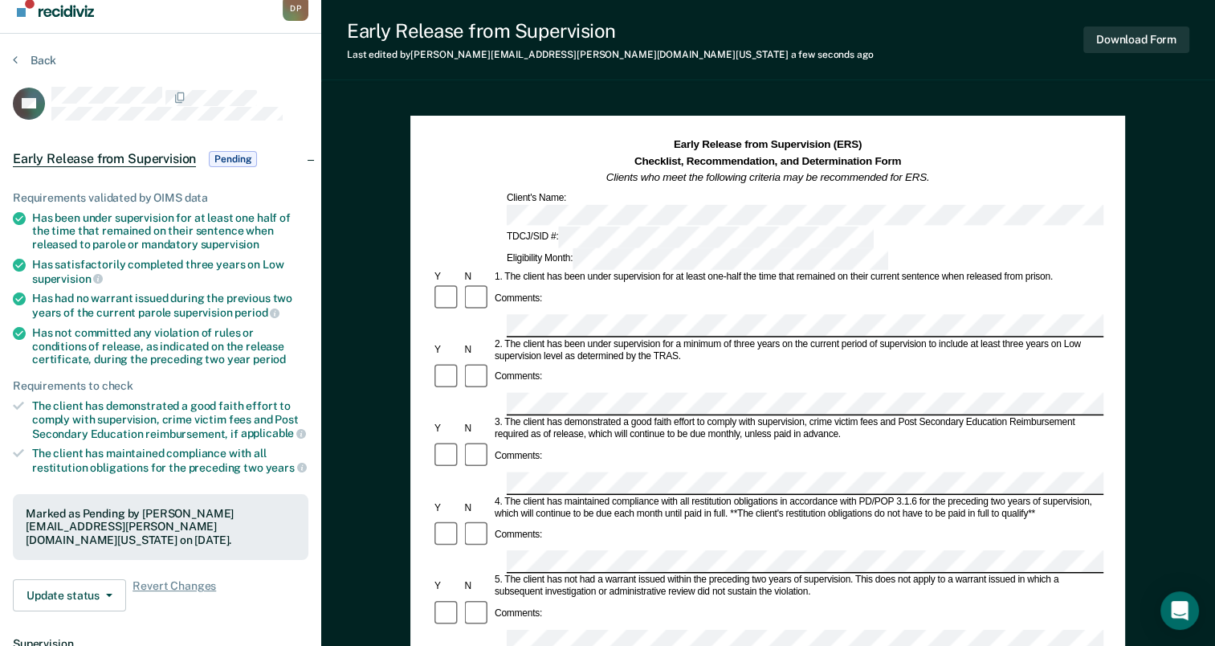
scroll to position [0, 0]
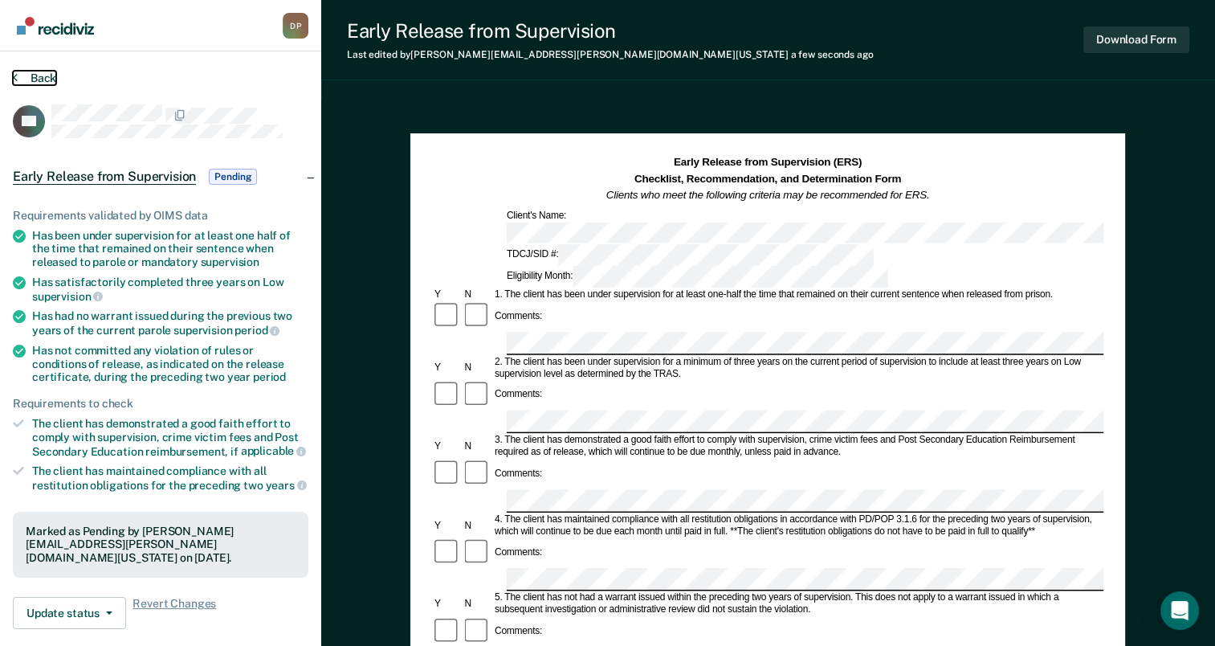
click at [46, 74] on button "Back" at bounding box center [34, 78] width 43 height 14
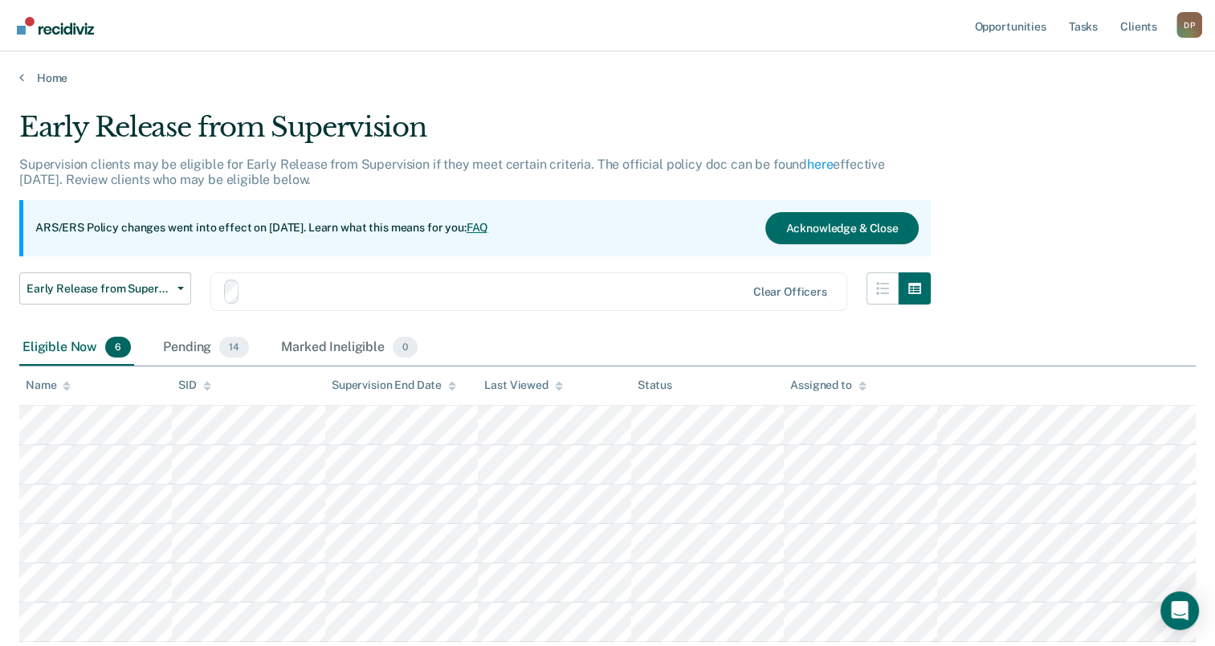
scroll to position [109, 0]
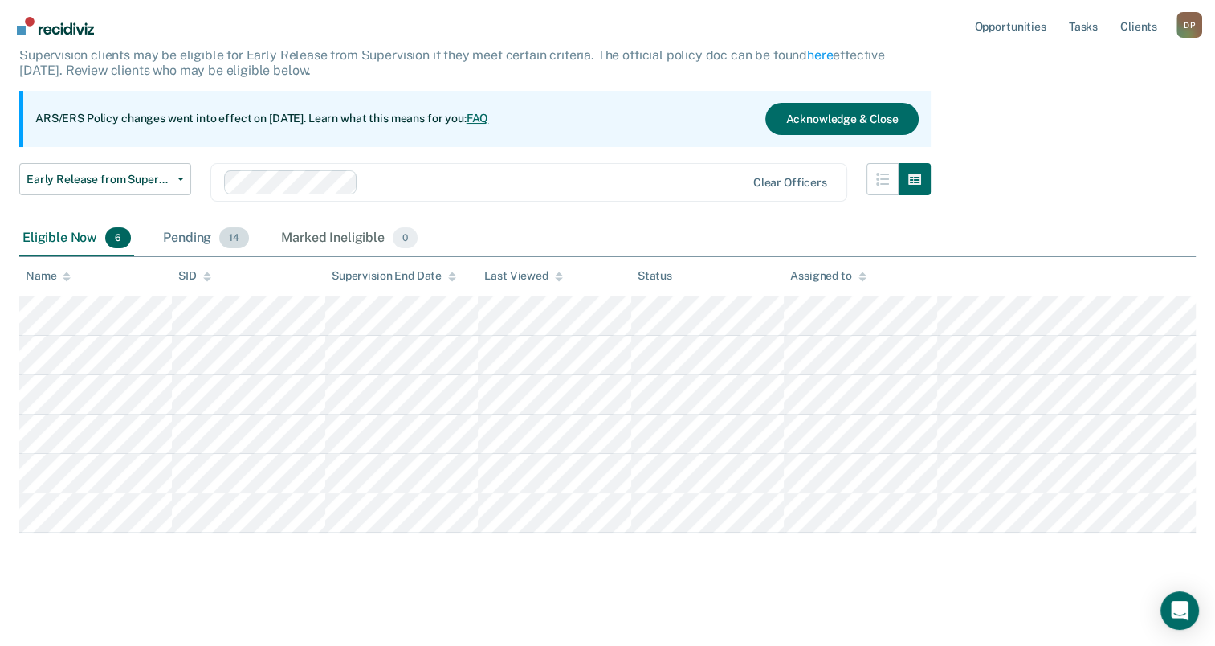
click at [186, 238] on div "Pending 14" at bounding box center [206, 238] width 92 height 35
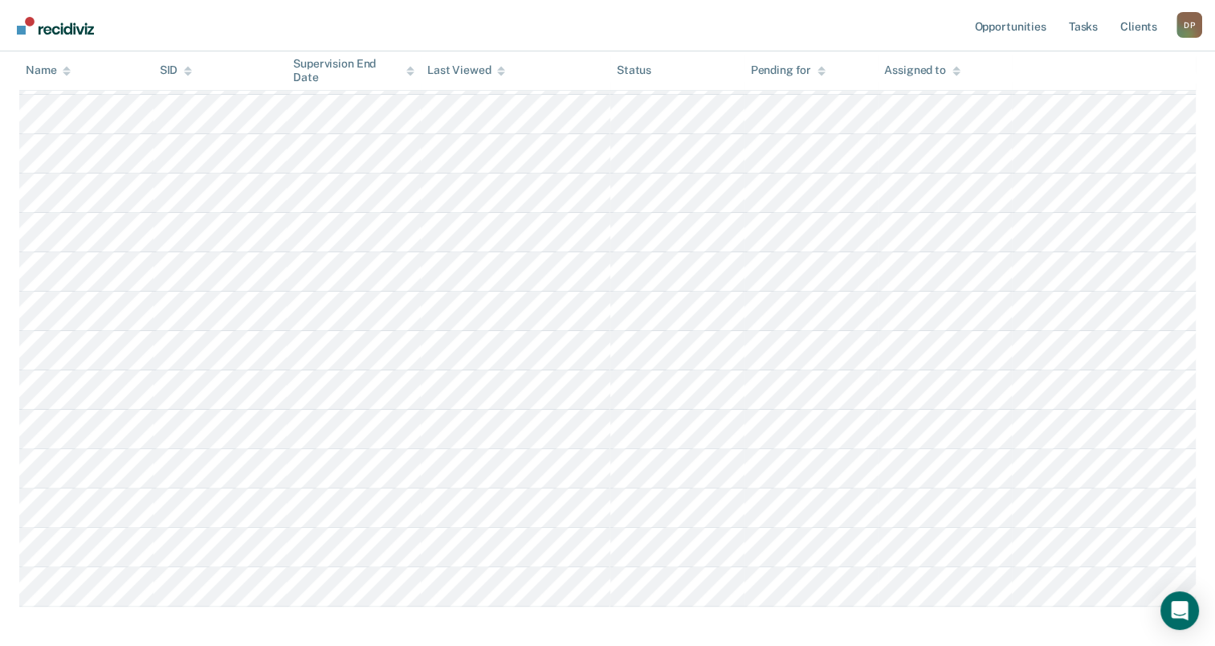
scroll to position [350, 0]
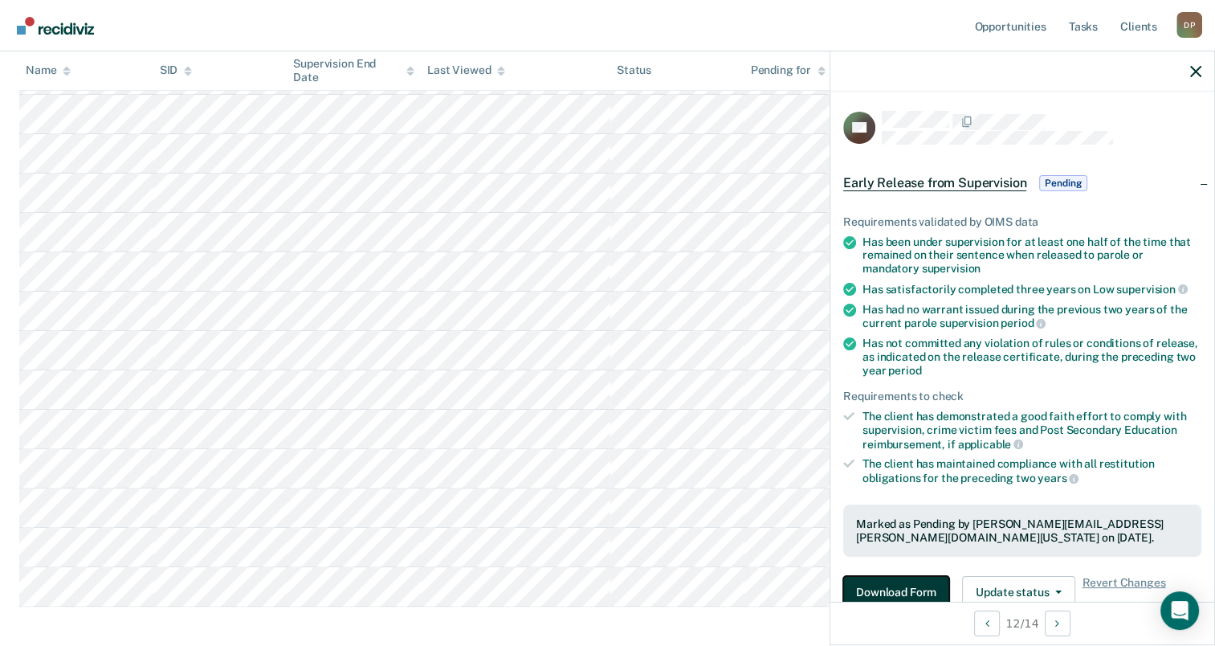
click at [885, 589] on button "Download Form" at bounding box center [896, 592] width 106 height 32
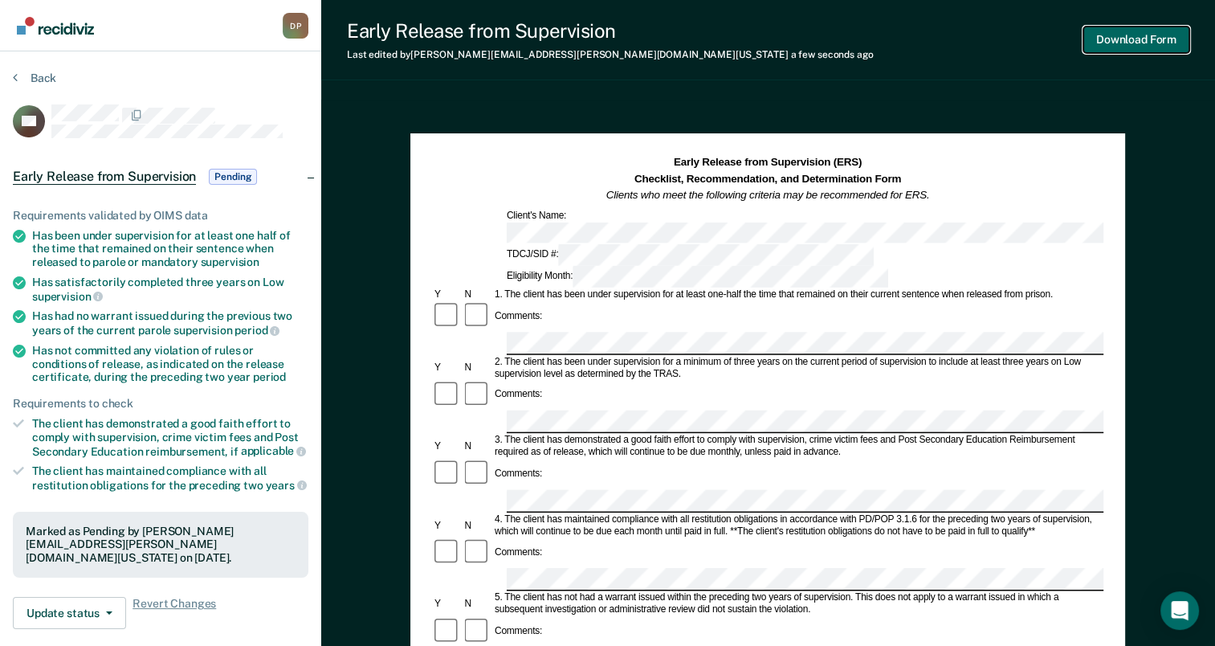
click at [1133, 36] on button "Download Form" at bounding box center [1137, 40] width 106 height 27
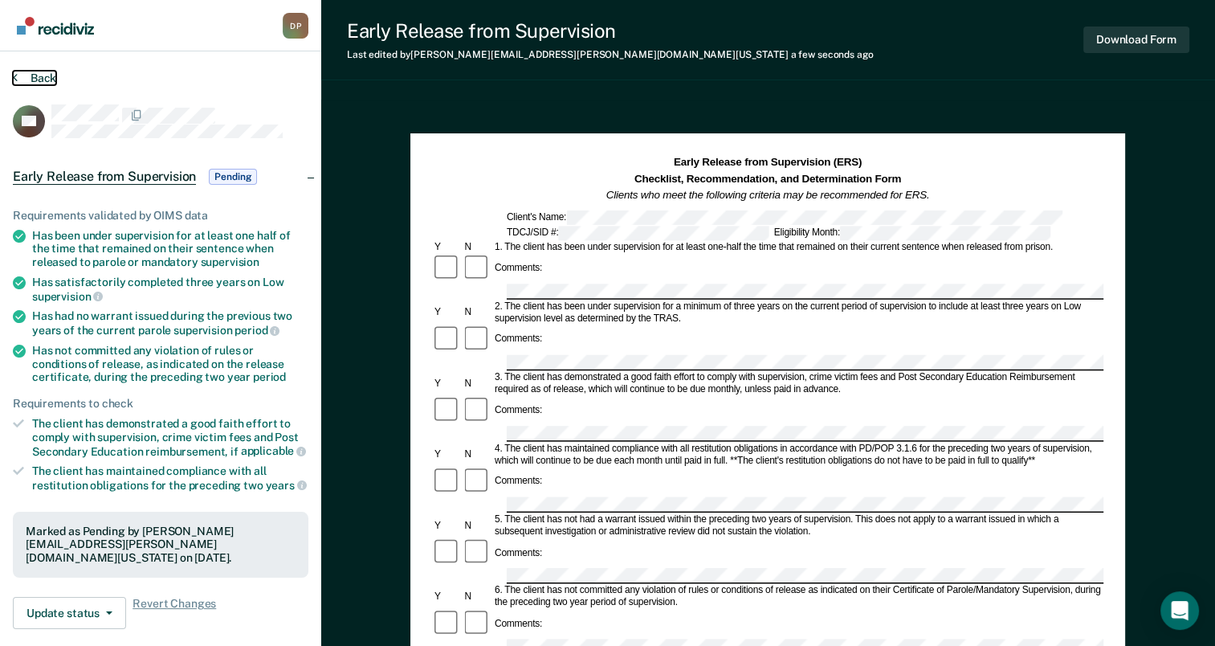
click at [37, 74] on button "Back" at bounding box center [34, 78] width 43 height 14
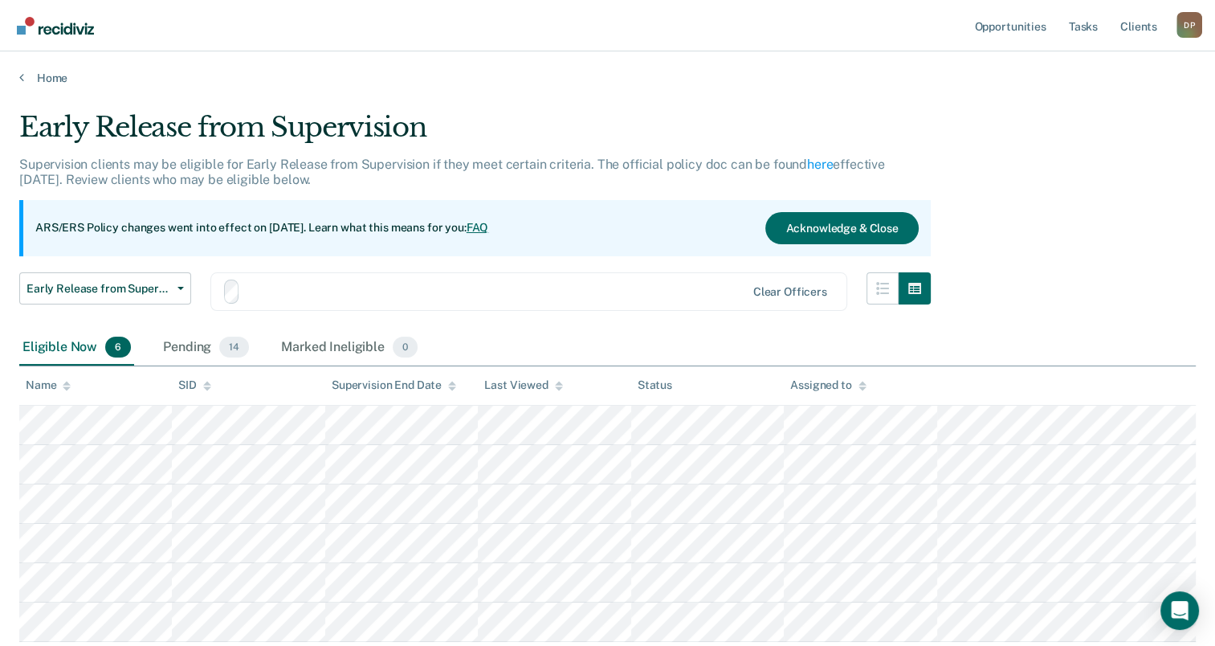
scroll to position [109, 0]
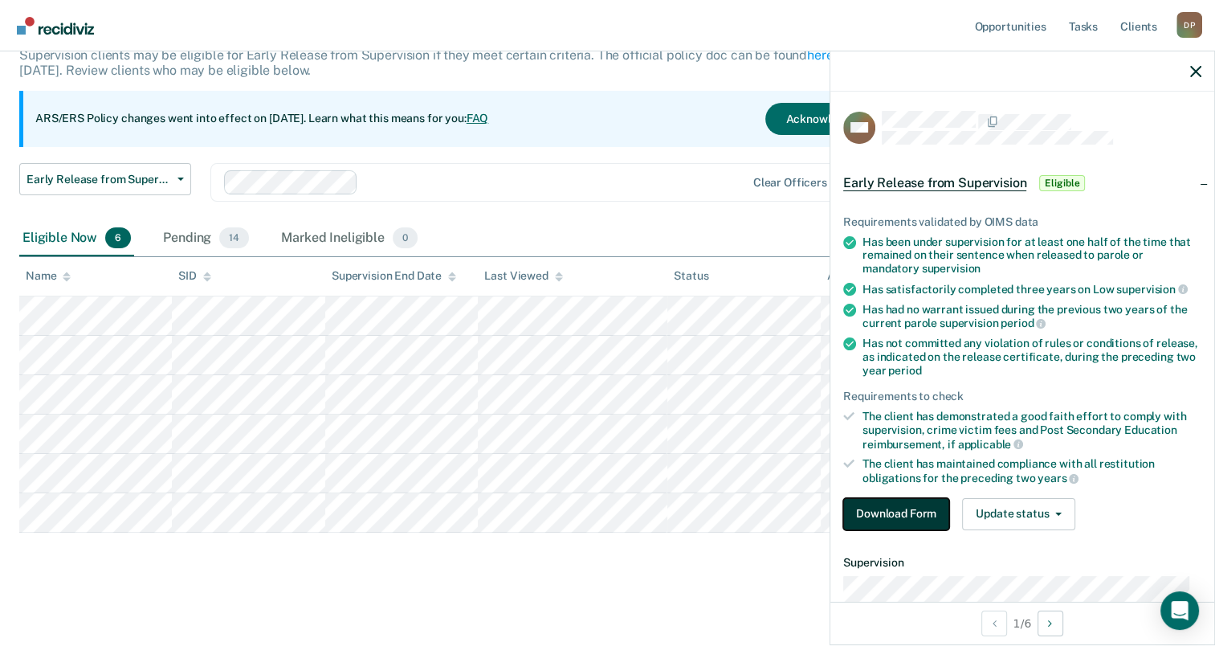
click at [921, 505] on button "Download Form" at bounding box center [896, 514] width 106 height 32
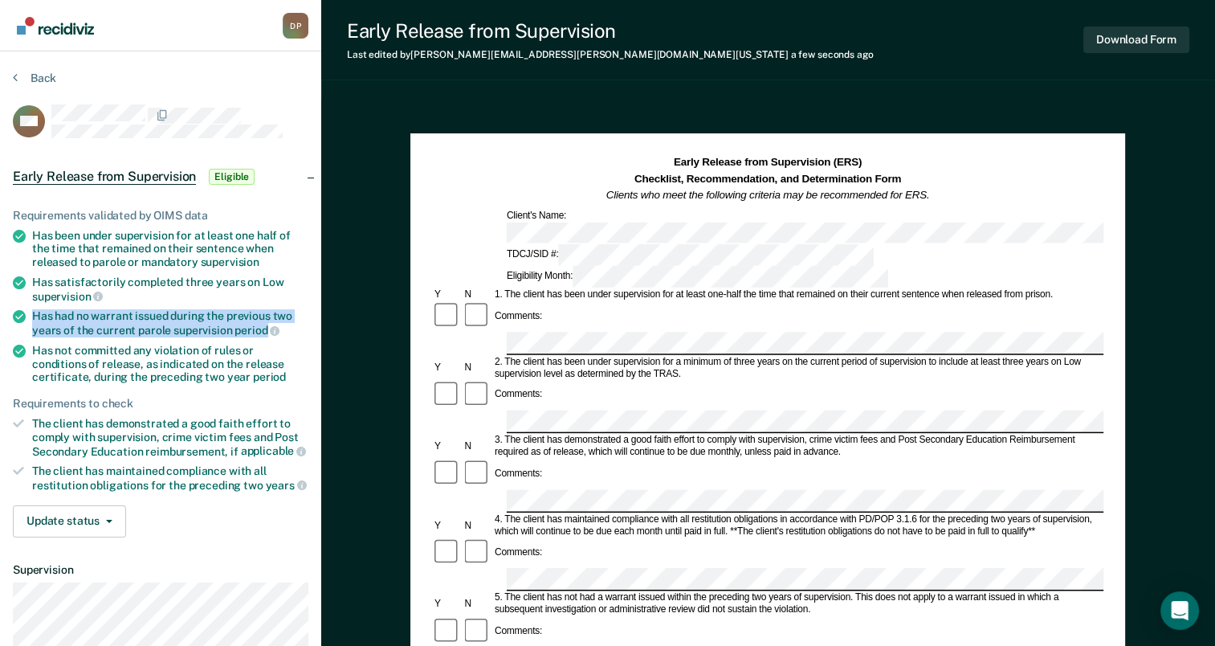
drag, startPoint x: 32, startPoint y: 315, endPoint x: 263, endPoint y: 332, distance: 232.0
click at [263, 332] on div "Has had no warrant issued during the previous two years of the current parole s…" at bounding box center [170, 322] width 276 height 27
drag, startPoint x: 263, startPoint y: 332, endPoint x: 223, endPoint y: 321, distance: 42.3
click at [37, 74] on button "Back" at bounding box center [34, 78] width 43 height 14
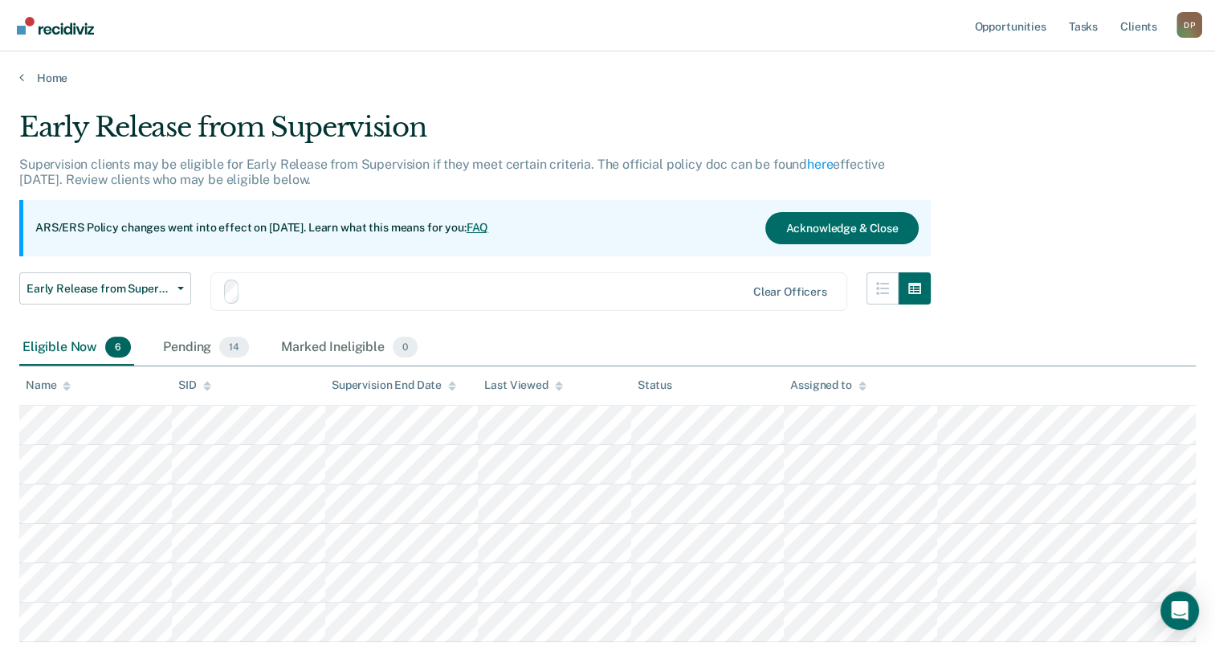
scroll to position [109, 0]
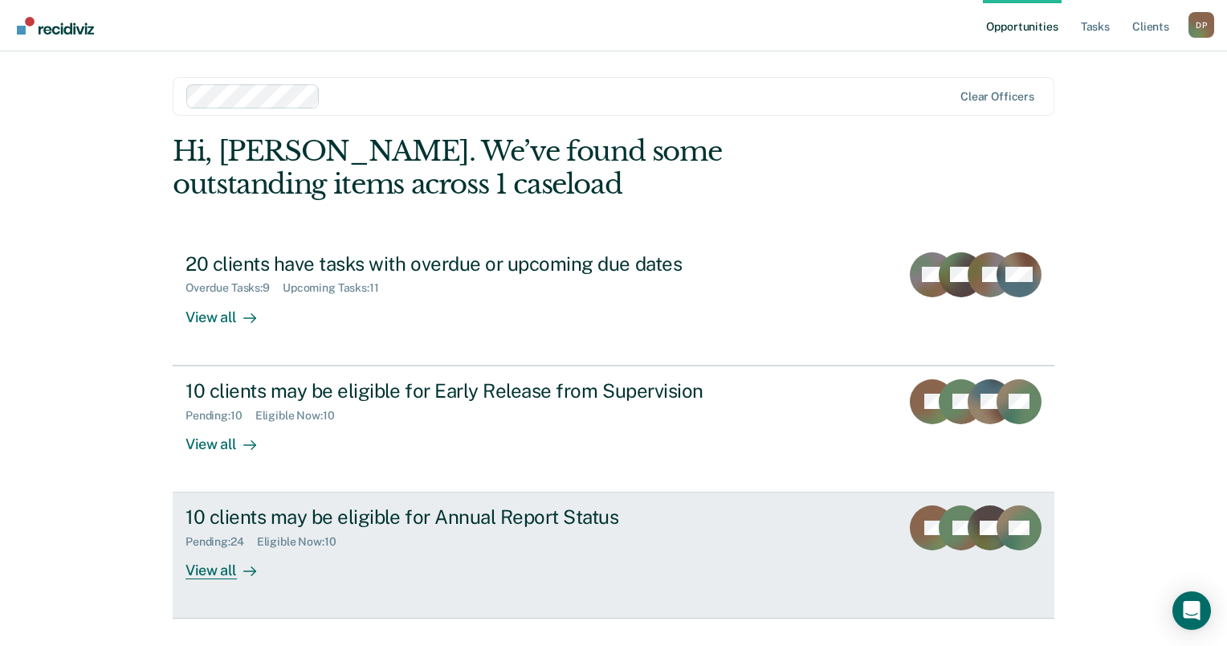
click at [467, 527] on div "10 clients may be eligible for Annual Report Status" at bounding box center [468, 516] width 564 height 23
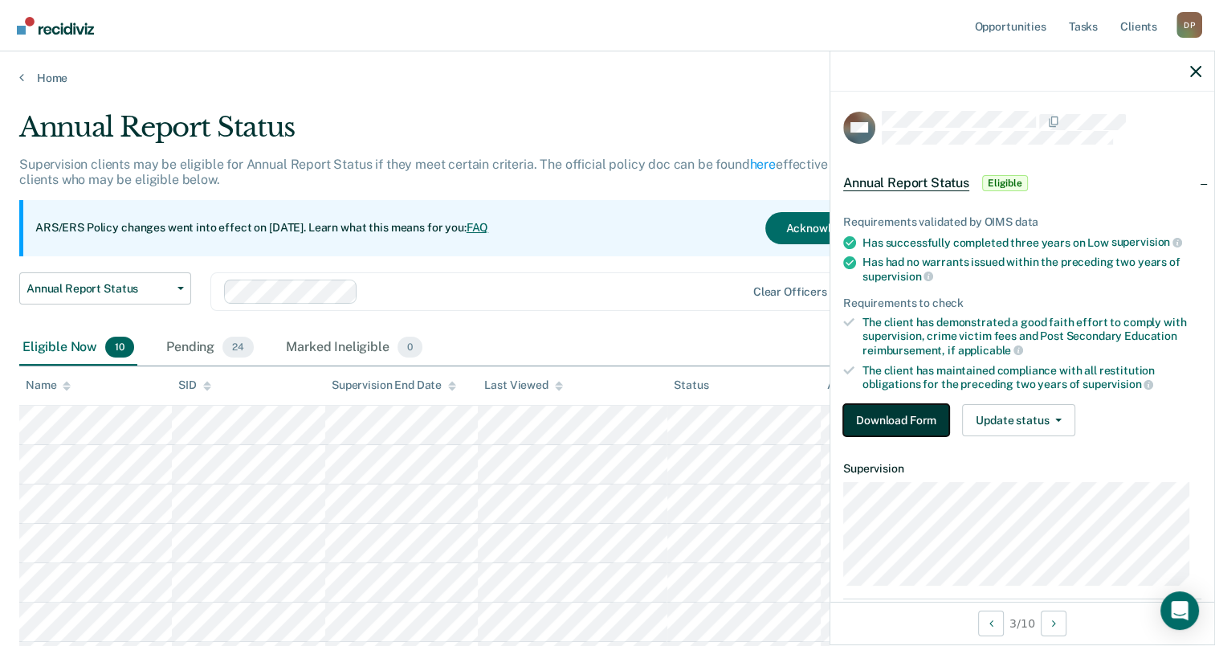
click at [925, 423] on button "Download Form" at bounding box center [896, 420] width 106 height 32
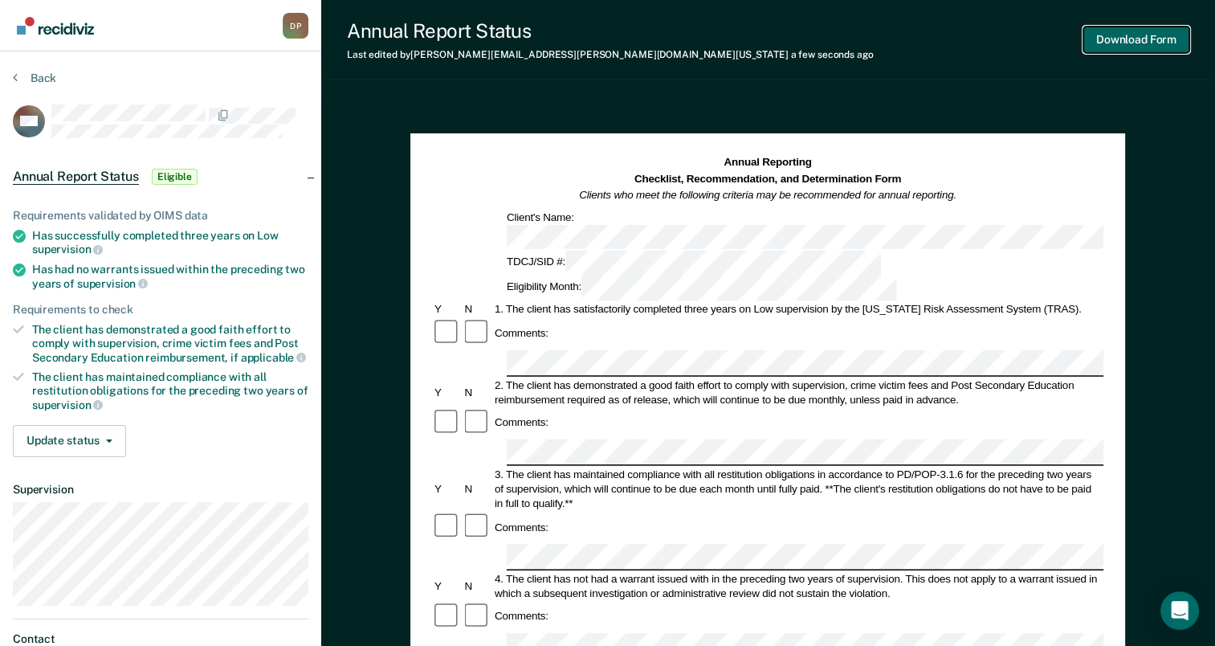
click at [1121, 37] on button "Download Form" at bounding box center [1137, 40] width 106 height 27
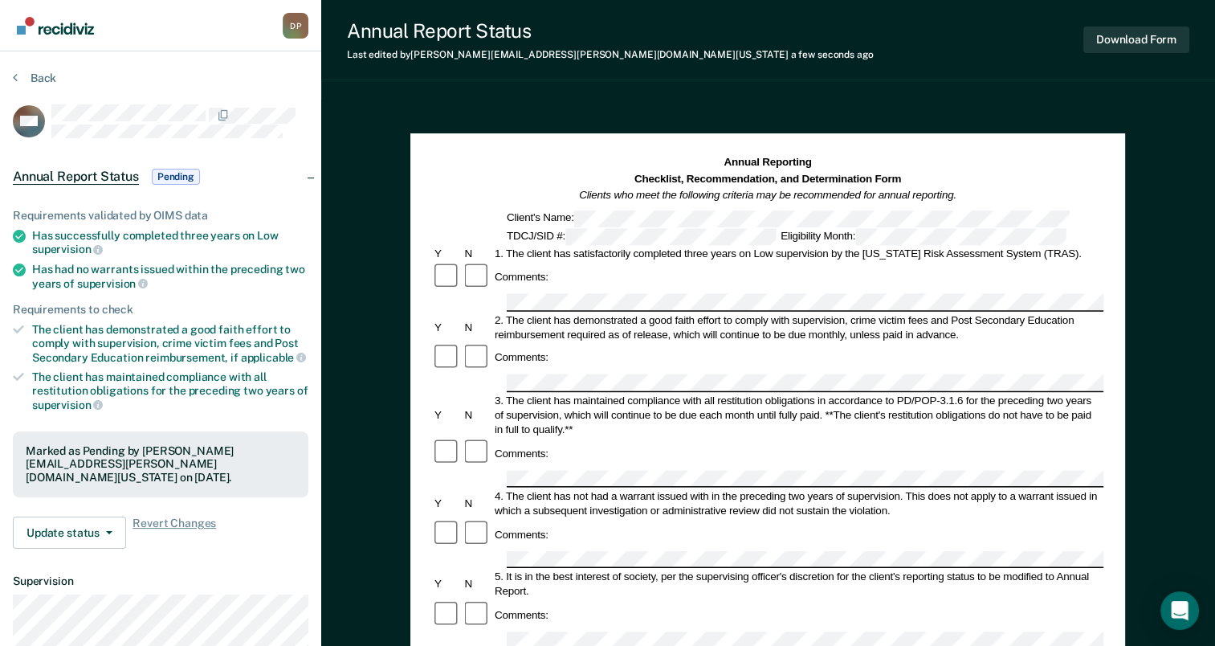
click at [22, 70] on section "Back BM Annual Report Status Pending Requirements validated by OIMS data Has su…" at bounding box center [160, 446] width 321 height 791
click at [29, 77] on button "Back" at bounding box center [34, 78] width 43 height 14
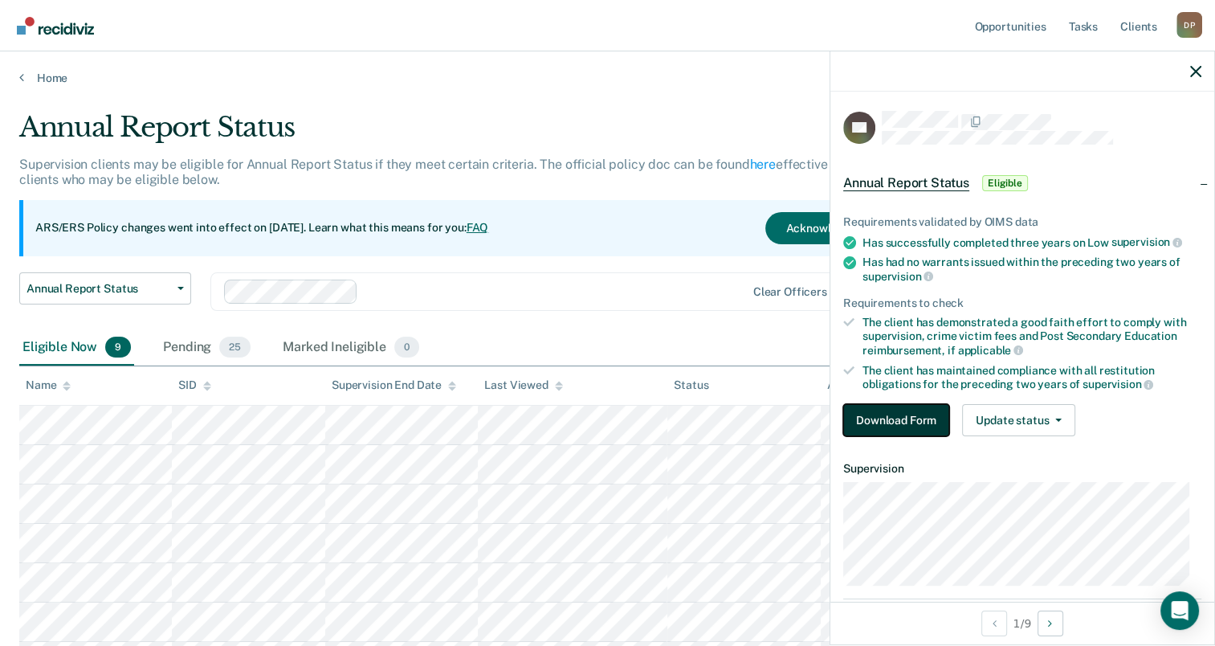
click at [898, 423] on button "Download Form" at bounding box center [896, 420] width 106 height 32
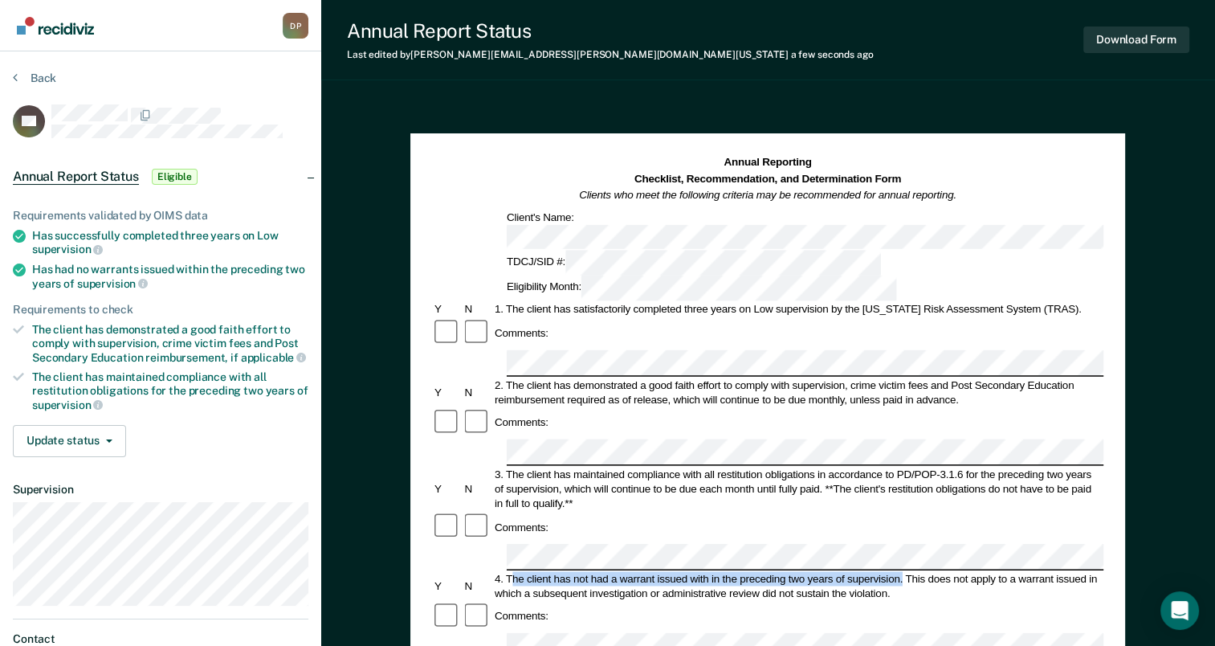
drag, startPoint x: 509, startPoint y: 468, endPoint x: 902, endPoint y: 468, distance: 392.8
click at [902, 571] on div "4. The client has not had a warrant issued with in the preceding two years of s…" at bounding box center [797, 585] width 611 height 29
copy div "he client has not had a warrant issued with in the preceding two years of super…"
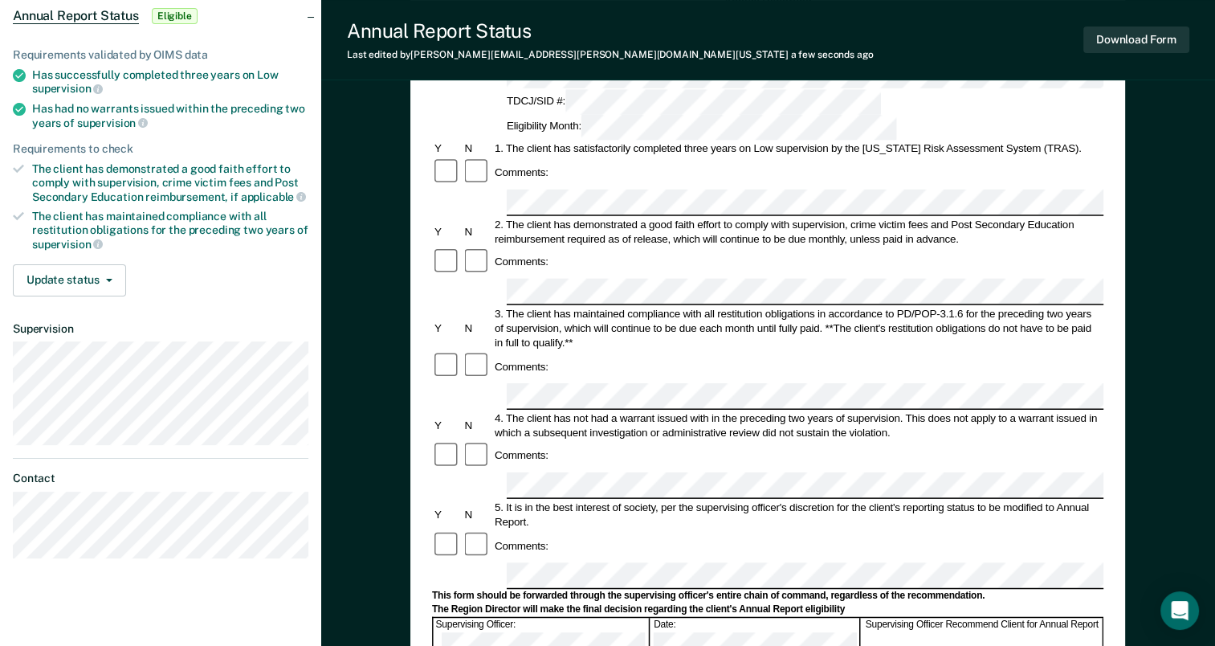
click at [522, 446] on form "Annual Reporting Checklist, Recommendation, and Determination Form Clients who …" at bounding box center [768, 560] width 672 height 1133
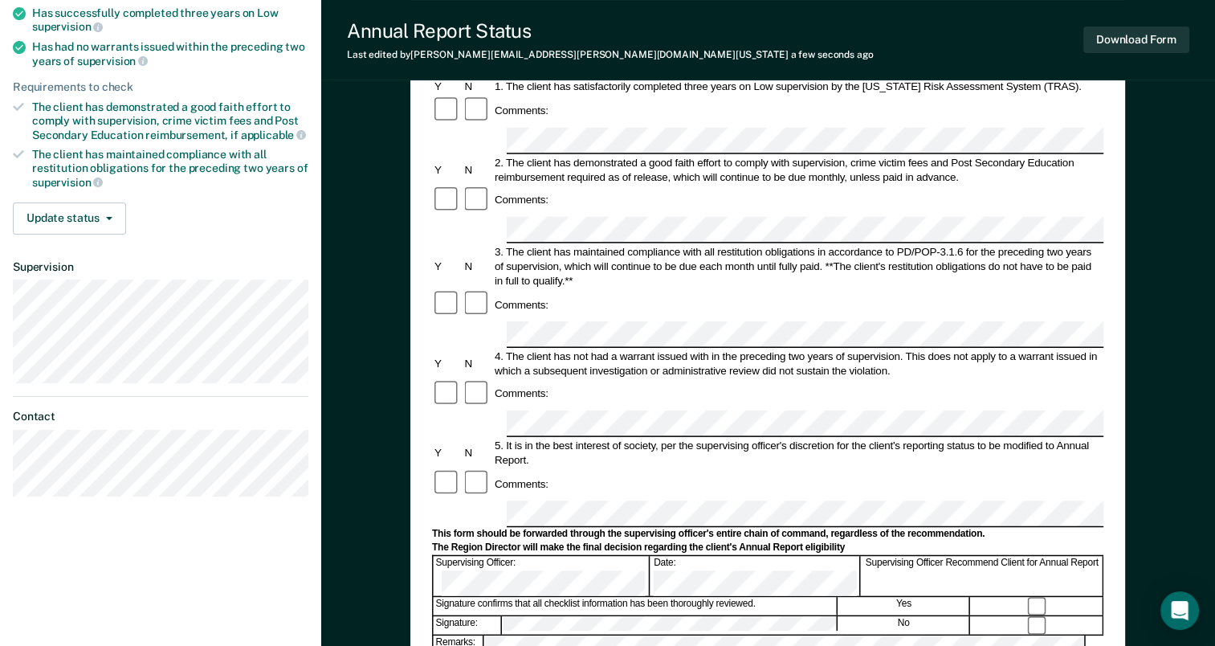
scroll to position [0, 0]
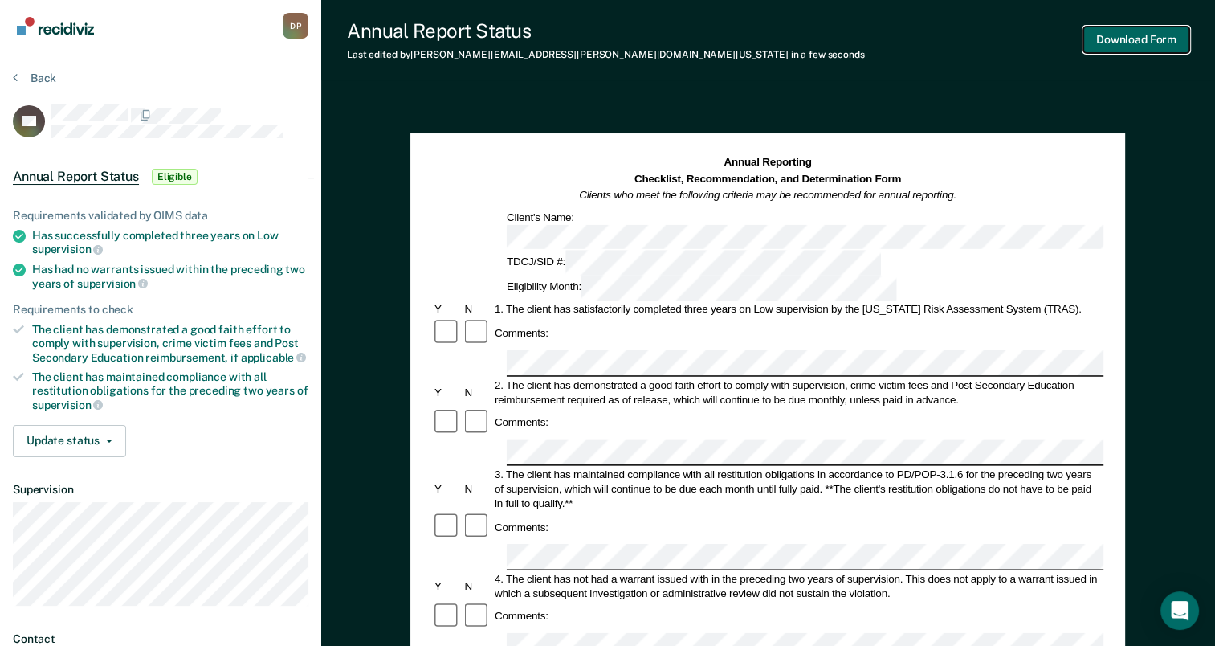
click at [1108, 39] on button "Download Form" at bounding box center [1137, 40] width 106 height 27
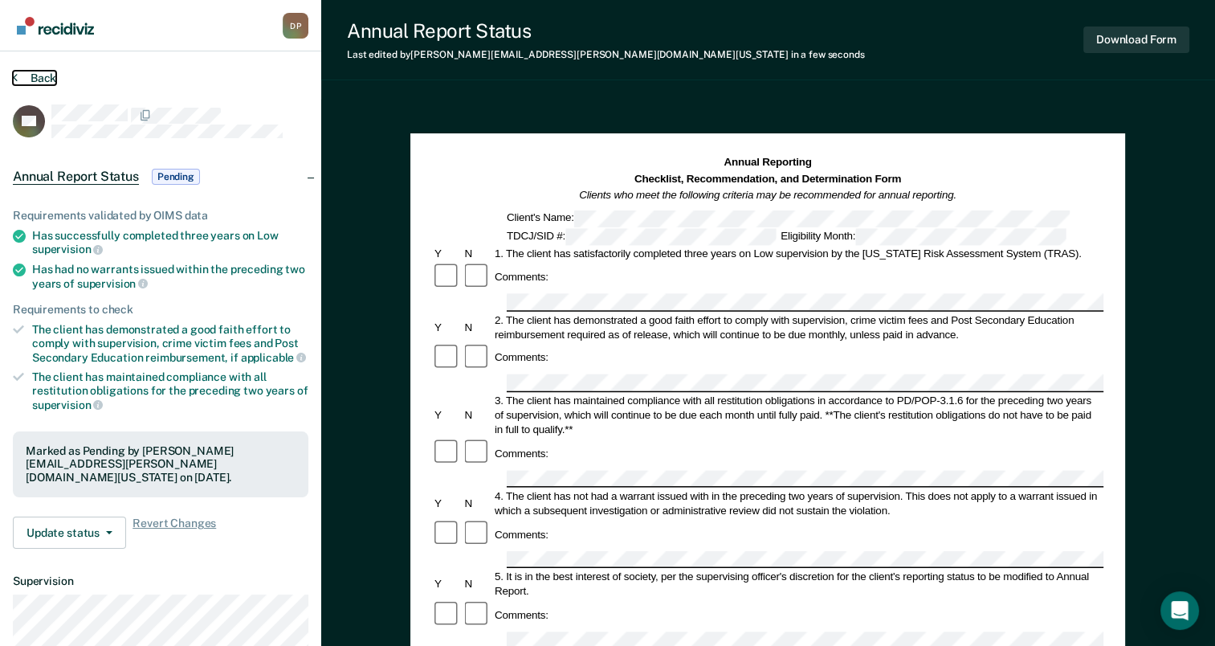
click at [42, 76] on button "Back" at bounding box center [34, 78] width 43 height 14
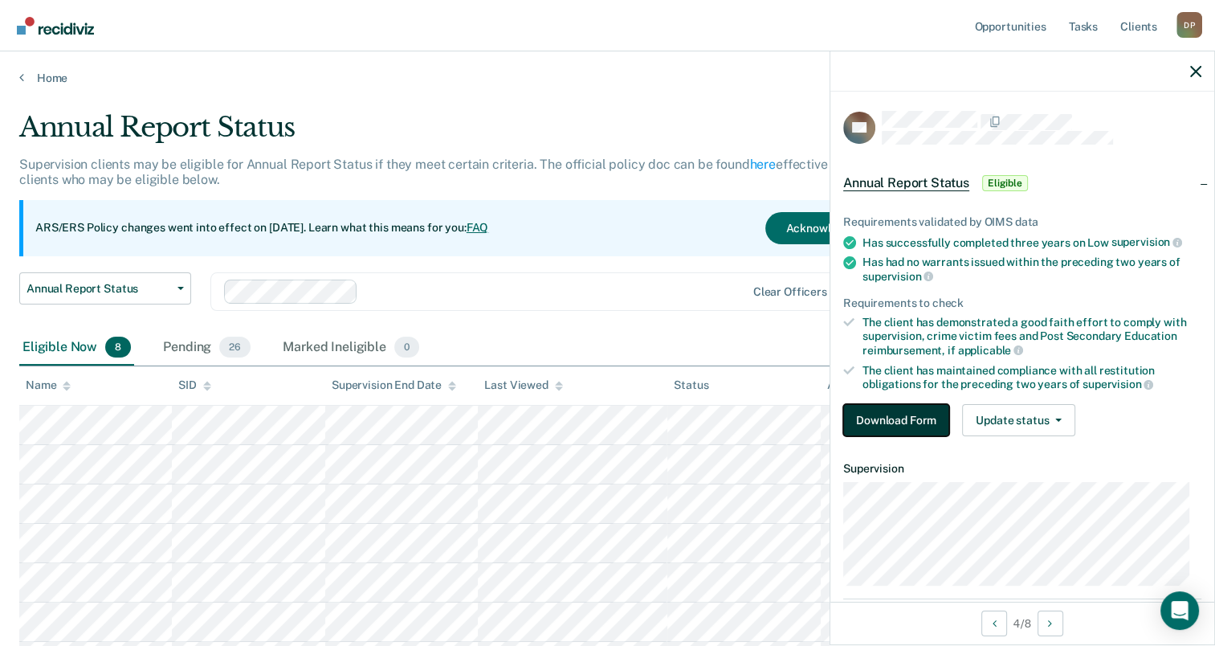
click at [896, 411] on button "Download Form" at bounding box center [896, 420] width 106 height 32
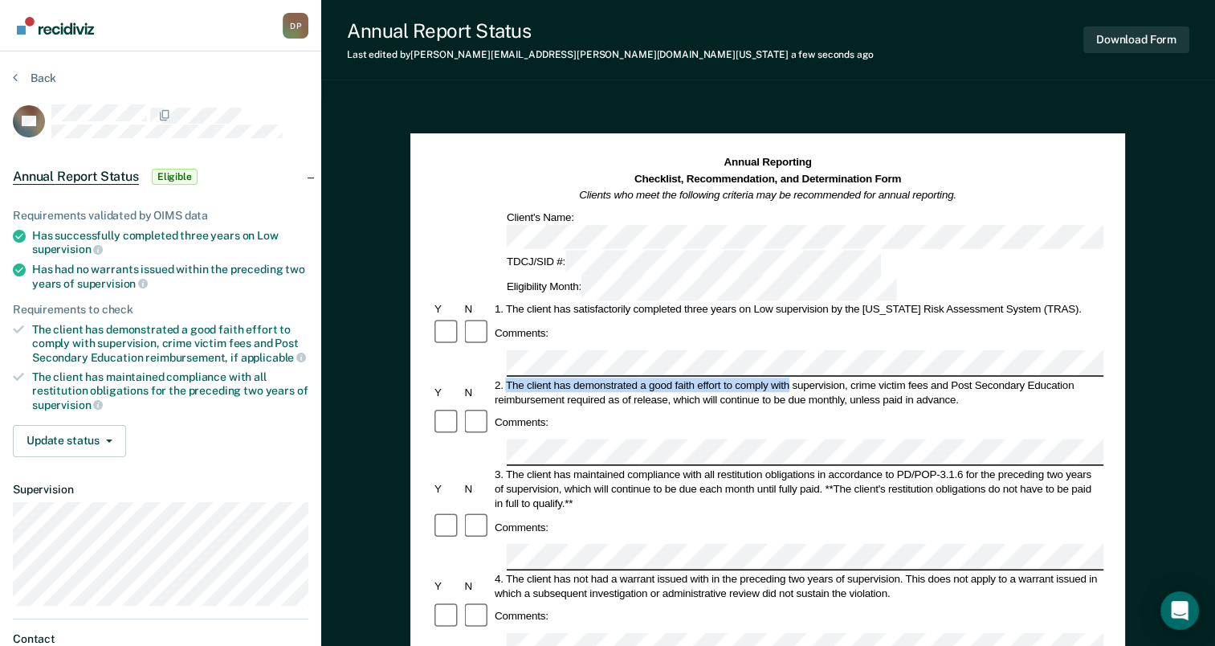
drag, startPoint x: 510, startPoint y: 312, endPoint x: 790, endPoint y: 313, distance: 280.3
click at [790, 378] on div "2. The client has demonstrated a good faith effort to comply with supervision, …" at bounding box center [797, 392] width 611 height 29
copy div "The client has demonstrated a good faith effort to comply with"
click at [1134, 43] on button "Download Form" at bounding box center [1137, 40] width 106 height 27
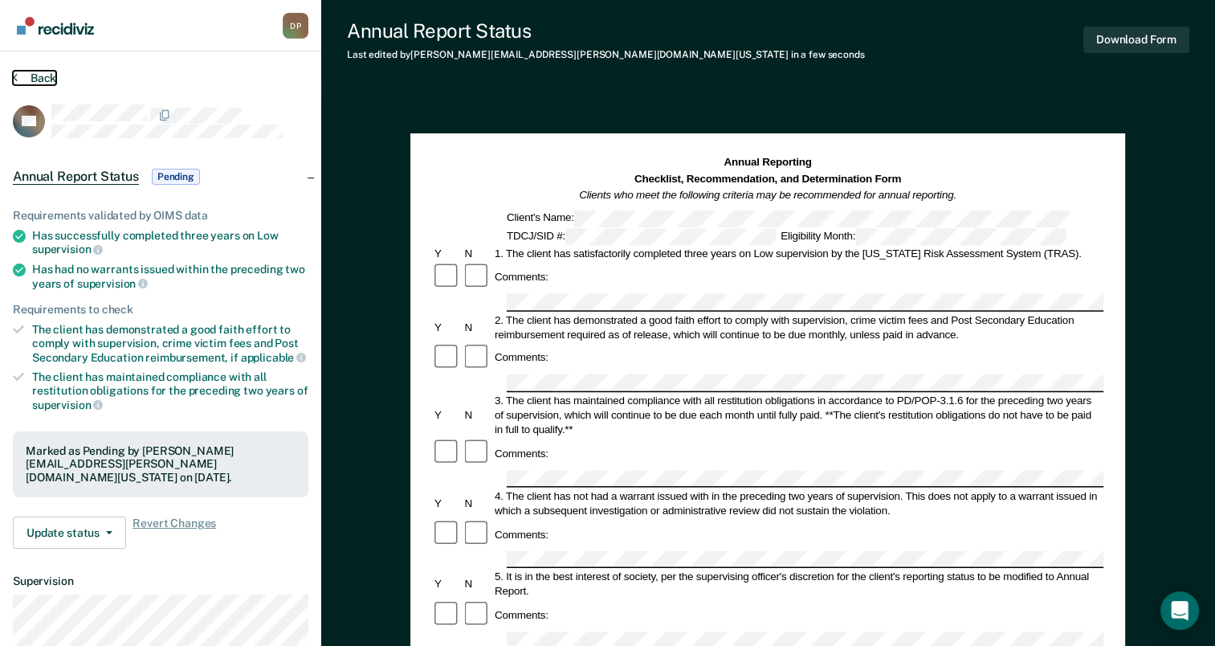
click at [31, 81] on button "Back" at bounding box center [34, 78] width 43 height 14
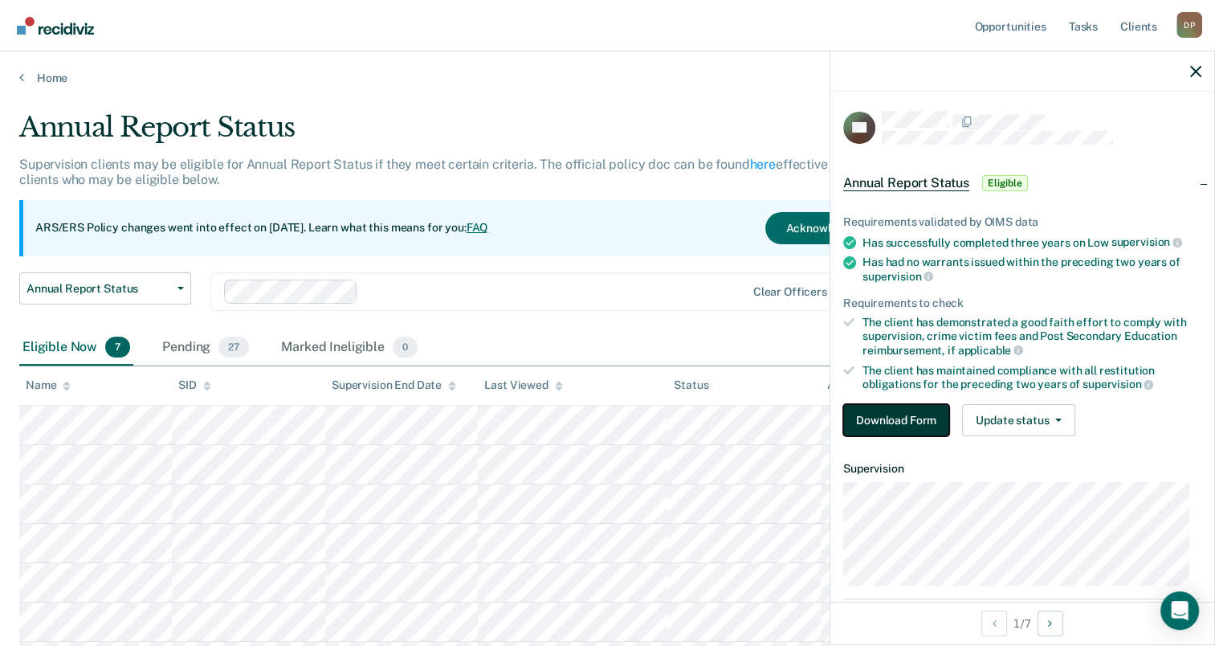
click at [893, 414] on button "Download Form" at bounding box center [896, 420] width 106 height 32
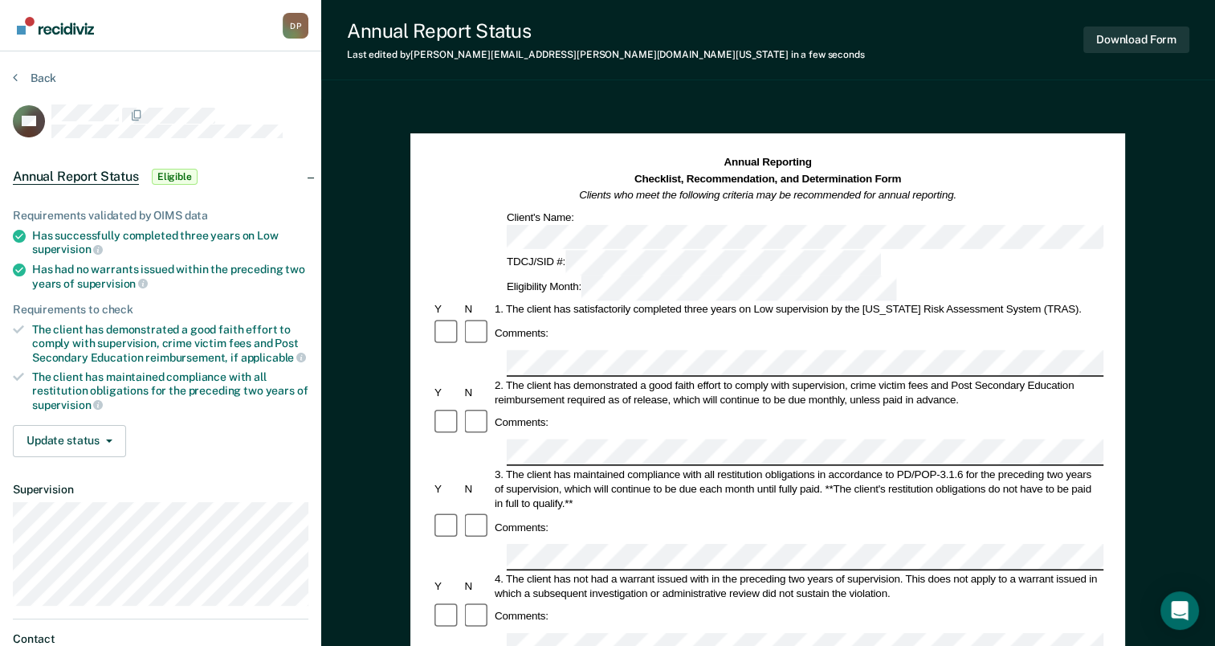
click at [482, 407] on div at bounding box center [478, 422] width 30 height 31
click at [1121, 42] on button "Download Form" at bounding box center [1137, 40] width 106 height 27
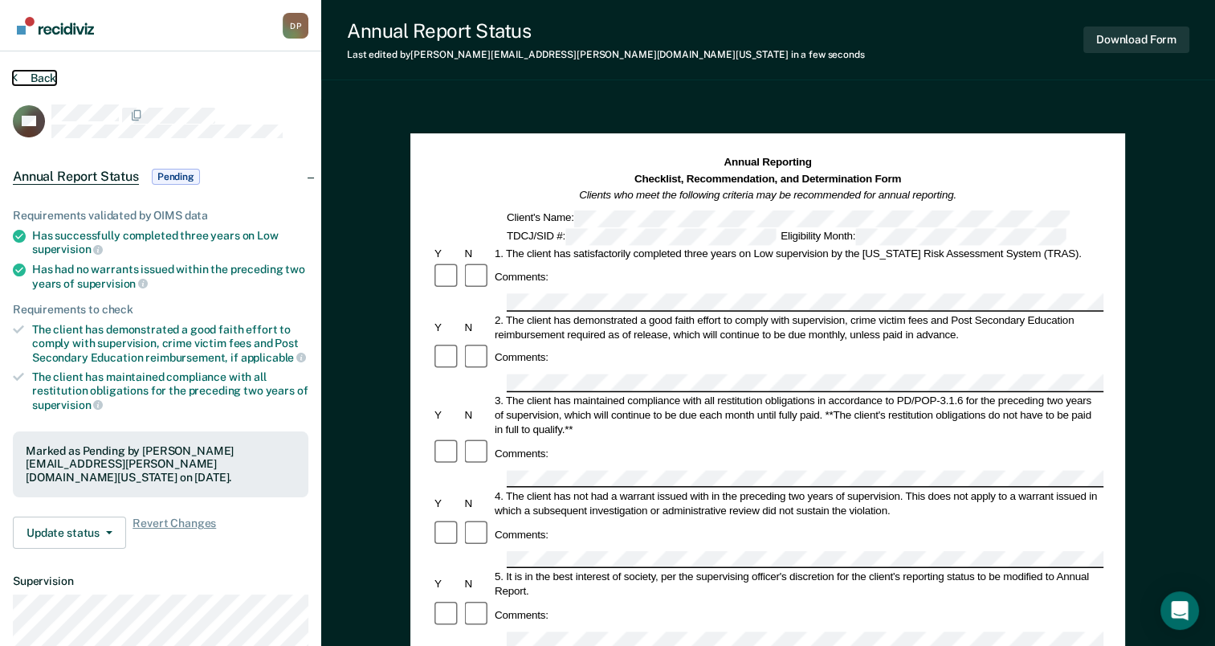
click at [43, 77] on button "Back" at bounding box center [34, 78] width 43 height 14
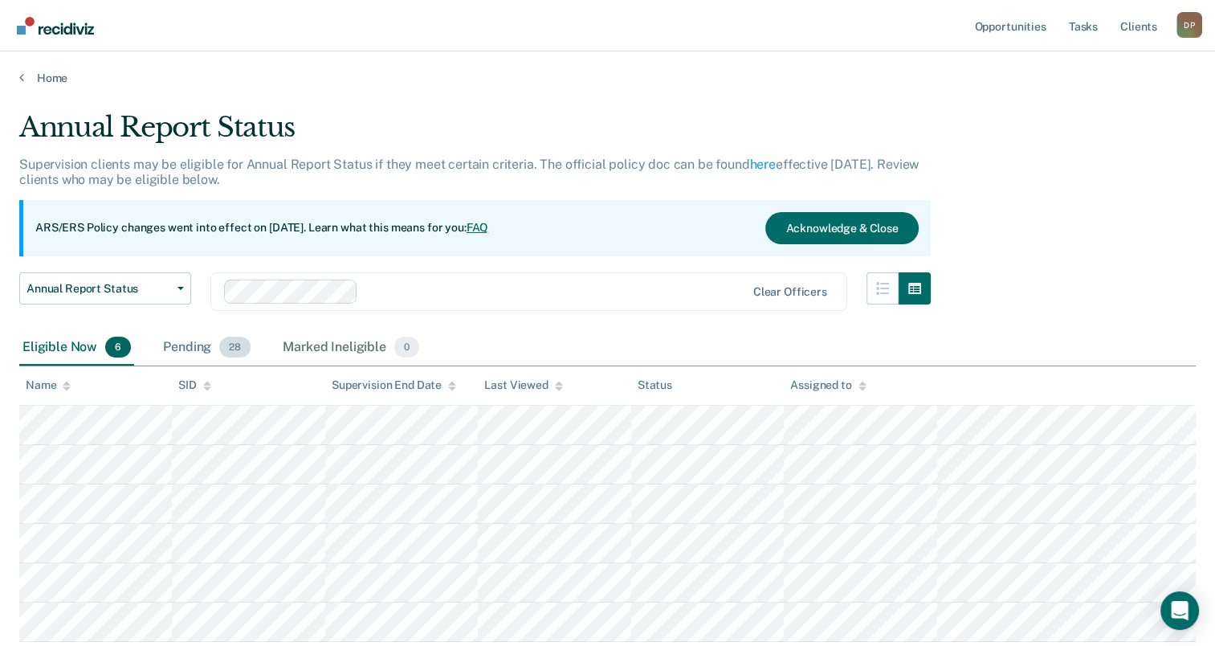
click at [196, 347] on div "Pending 28" at bounding box center [207, 347] width 94 height 35
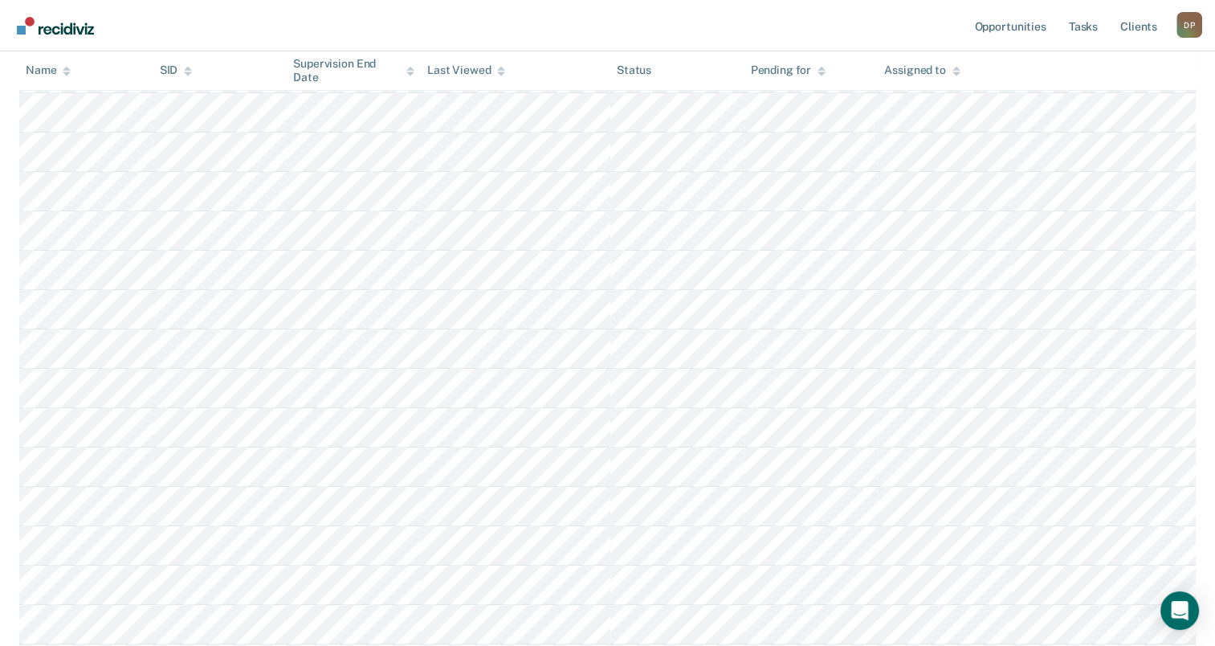
scroll to position [803, 0]
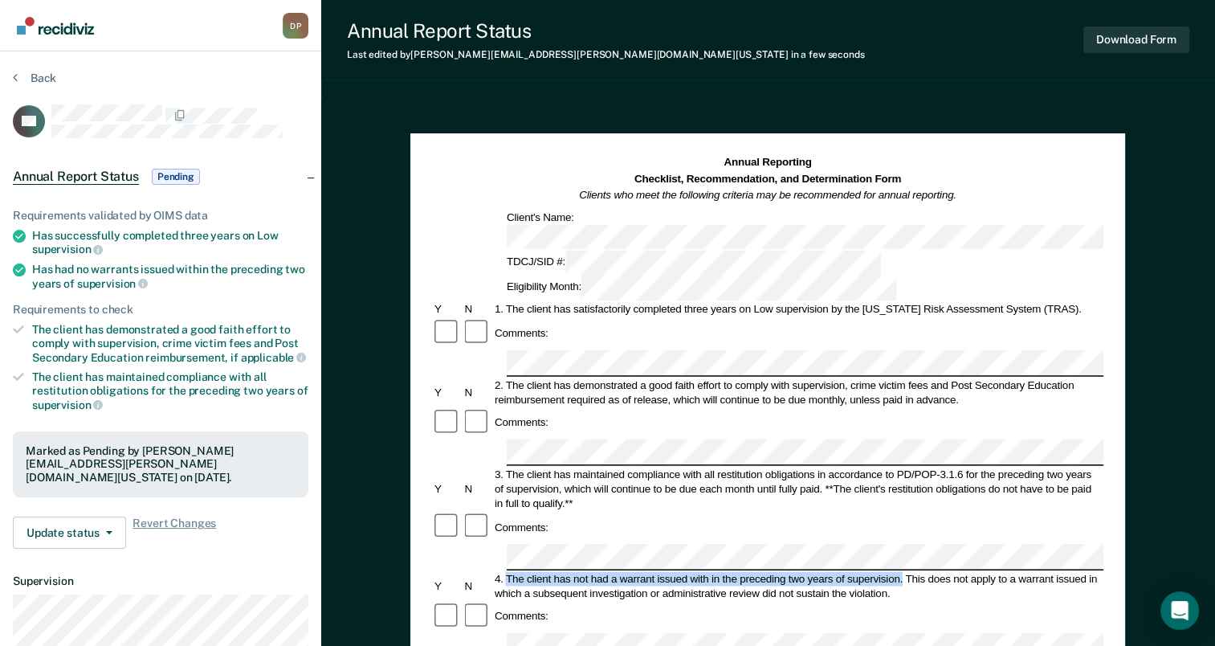
drag, startPoint x: 508, startPoint y: 468, endPoint x: 902, endPoint y: 468, distance: 393.6
click at [902, 571] on div "4. The client has not had a warrant issued with in the preceding two years of s…" at bounding box center [797, 585] width 611 height 29
drag, startPoint x: 902, startPoint y: 468, endPoint x: 861, endPoint y: 467, distance: 41.0
copy div "The client has not had a warrant issued with in the preceding two years of supe…"
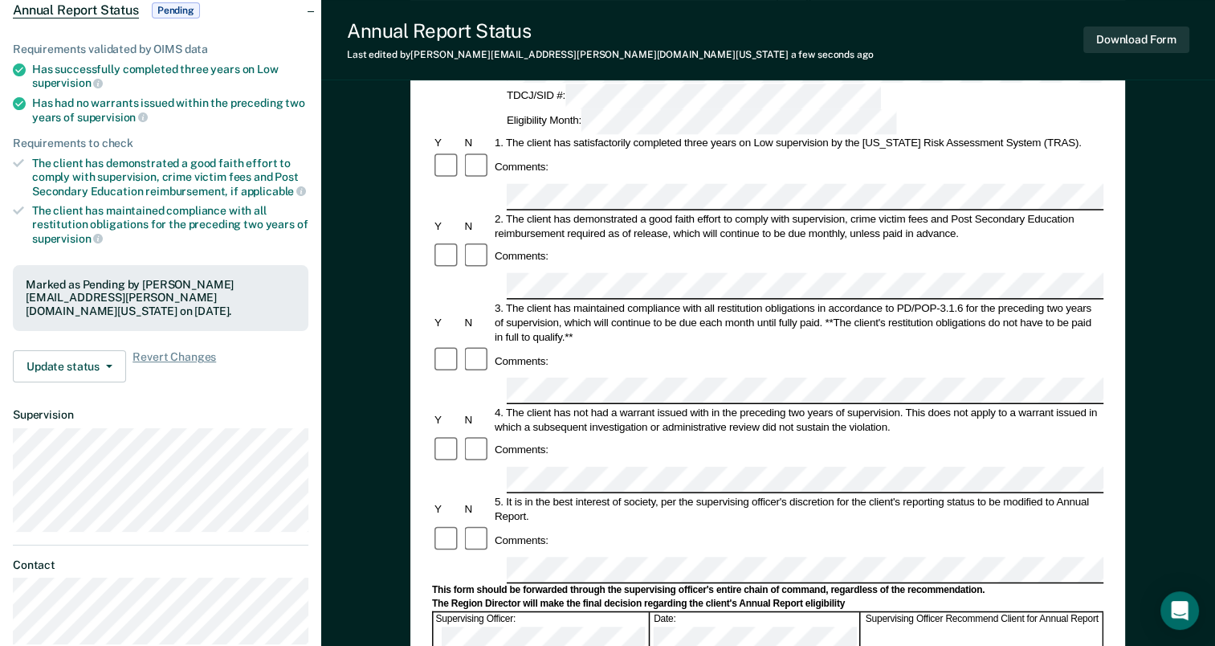
scroll to position [161, 0]
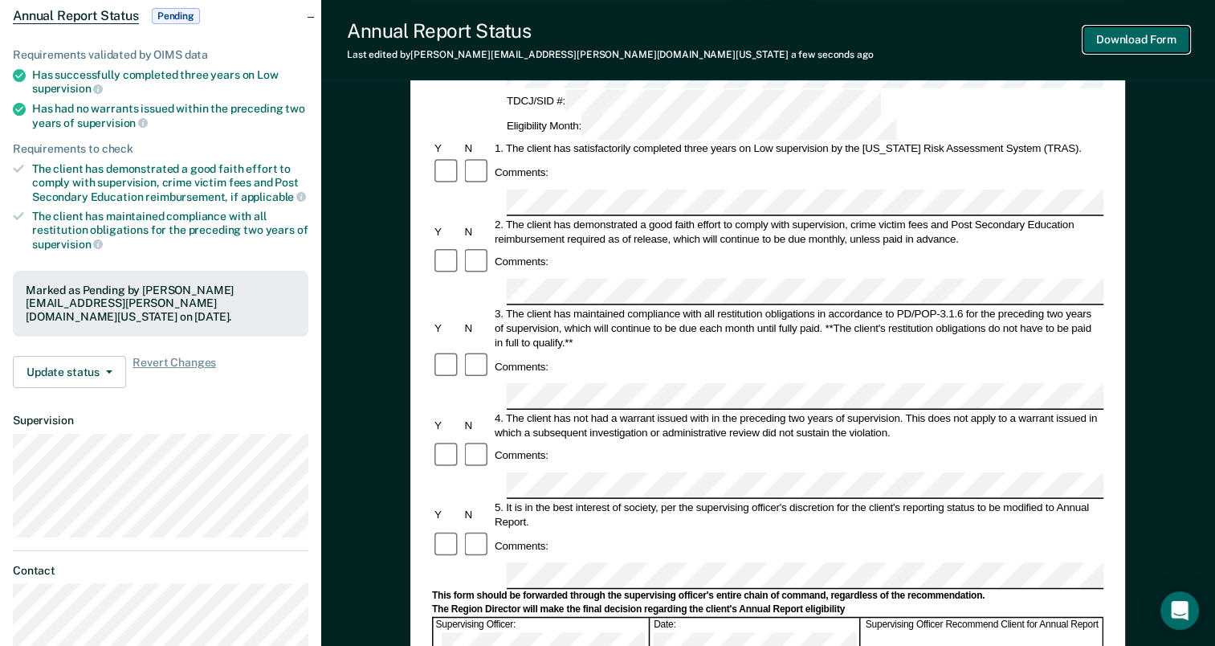
click at [1131, 39] on button "Download Form" at bounding box center [1137, 40] width 106 height 27
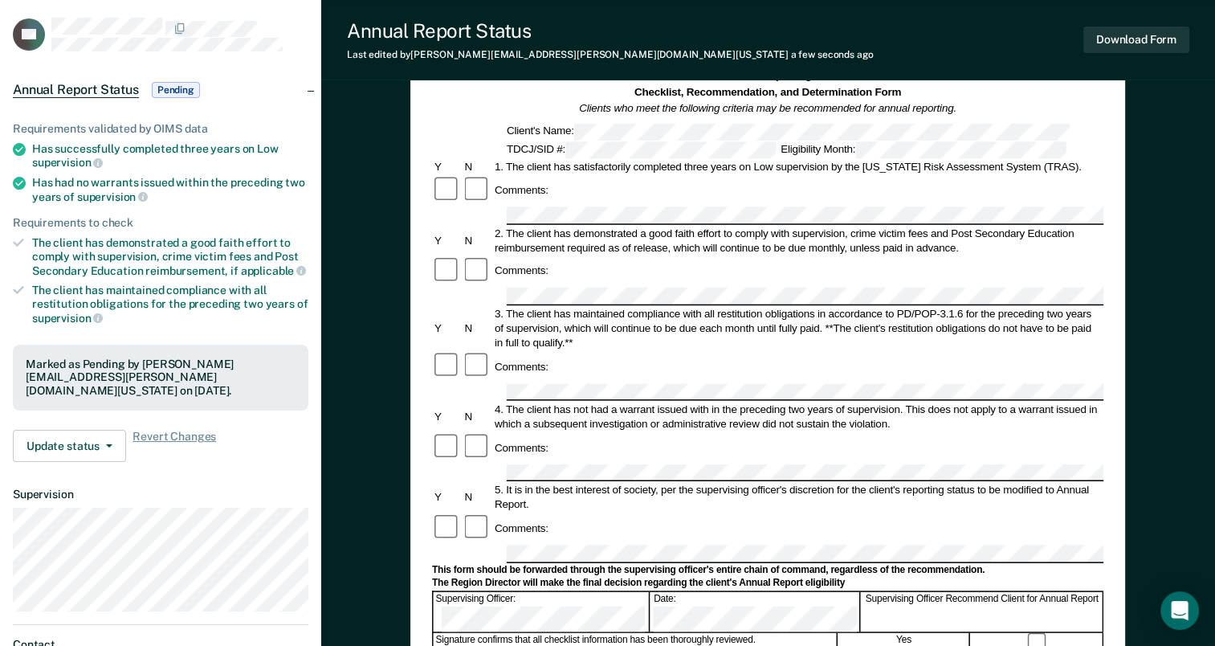
scroll to position [0, 0]
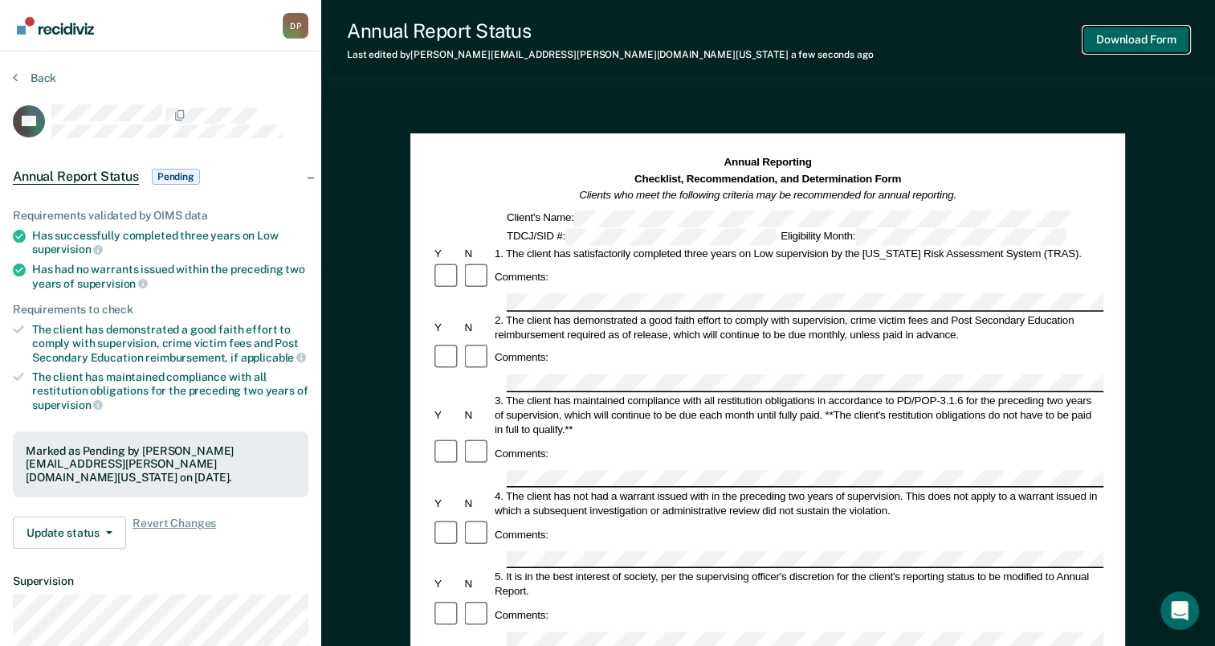
click at [1136, 42] on button "Download Form" at bounding box center [1137, 40] width 106 height 27
click at [42, 74] on button "Back" at bounding box center [34, 78] width 43 height 14
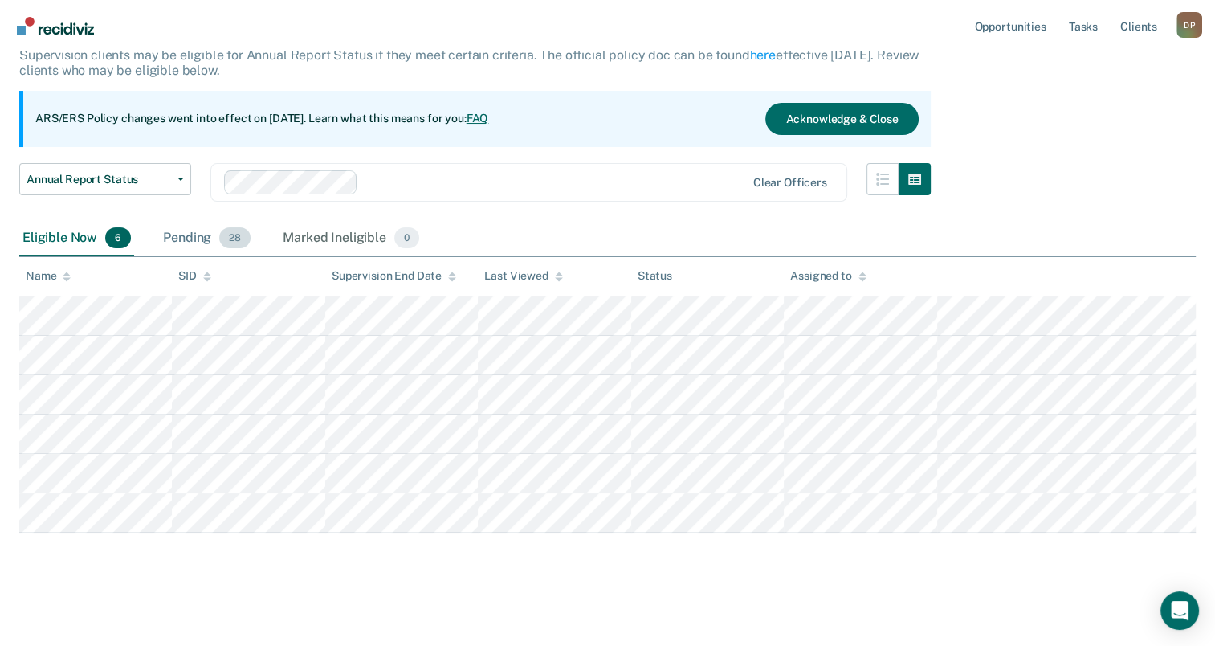
click at [196, 232] on div "Pending 28" at bounding box center [207, 238] width 94 height 35
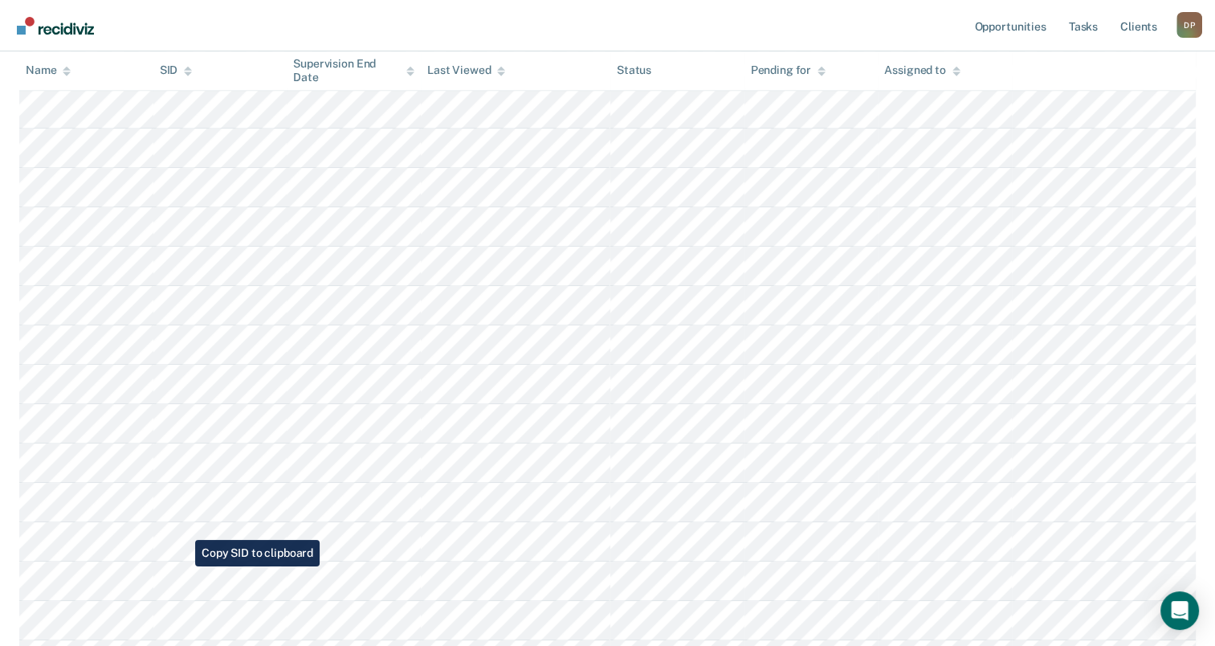
scroll to position [752, 0]
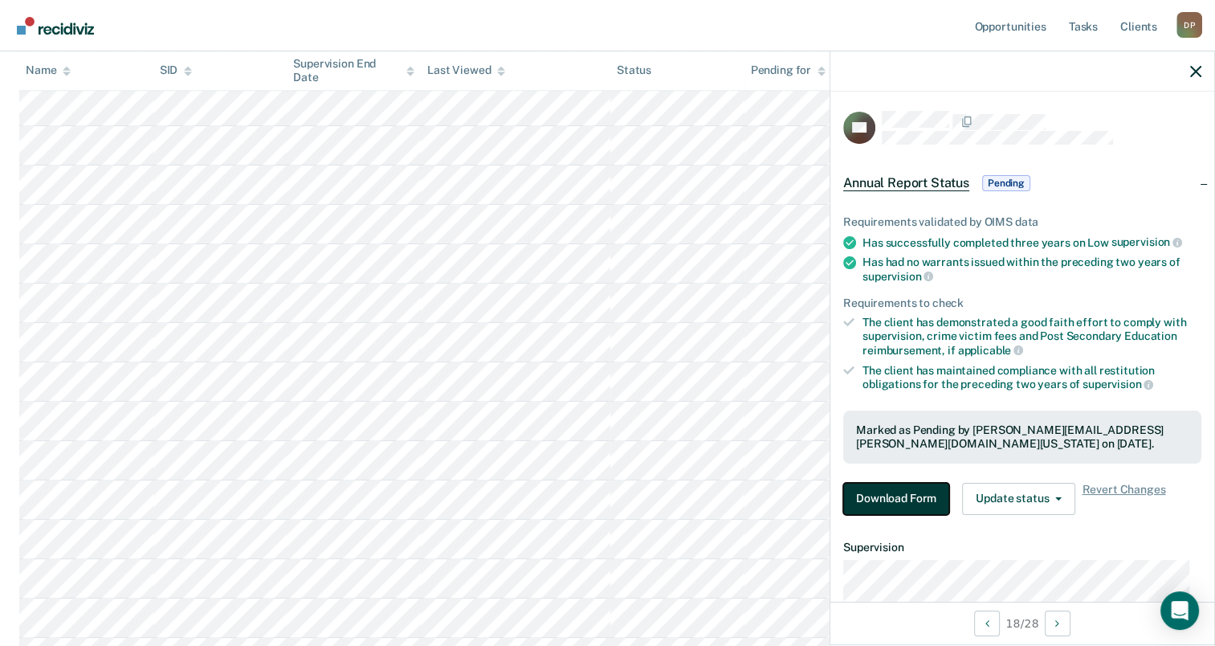
click at [916, 491] on button "Download Form" at bounding box center [896, 499] width 106 height 32
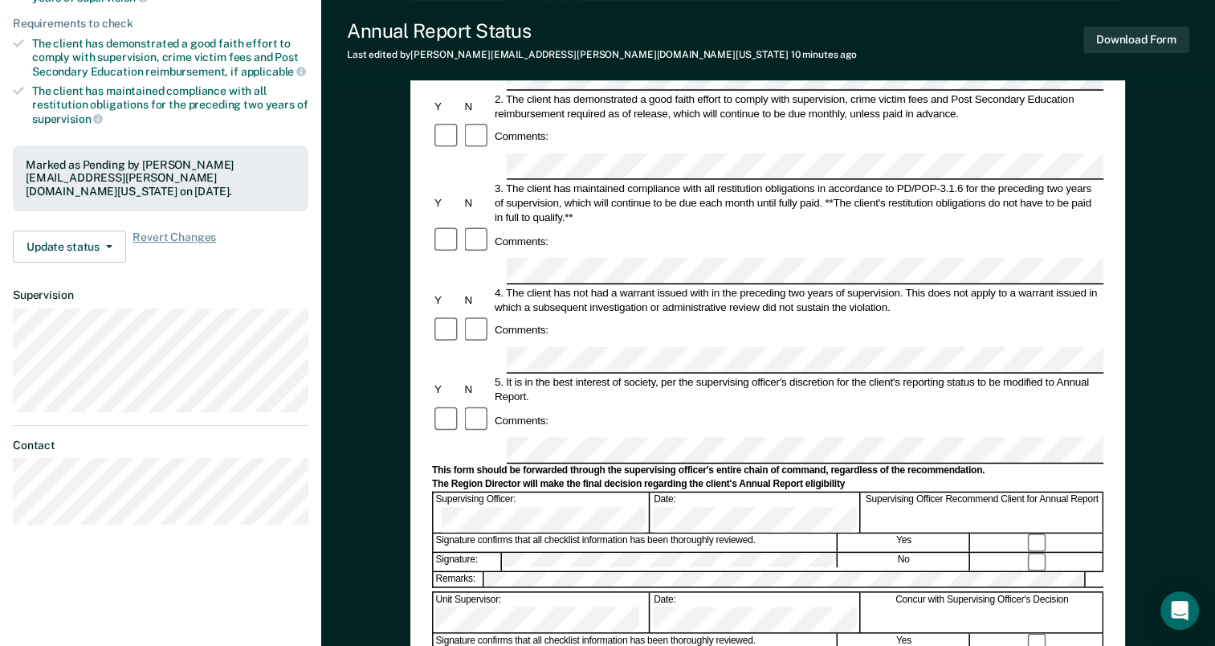
scroll to position [223, 0]
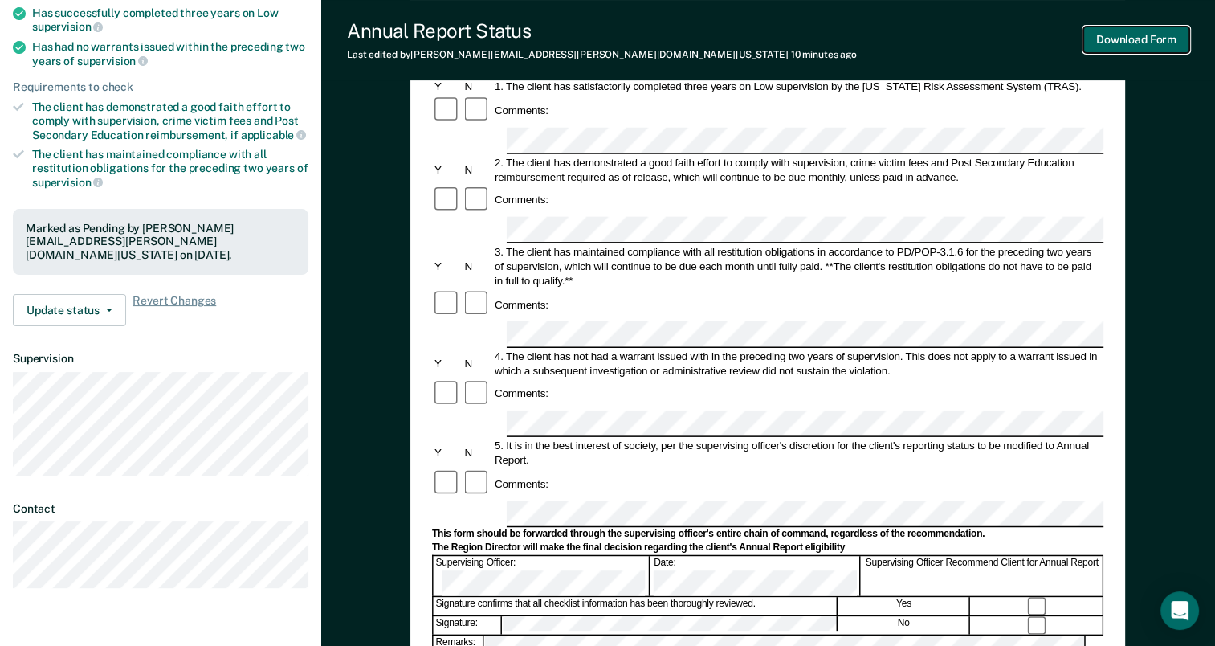
click at [1101, 35] on button "Download Form" at bounding box center [1137, 40] width 106 height 27
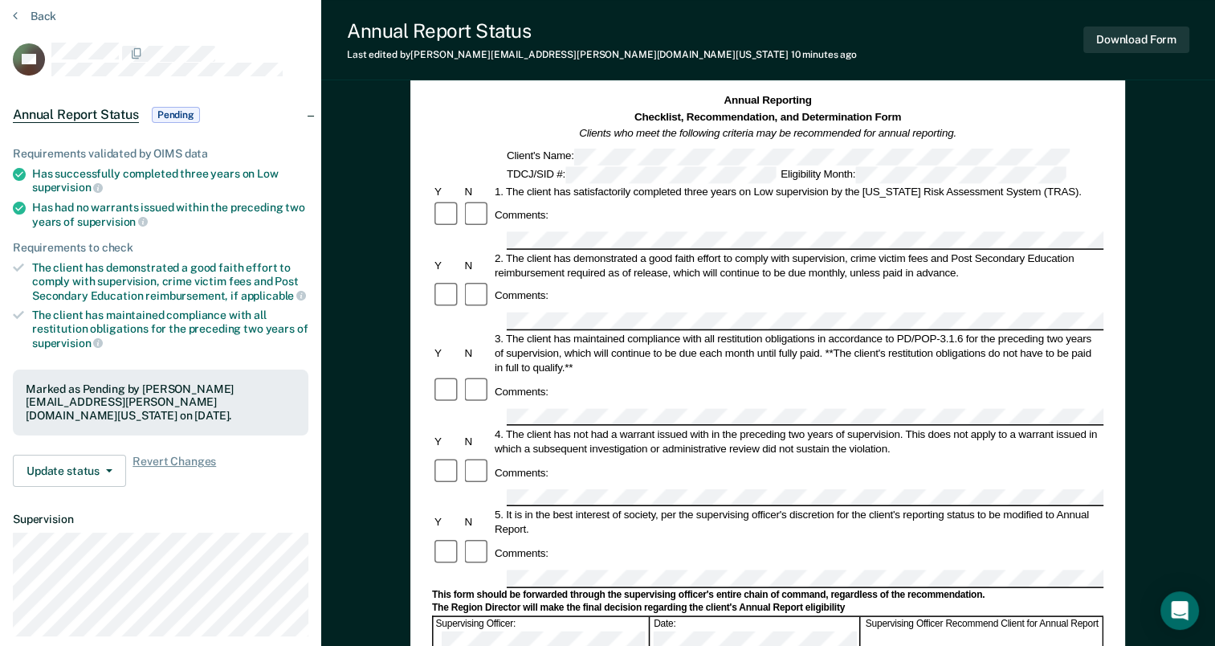
scroll to position [0, 0]
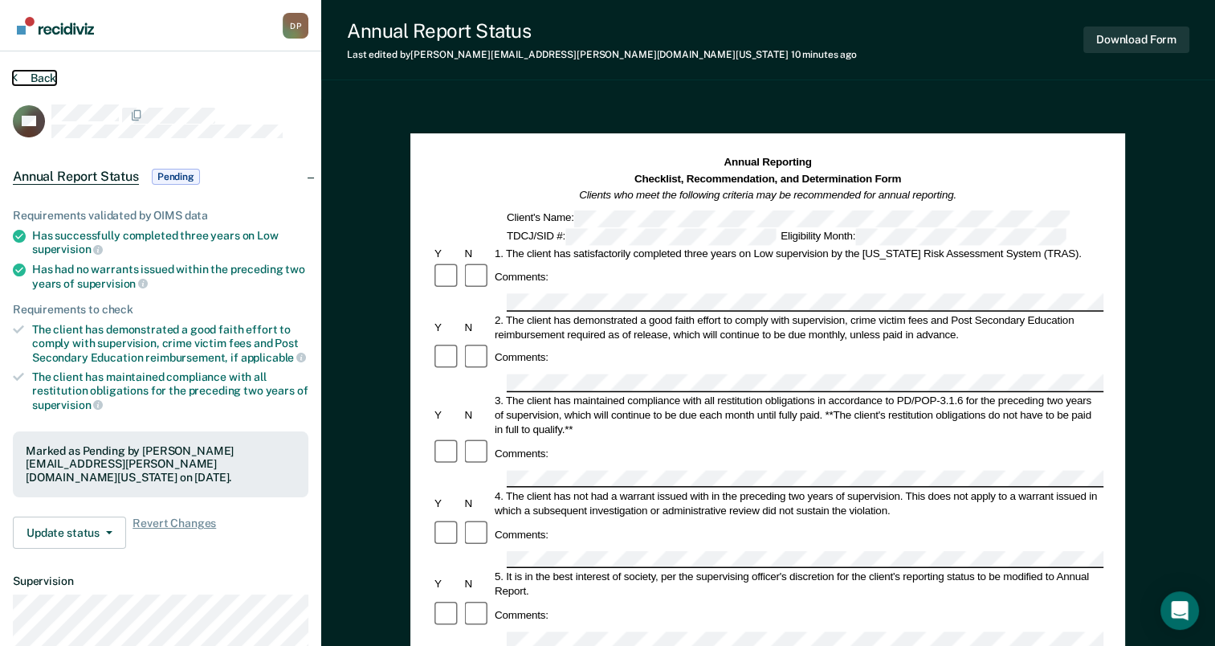
click at [37, 75] on button "Back" at bounding box center [34, 78] width 43 height 14
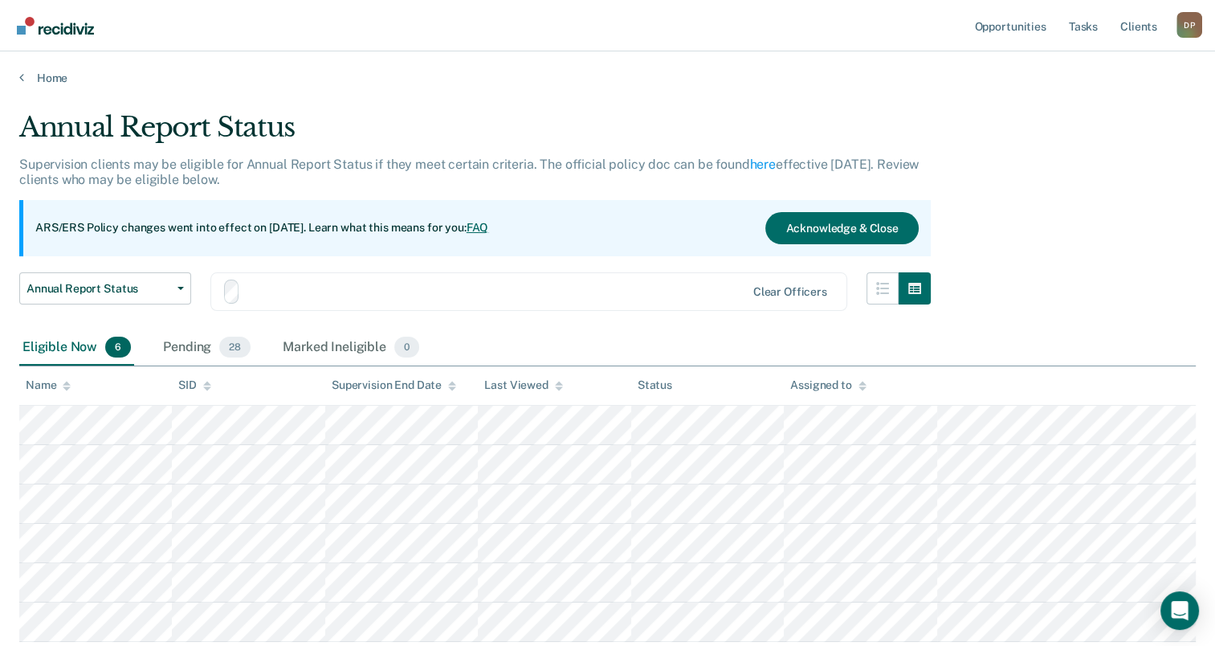
scroll to position [109, 0]
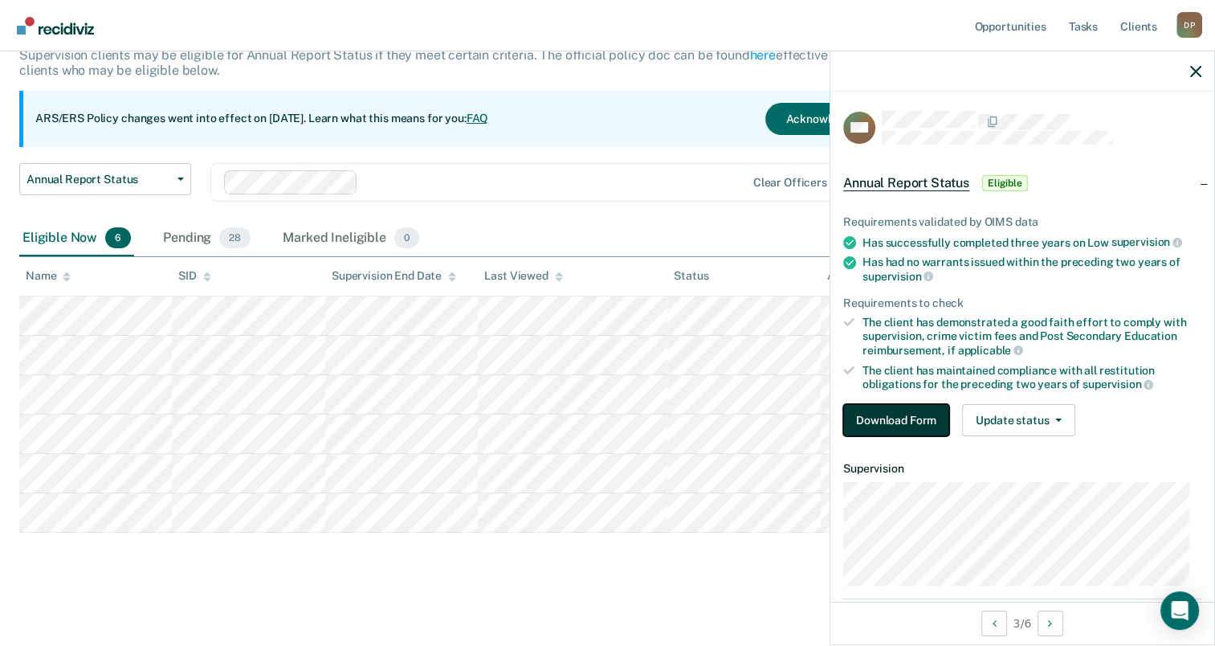
click at [866, 413] on button "Download Form" at bounding box center [896, 420] width 106 height 32
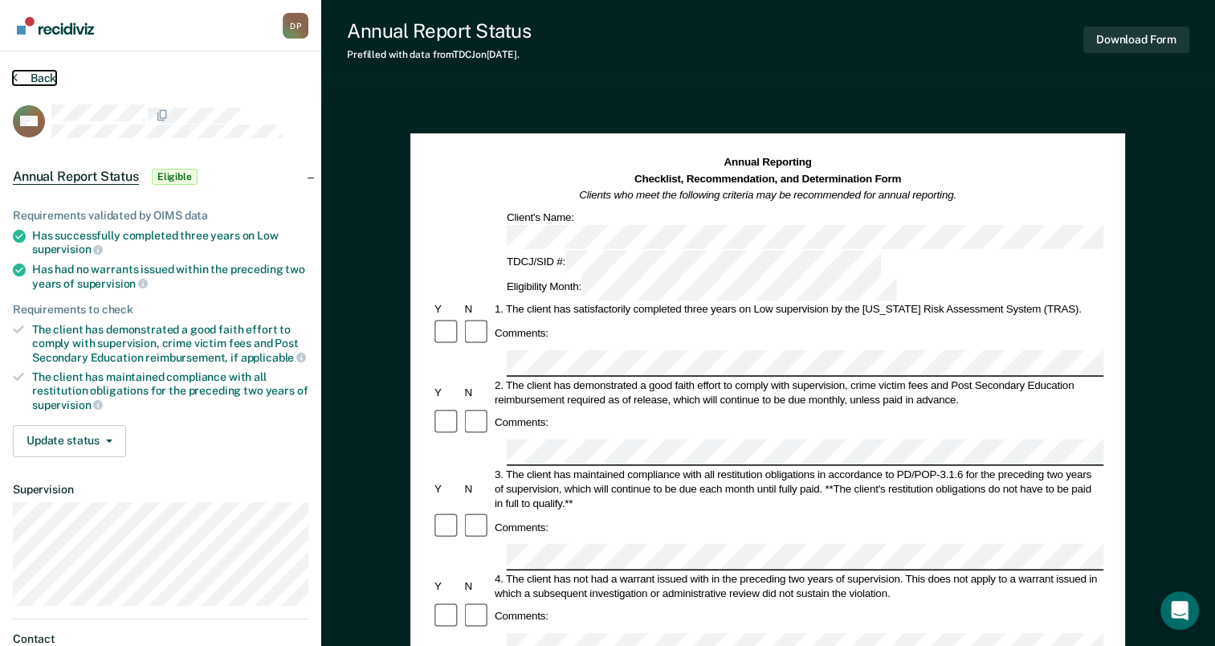
click at [29, 74] on button "Back" at bounding box center [34, 78] width 43 height 14
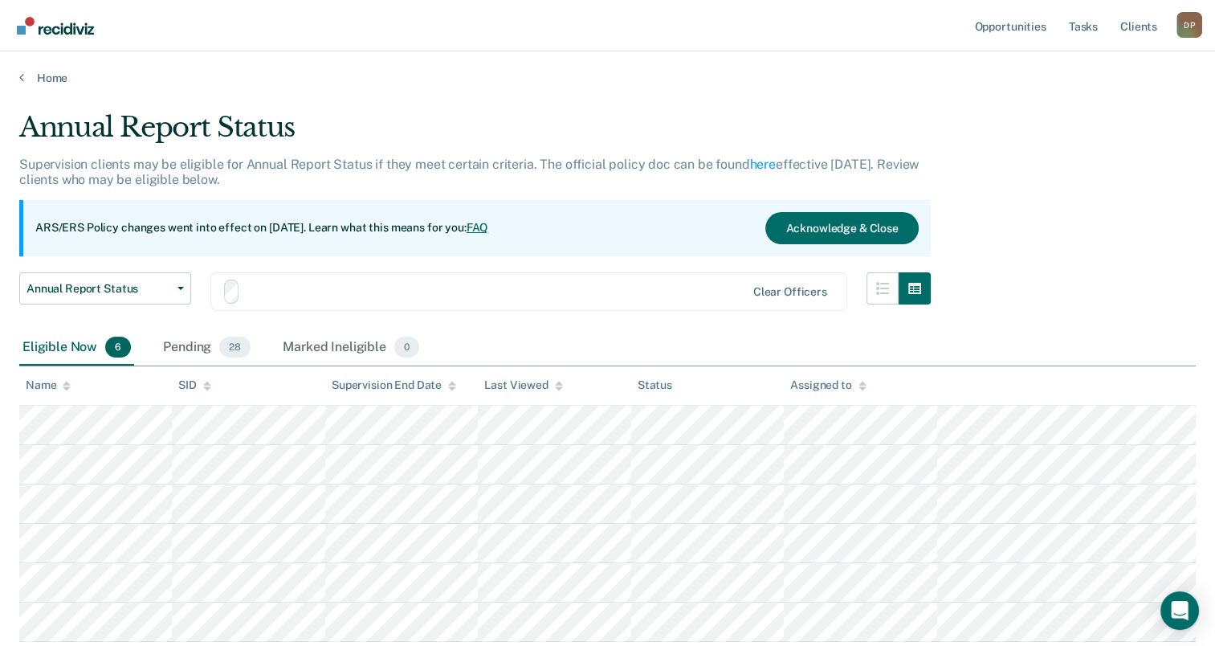
scroll to position [109, 0]
